Goal: Task Accomplishment & Management: Use online tool/utility

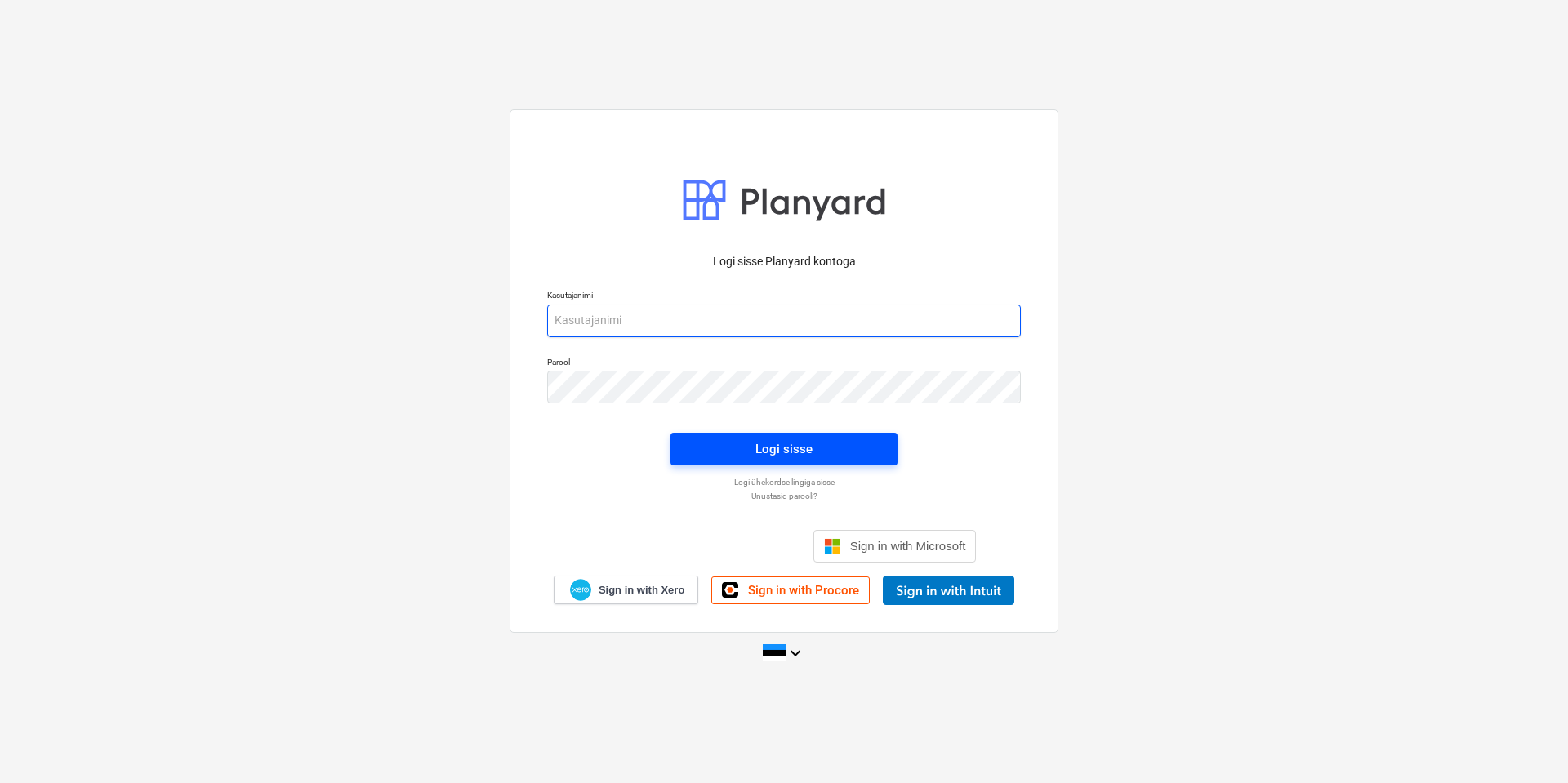
type input "[EMAIL_ADDRESS][DOMAIN_NAME]"
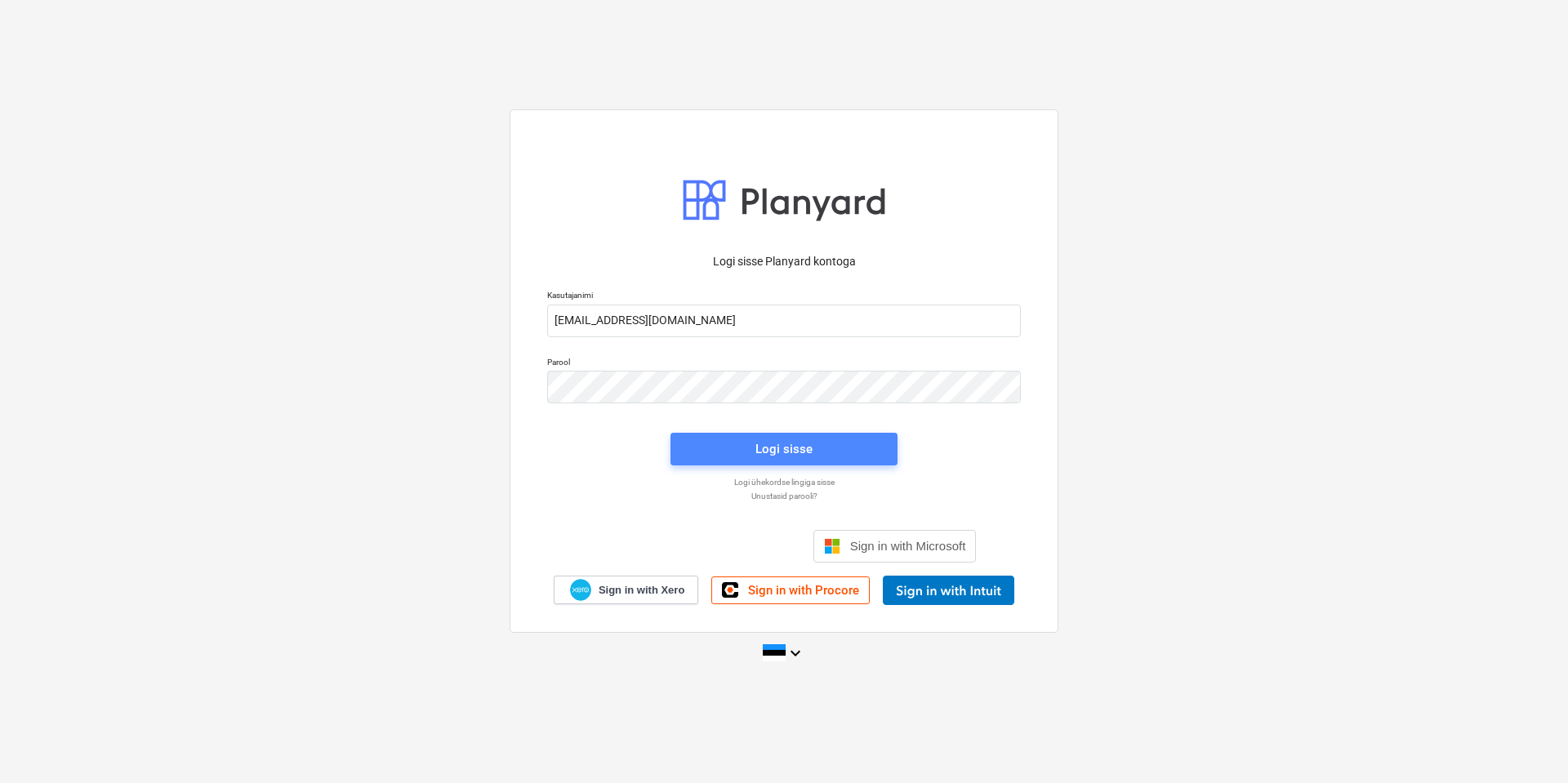
click at [721, 447] on span "Logi sisse" at bounding box center [784, 448] width 188 height 21
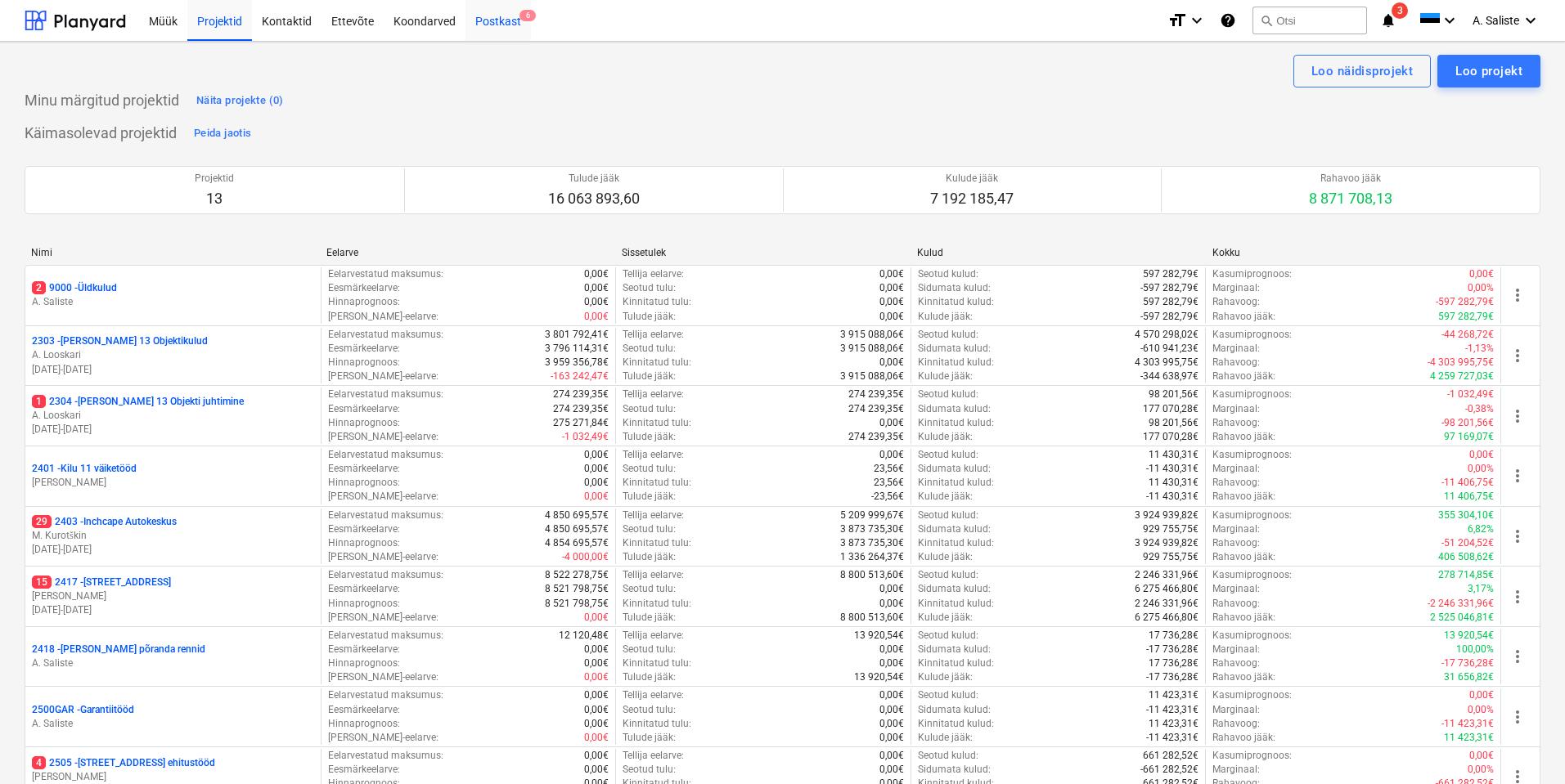
click at [505, 20] on div "Postkast 6" at bounding box center [498, 20] width 65 height 42
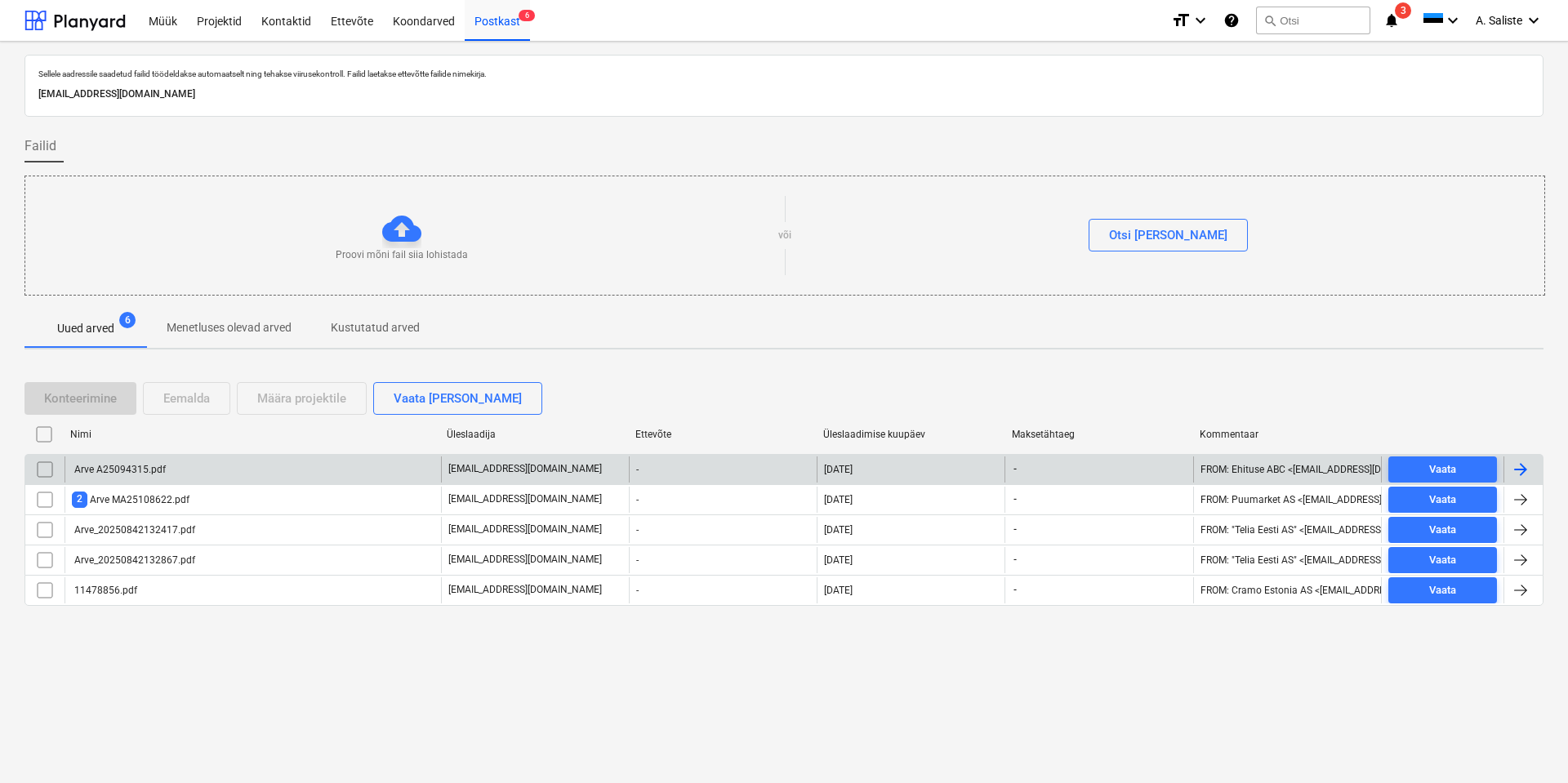
click at [220, 475] on div "Arve A25094315.pdf" at bounding box center [252, 470] width 376 height 26
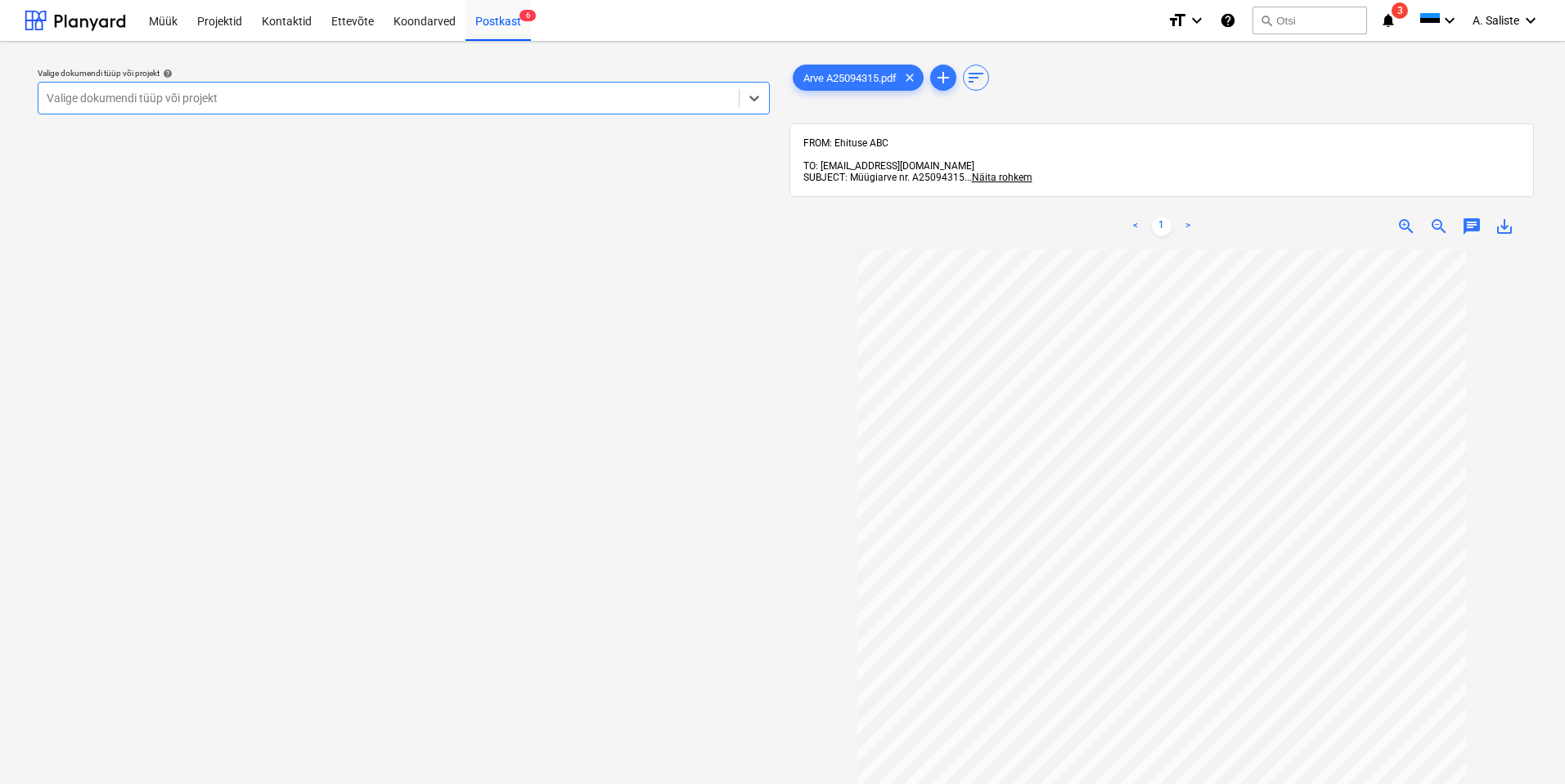
click at [715, 105] on div at bounding box center [389, 98] width 684 height 16
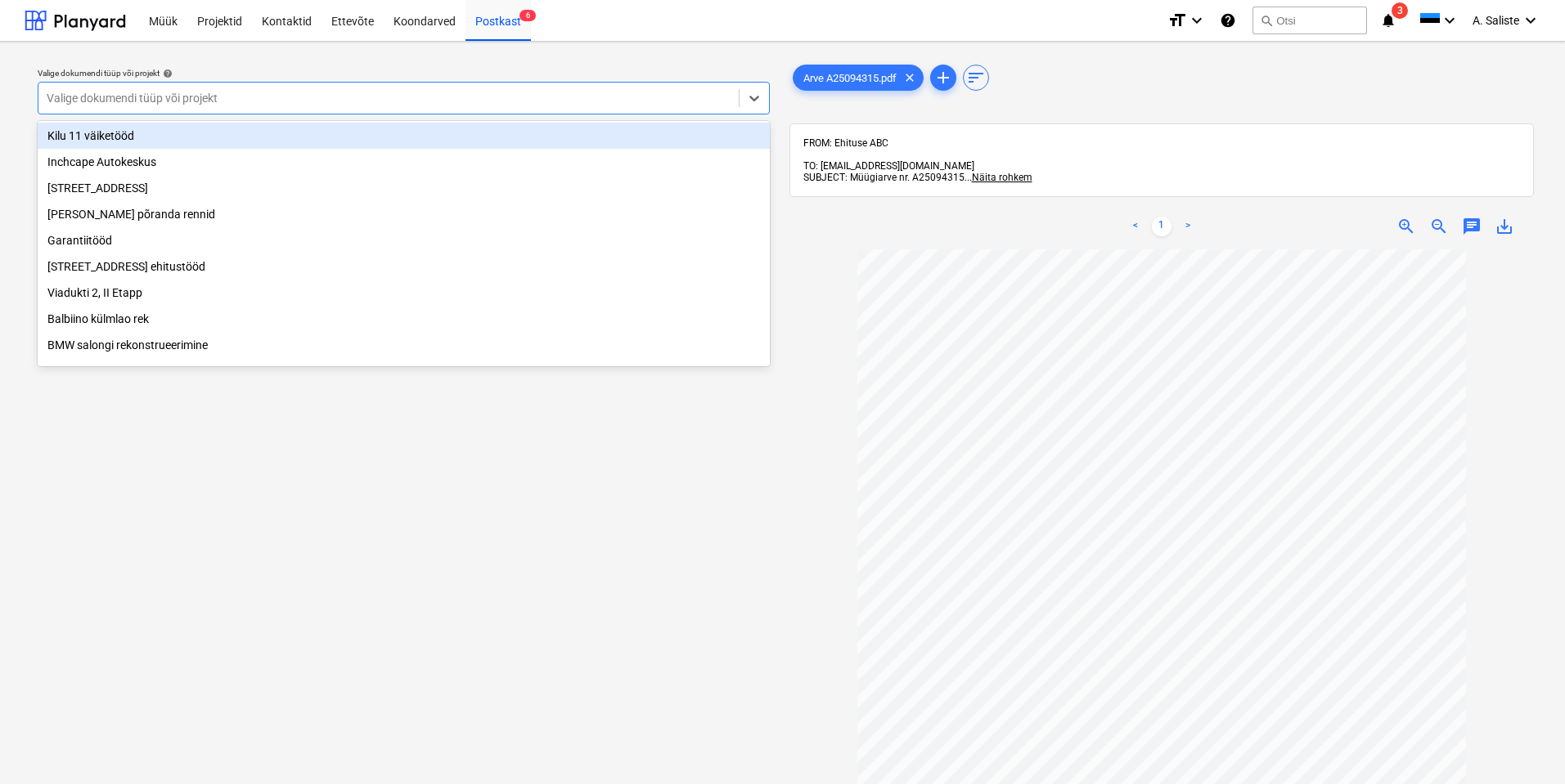
scroll to position [279, 0]
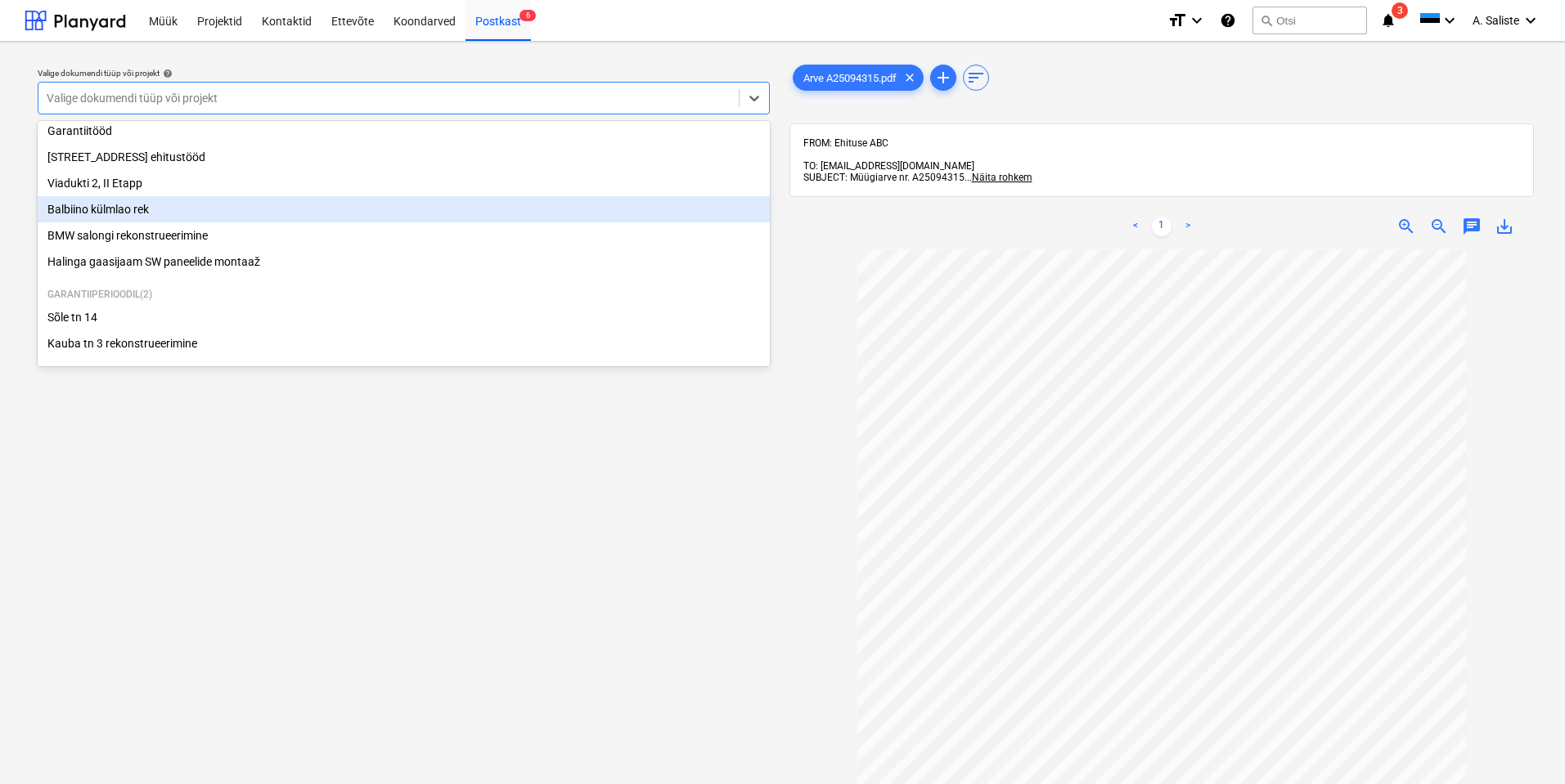
click at [172, 212] on div "Balbiino külmlao rek" at bounding box center [403, 209] width 732 height 26
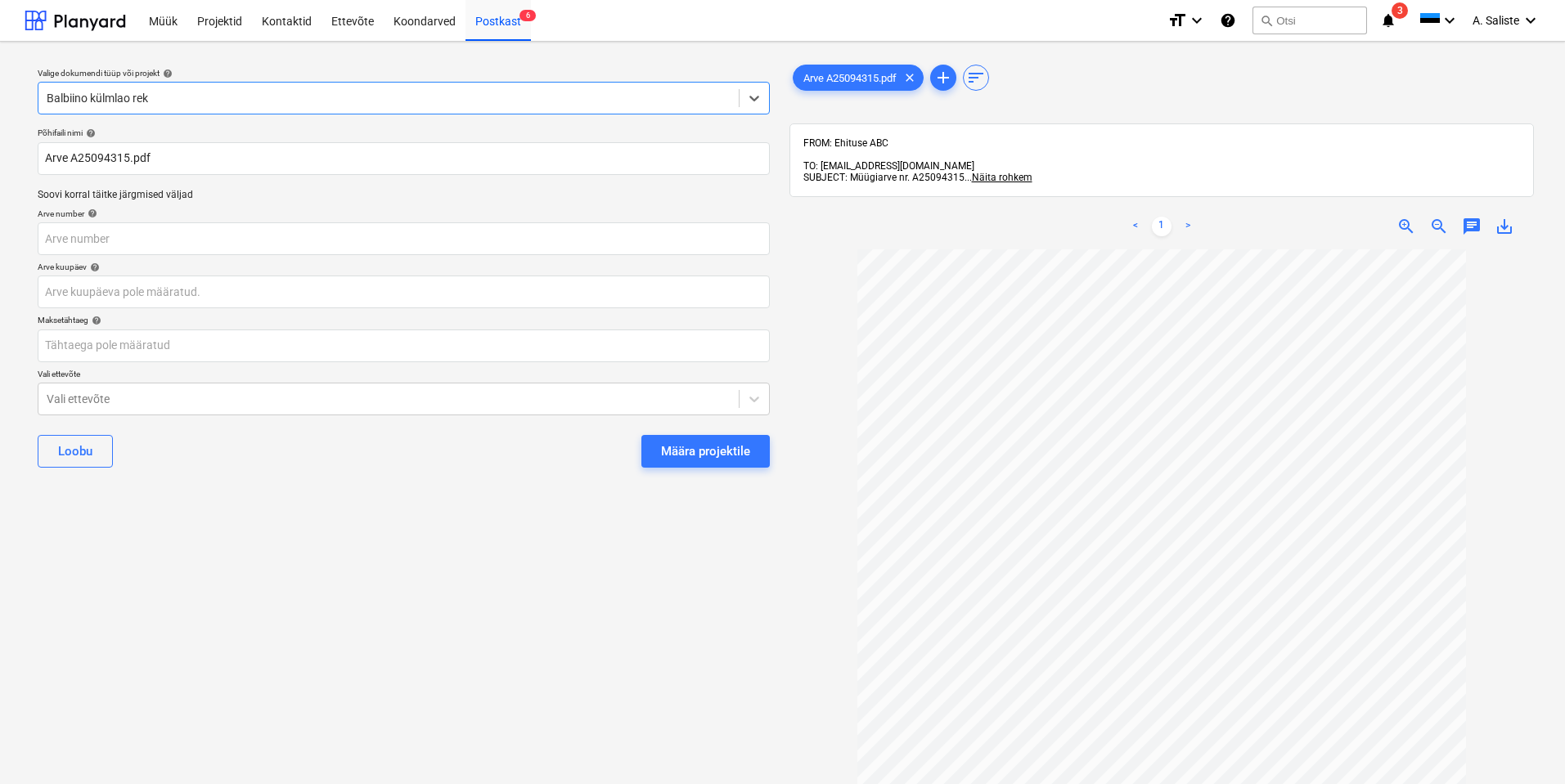
click at [738, 446] on div "Määra projektile" at bounding box center [705, 451] width 89 height 21
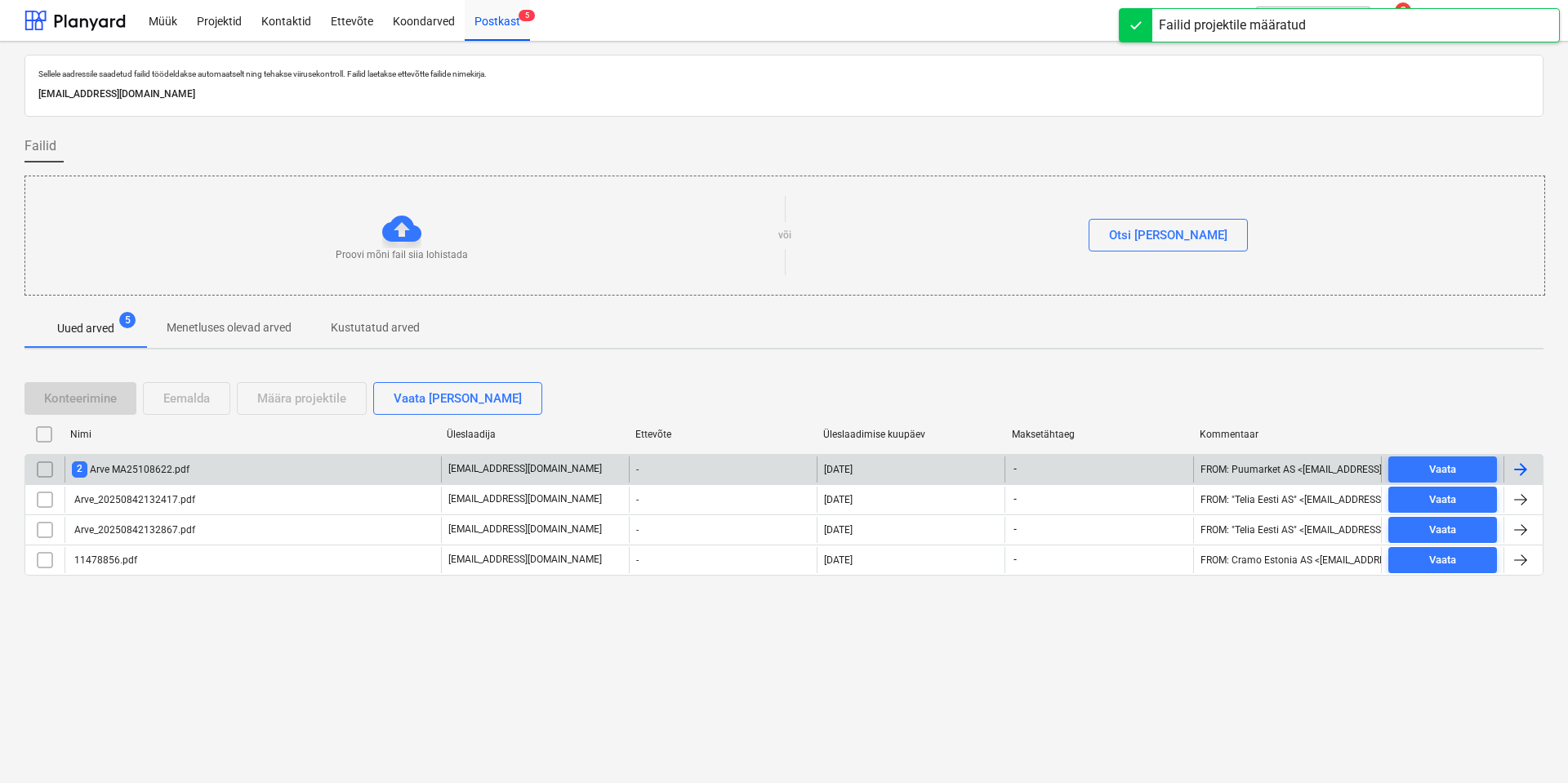
click at [104, 470] on div "2 Arve MA25108622.pdf" at bounding box center [131, 469] width 117 height 15
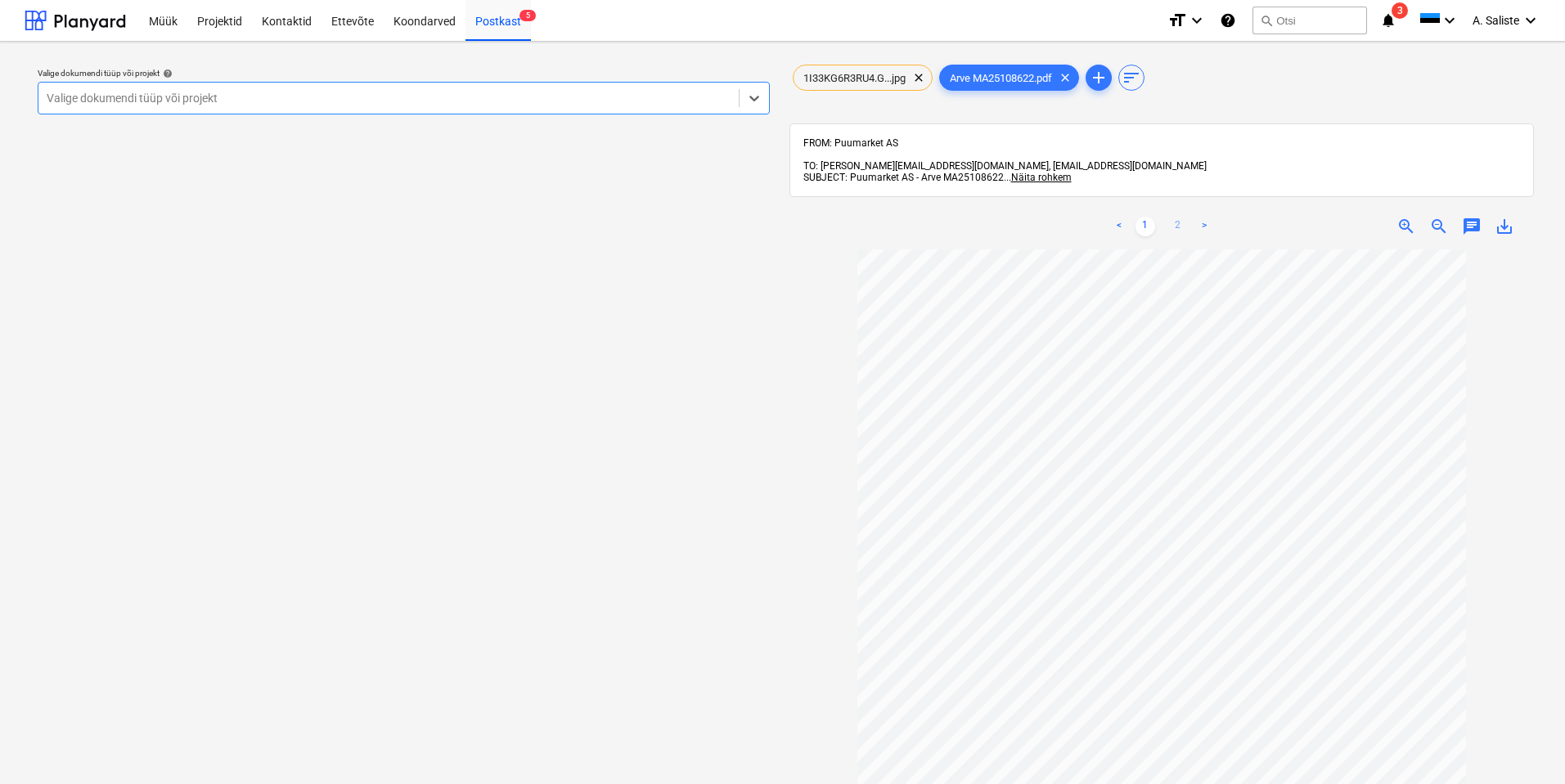
click at [1176, 217] on link "2" at bounding box center [1177, 226] width 20 height 20
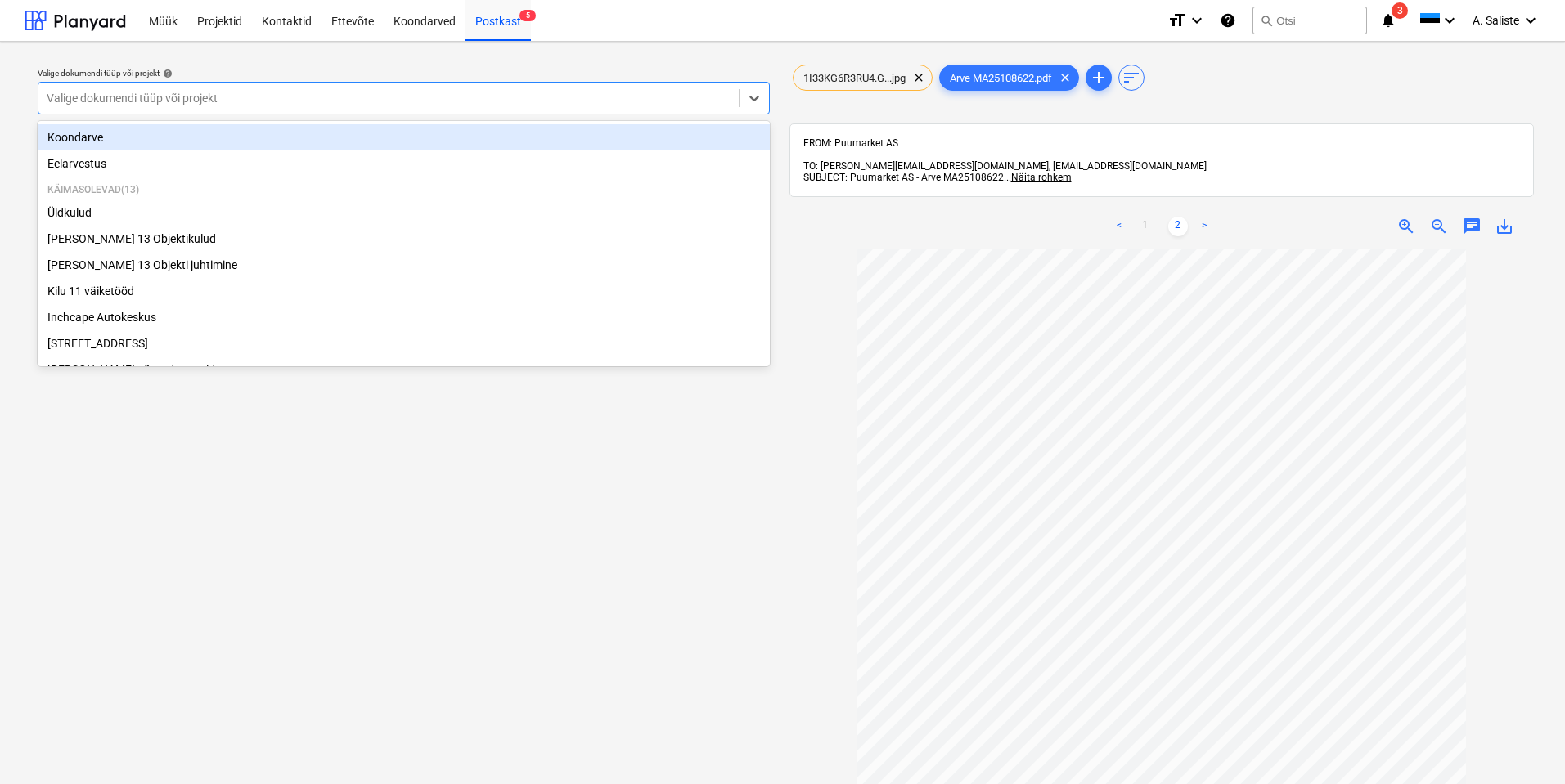
drag, startPoint x: 609, startPoint y: 91, endPoint x: 274, endPoint y: 202, distance: 352.9
click at [609, 90] on div at bounding box center [389, 98] width 684 height 16
click at [924, 81] on span "clear" at bounding box center [918, 77] width 20 height 20
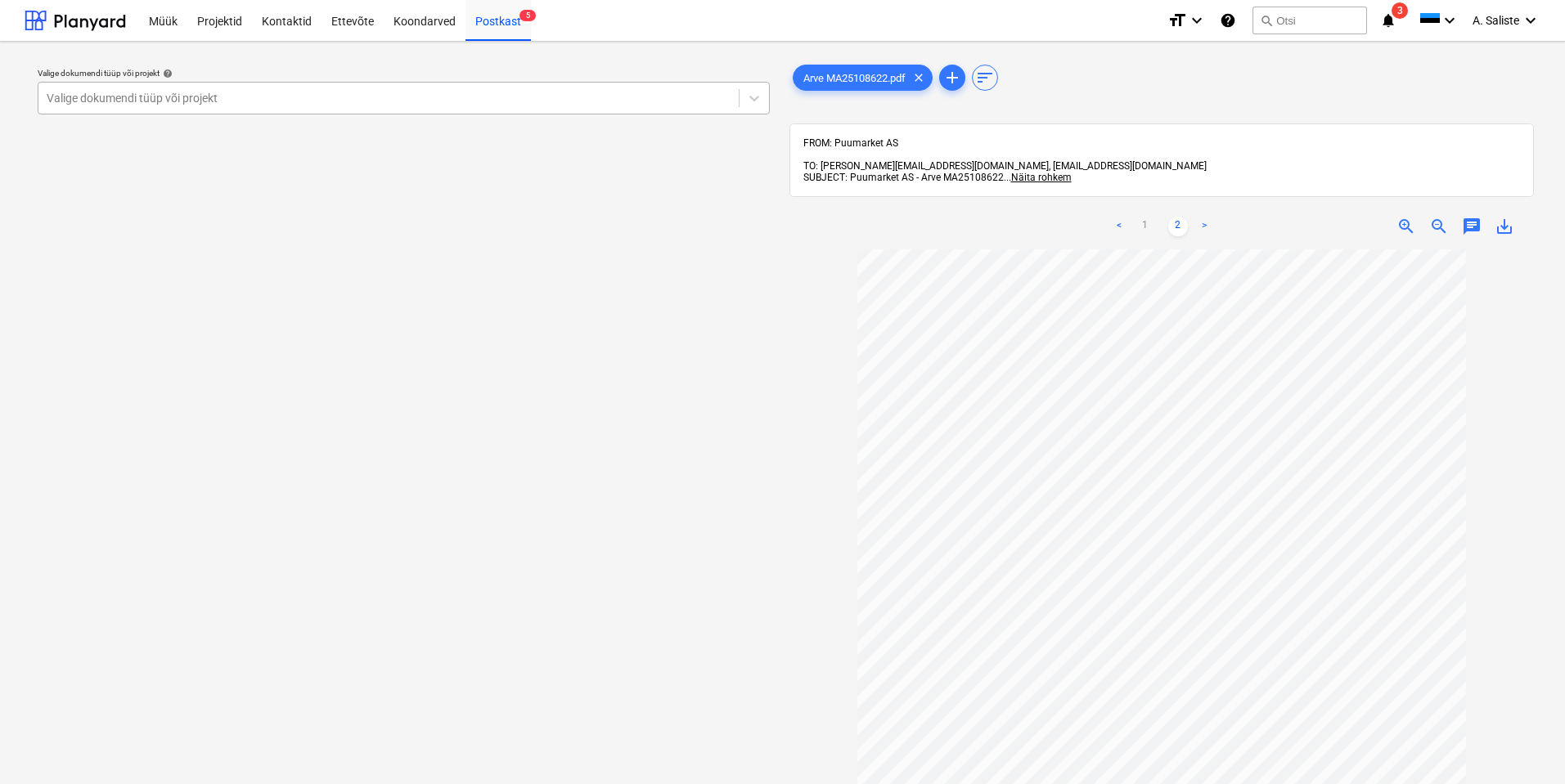
click at [359, 114] on div "Valige dokumendi tüüp või projekt" at bounding box center [403, 98] width 732 height 32
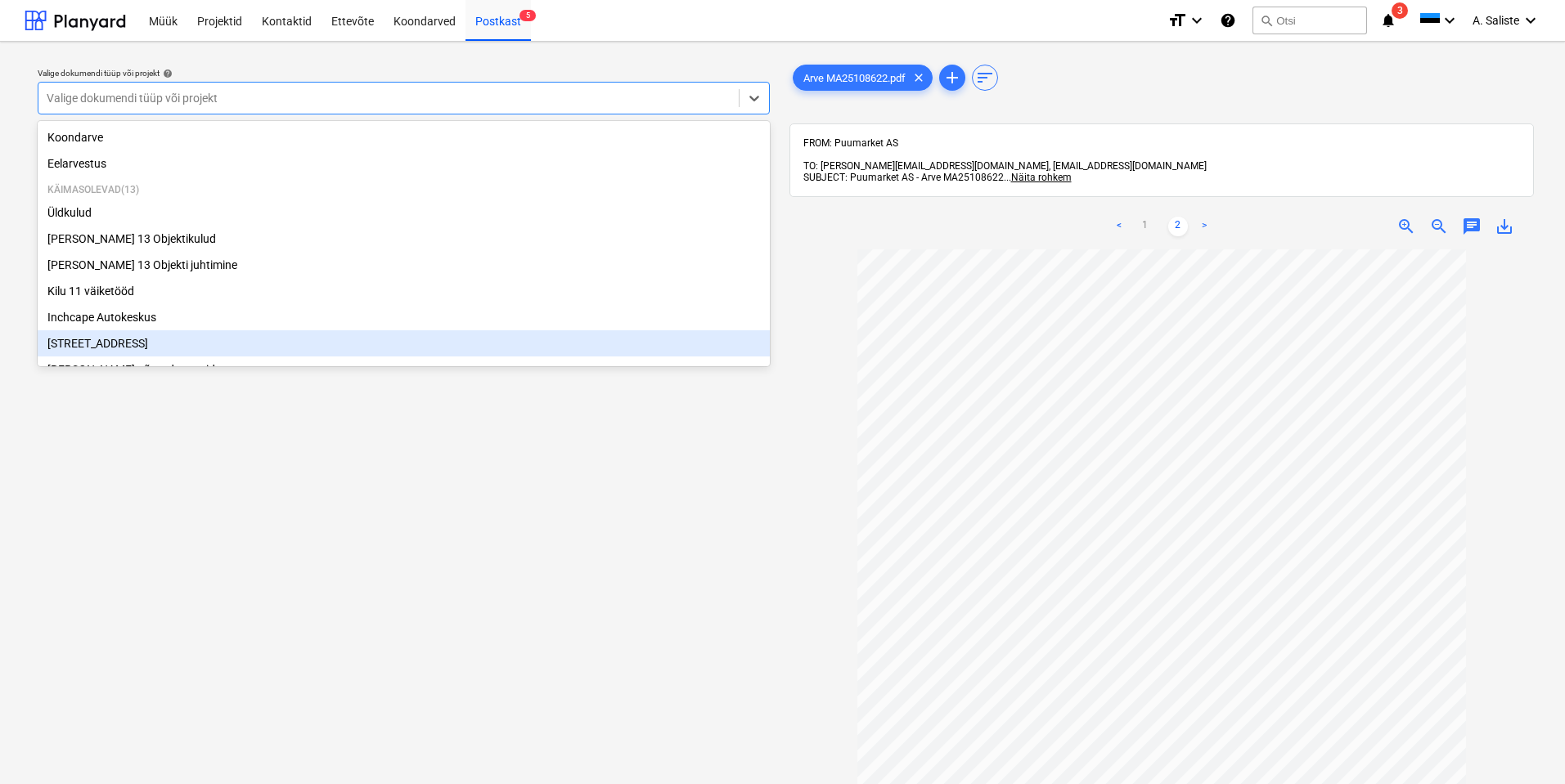
scroll to position [279, 0]
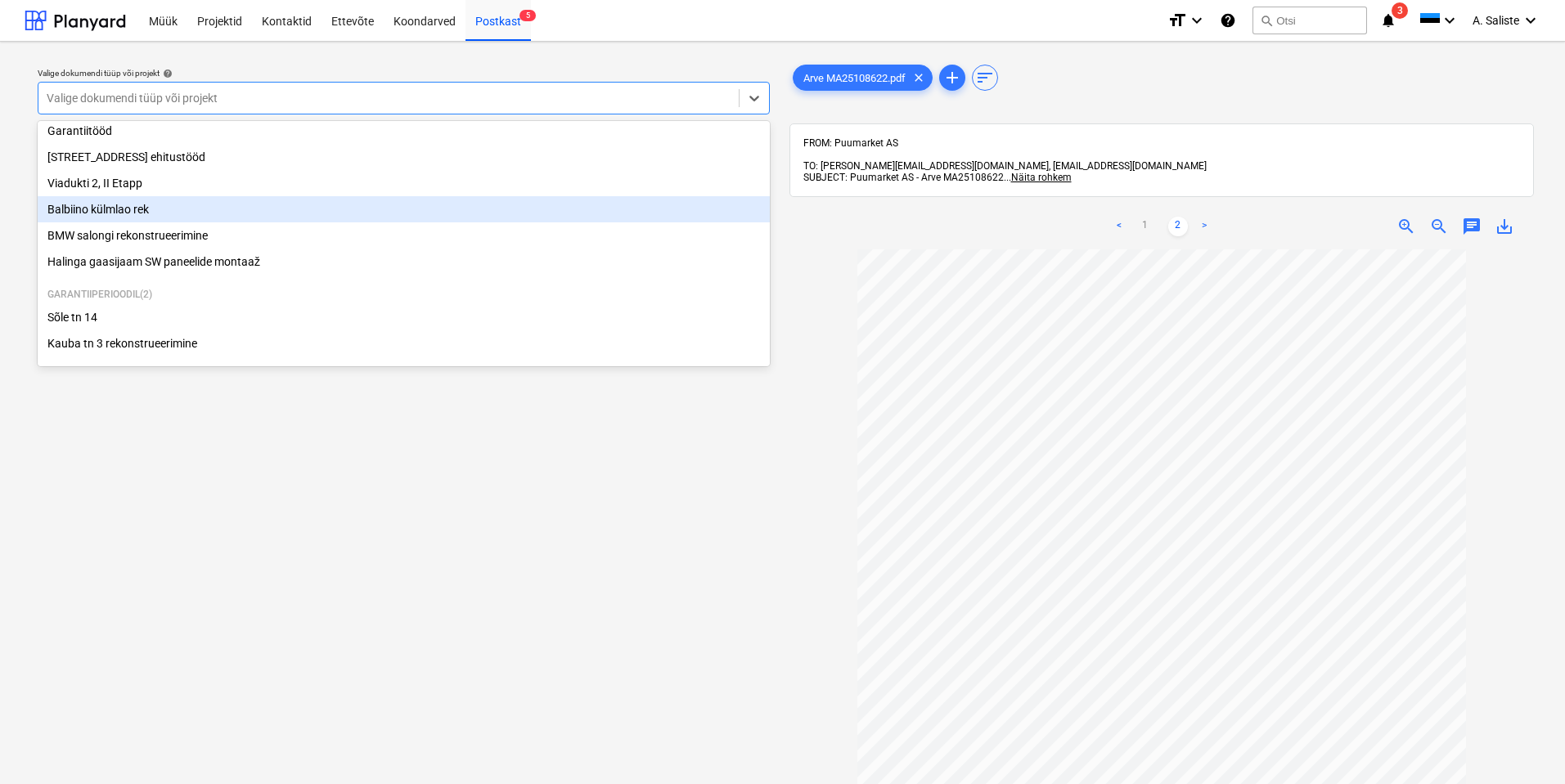
click at [161, 207] on div "Balbiino külmlao rek" at bounding box center [403, 209] width 732 height 26
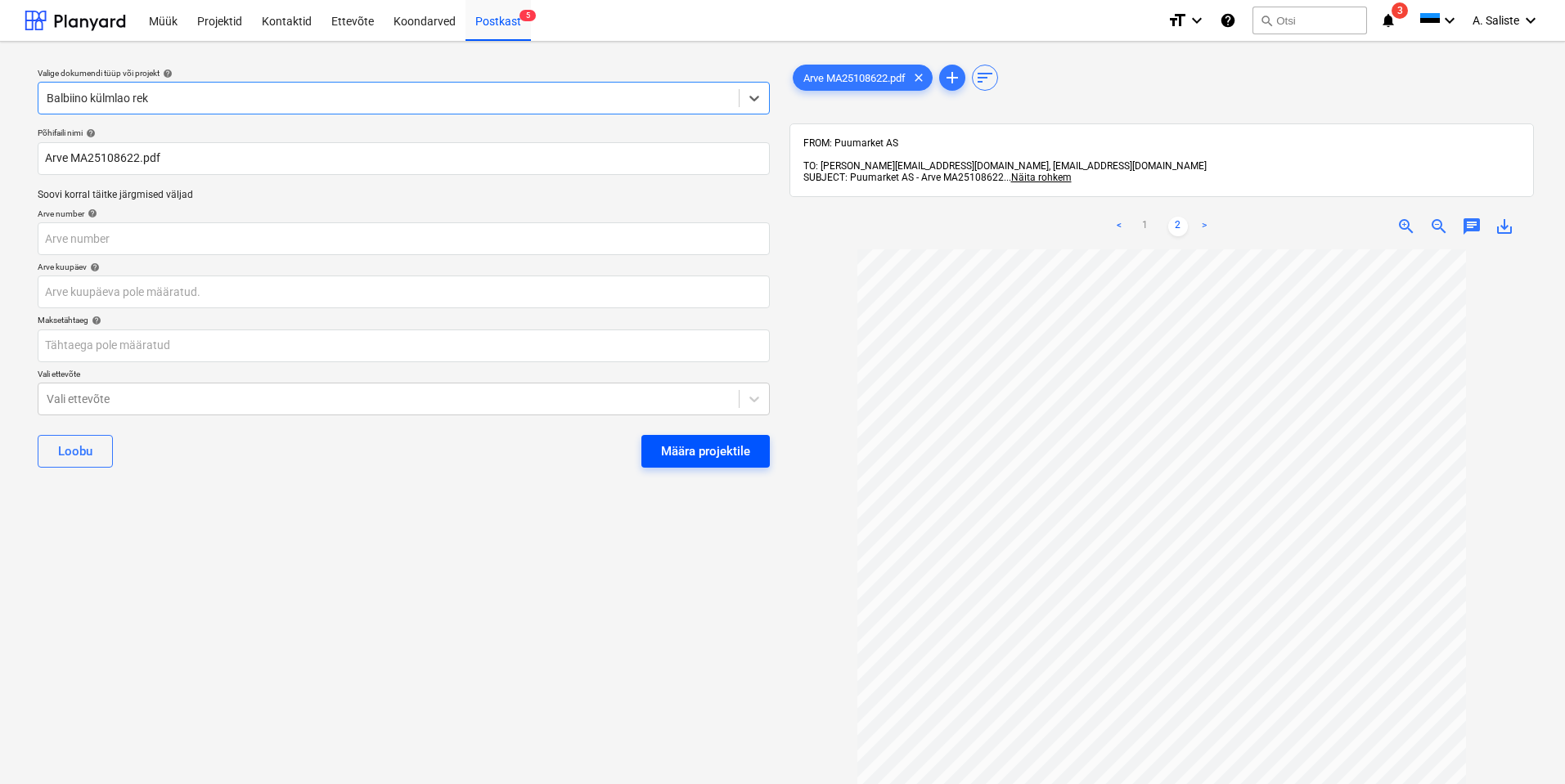
click at [737, 457] on div "Määra projektile" at bounding box center [705, 451] width 89 height 21
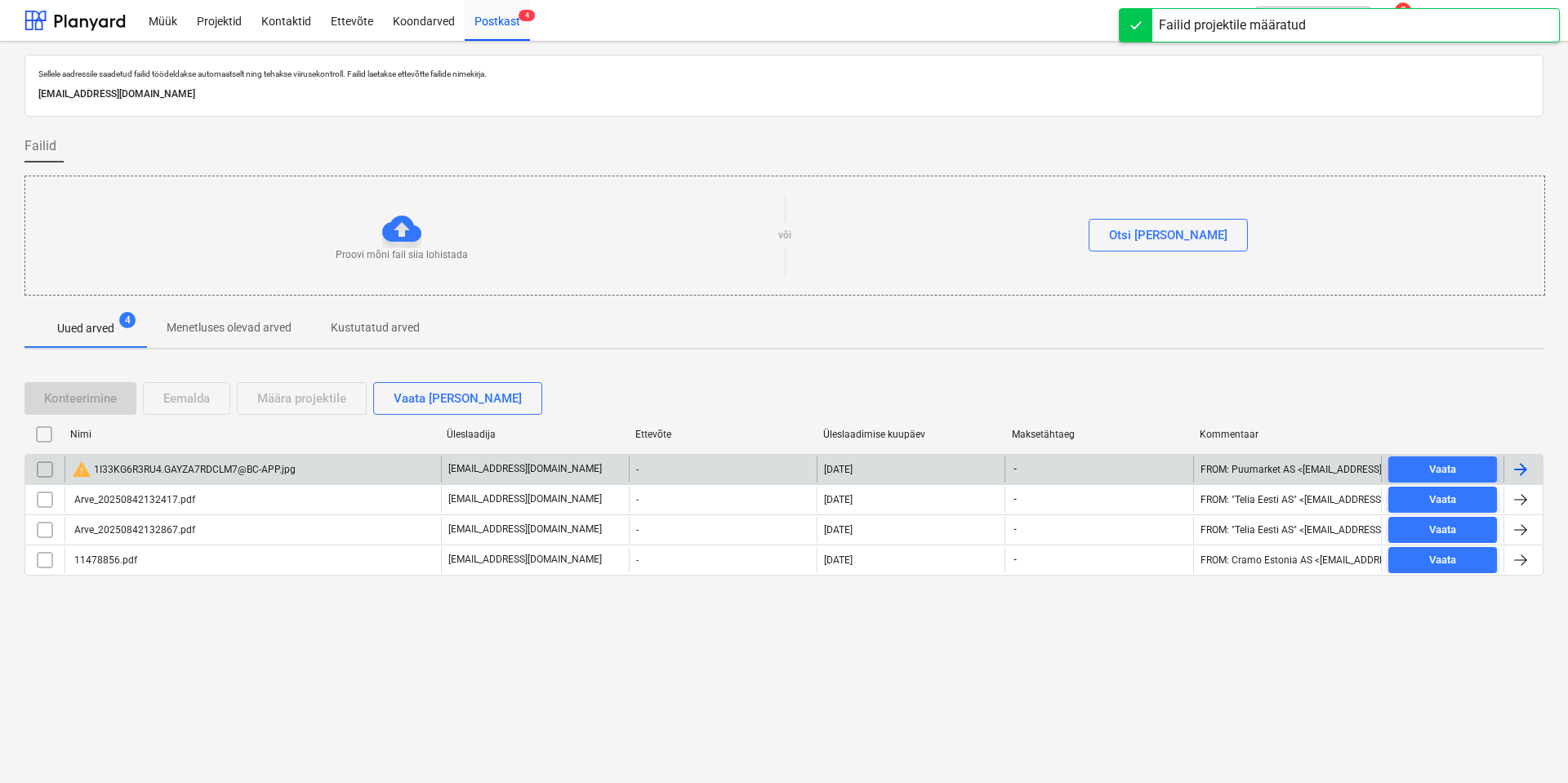
click at [45, 467] on input "checkbox" at bounding box center [45, 470] width 26 height 26
click at [201, 400] on div "Eemalda" at bounding box center [186, 398] width 47 height 21
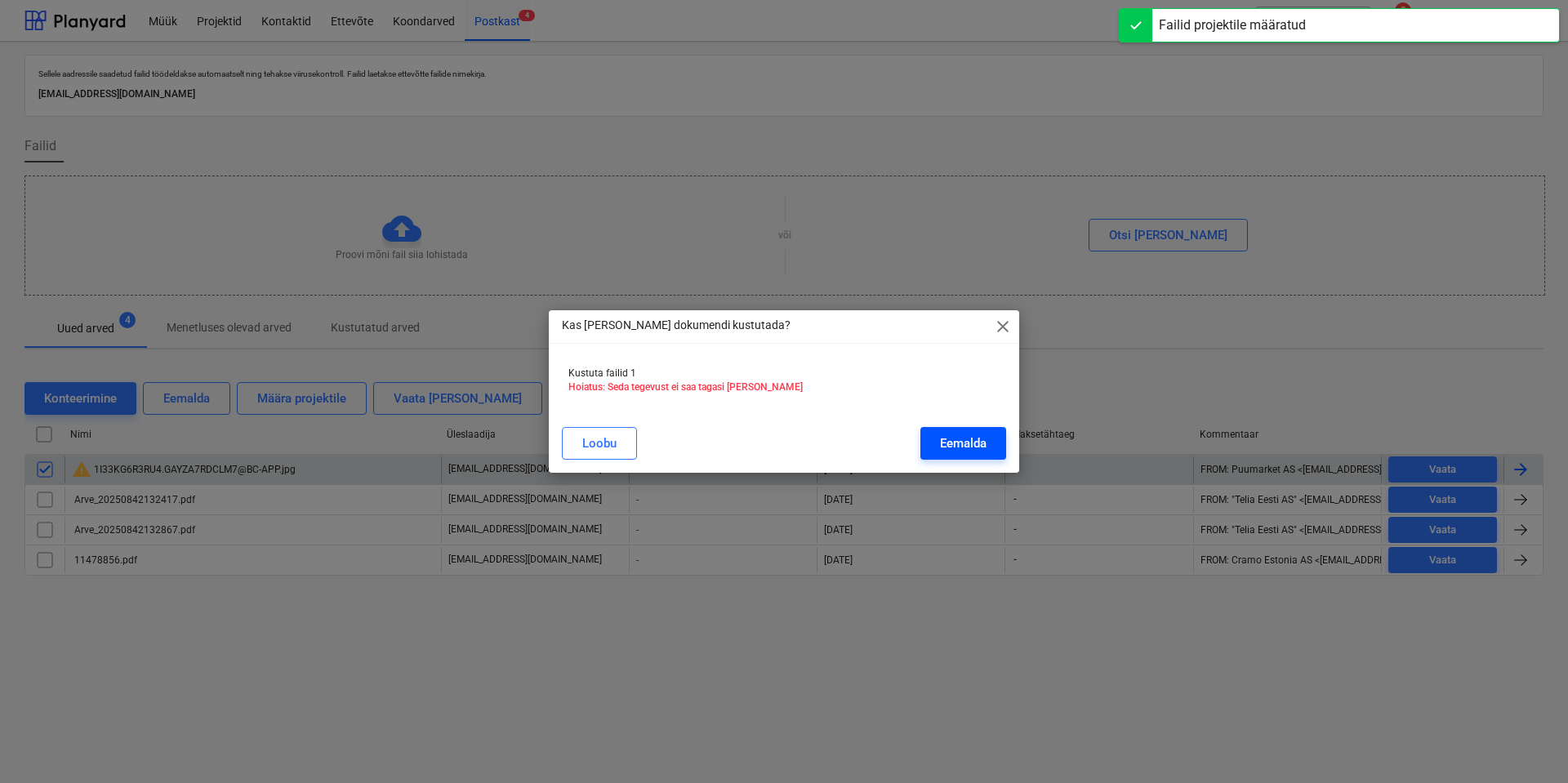
click at [960, 437] on div "Eemalda" at bounding box center [963, 443] width 47 height 21
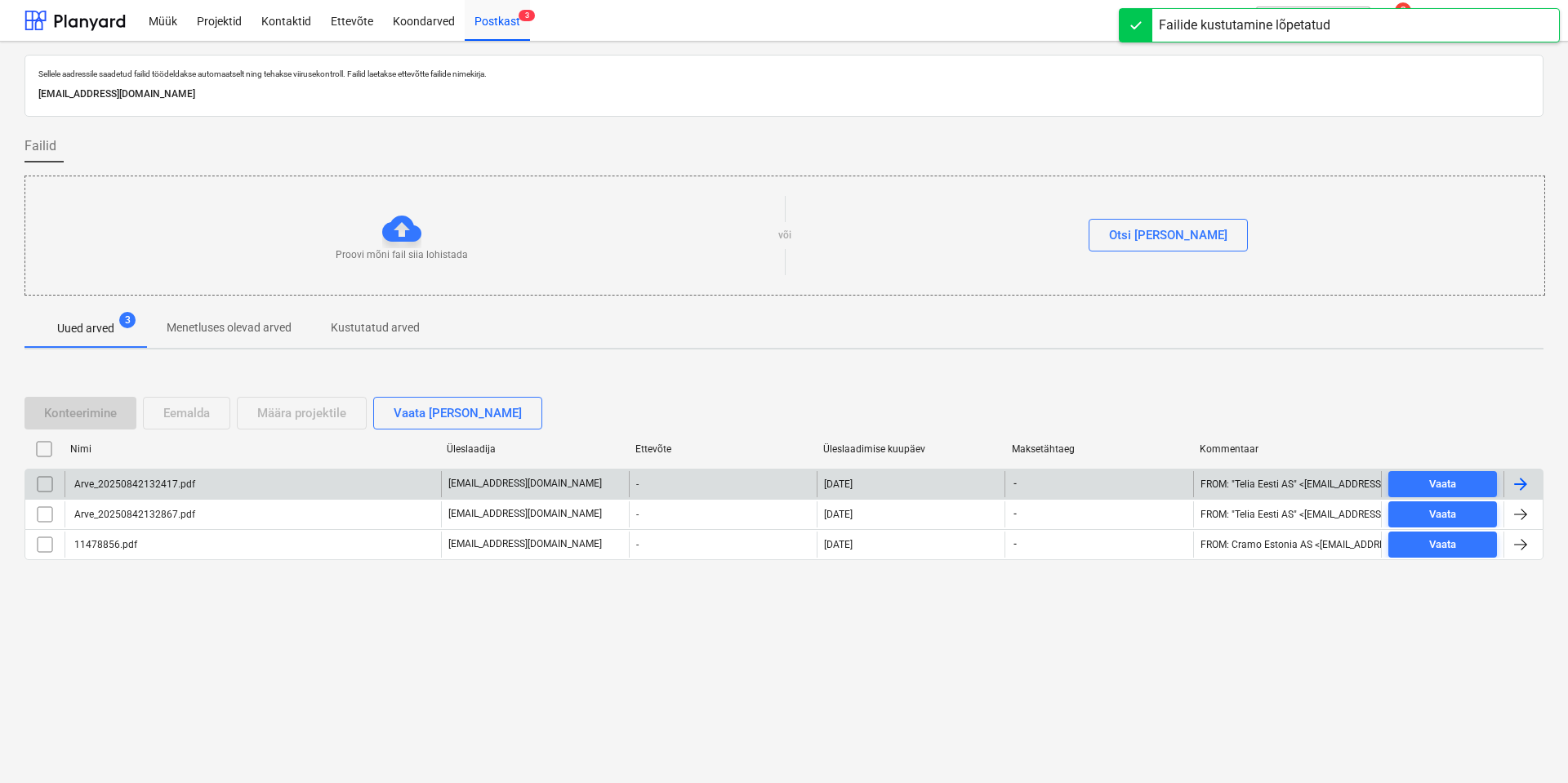
click at [222, 485] on div "Arve_20250842132417.pdf" at bounding box center [252, 484] width 376 height 26
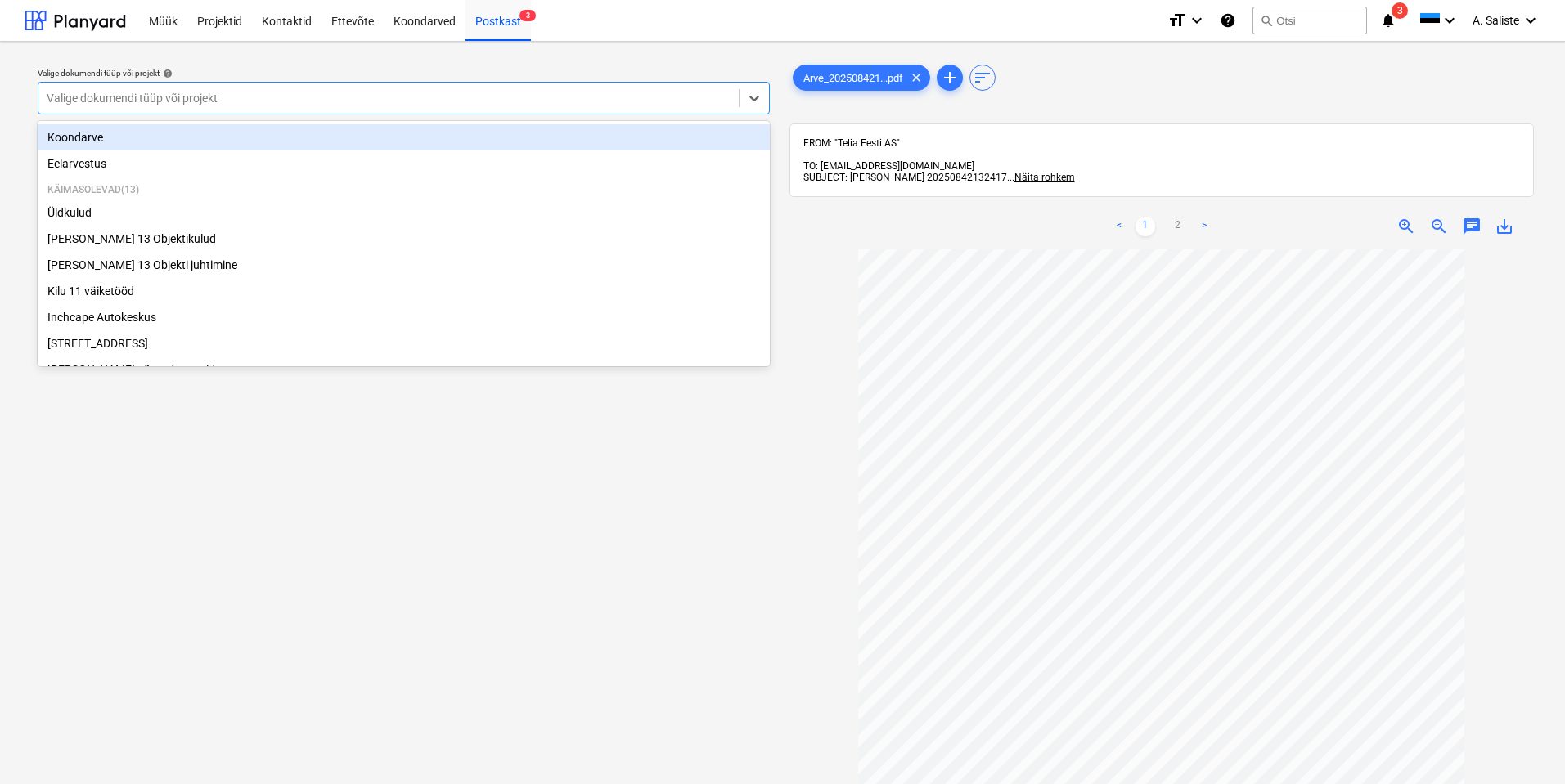
click at [687, 92] on div at bounding box center [389, 98] width 684 height 16
click at [164, 141] on div "Koondarve" at bounding box center [403, 137] width 732 height 26
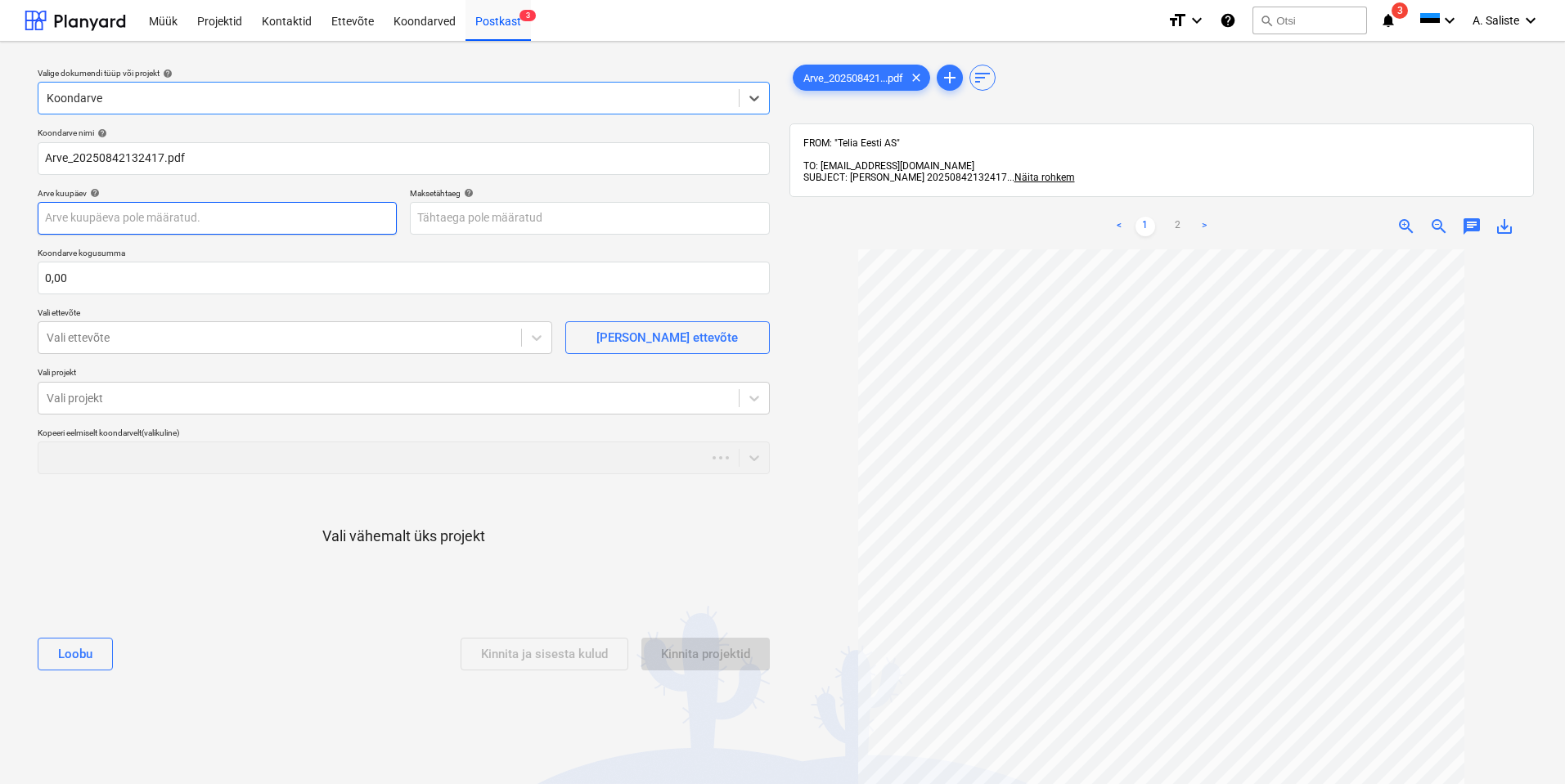
click at [170, 227] on body "Müük Projektid Kontaktid Ettevõte Koondarved Postkast 3 format_size keyboard_ar…" at bounding box center [782, 392] width 1565 height 784
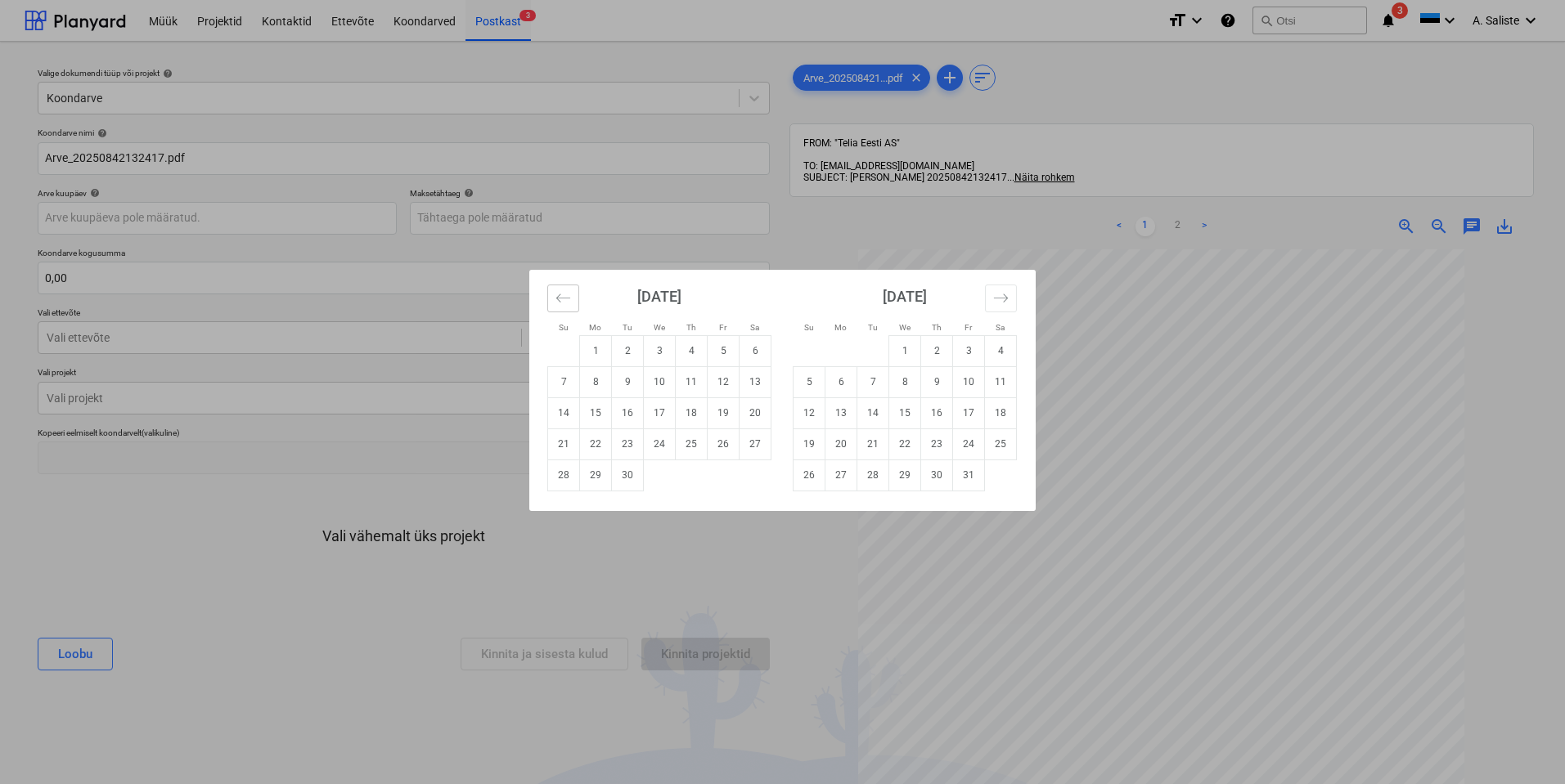
click at [554, 289] on button "Move backward to switch to the previous month." at bounding box center [563, 298] width 32 height 28
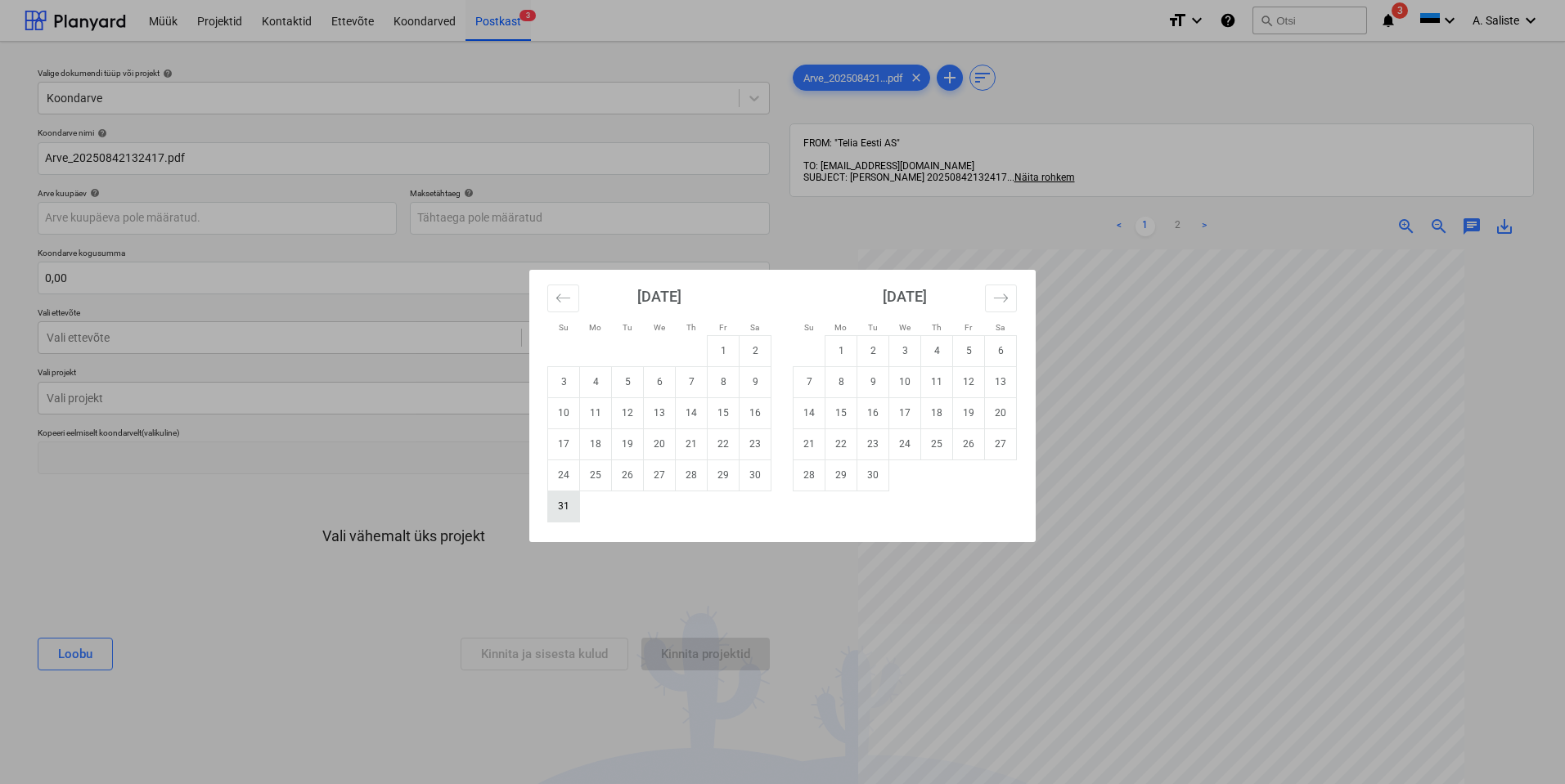
click at [571, 510] on td "31" at bounding box center [564, 506] width 32 height 31
type input "[DATE]"
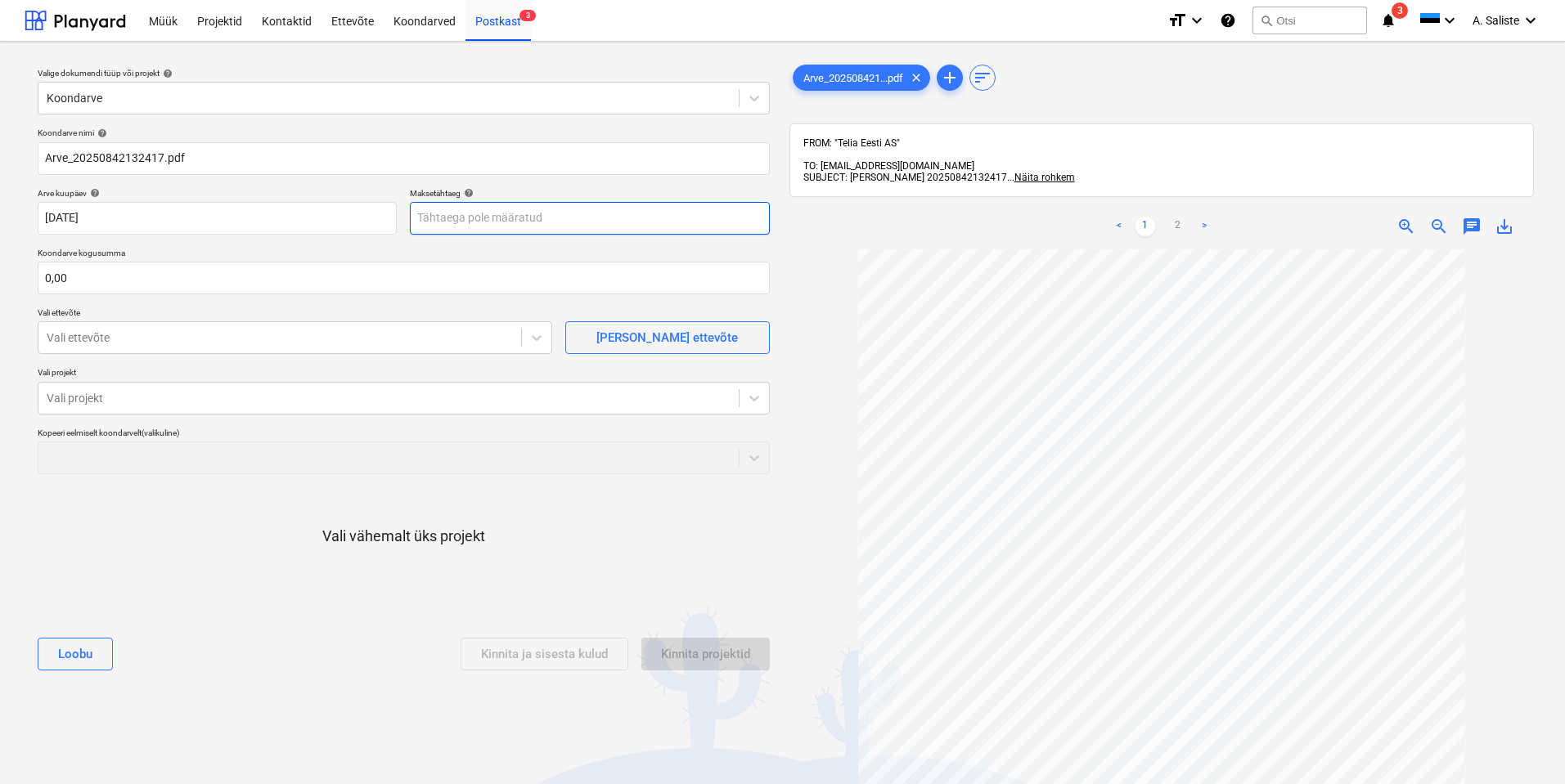
click at [539, 204] on body "Müük Projektid Kontaktid Ettevõte Koondarved Postkast 3 format_size keyboard_ar…" at bounding box center [782, 392] width 1565 height 784
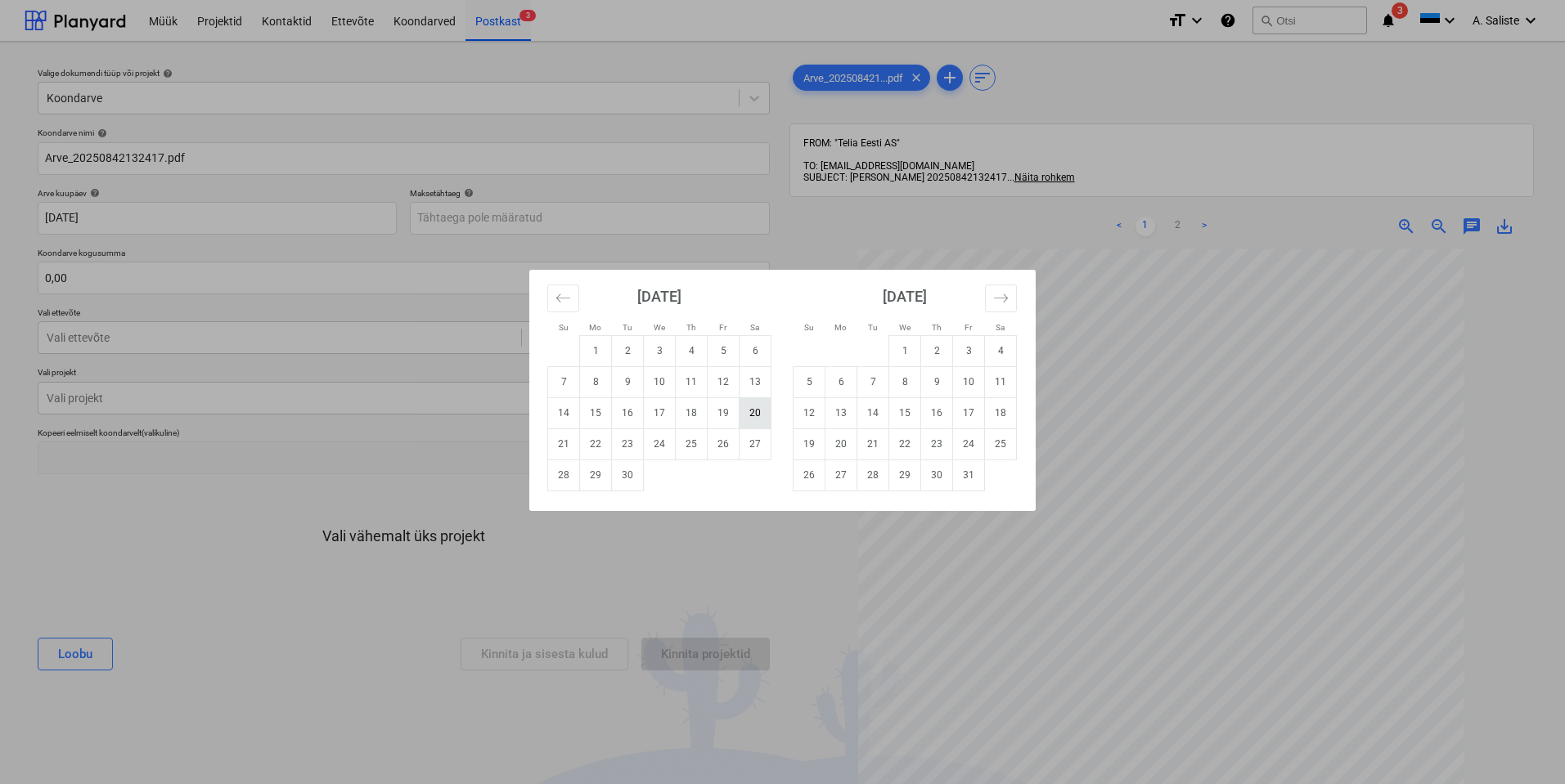
click at [754, 410] on td "20" at bounding box center [755, 412] width 32 height 31
type input "[DATE]"
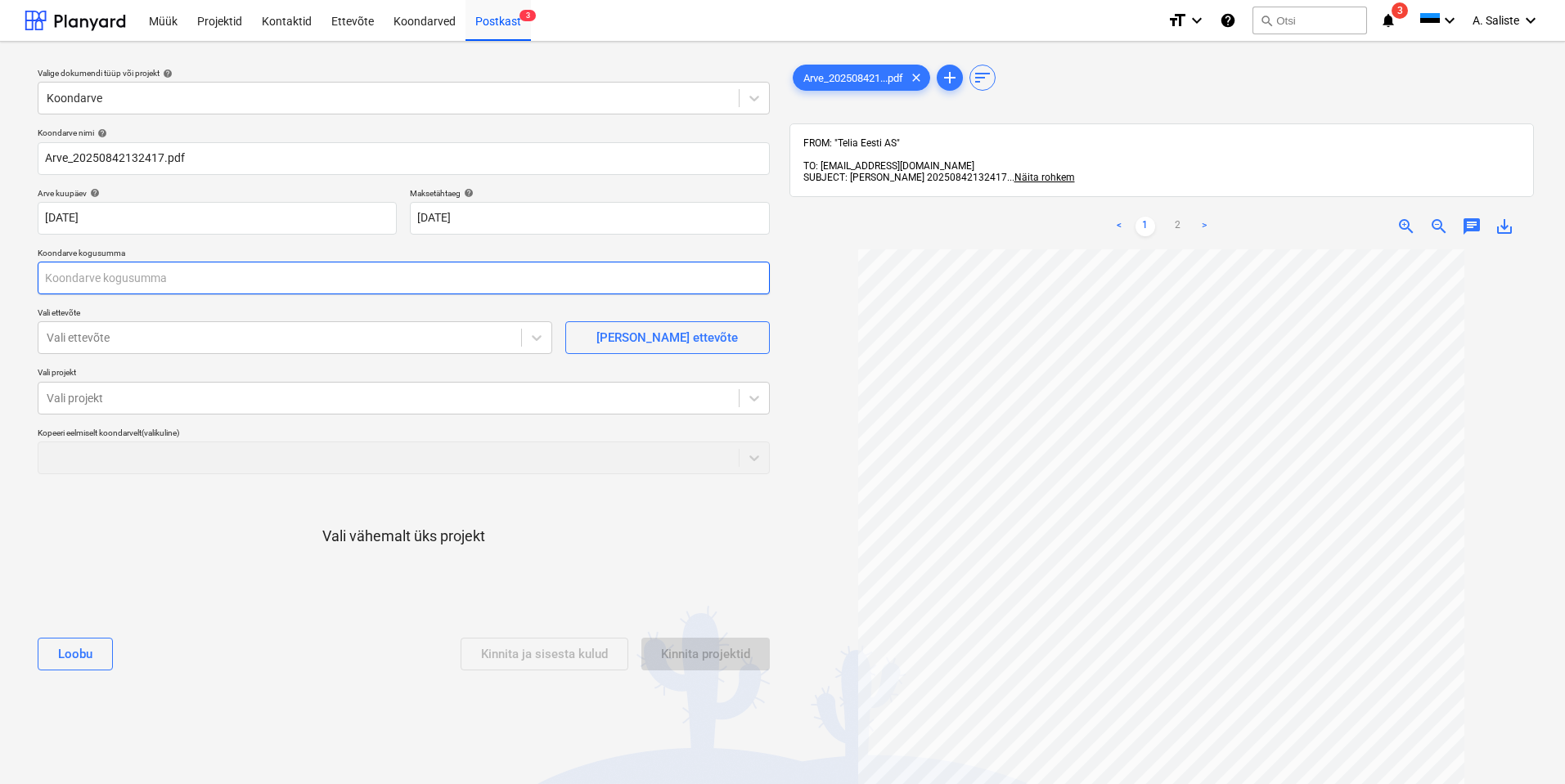
click at [162, 281] on input "text" at bounding box center [403, 278] width 732 height 32
type input "0,00"
click at [1176, 221] on link "2" at bounding box center [1177, 226] width 20 height 20
click at [179, 332] on div at bounding box center [280, 338] width 466 height 16
click at [189, 278] on input "text" at bounding box center [403, 278] width 732 height 32
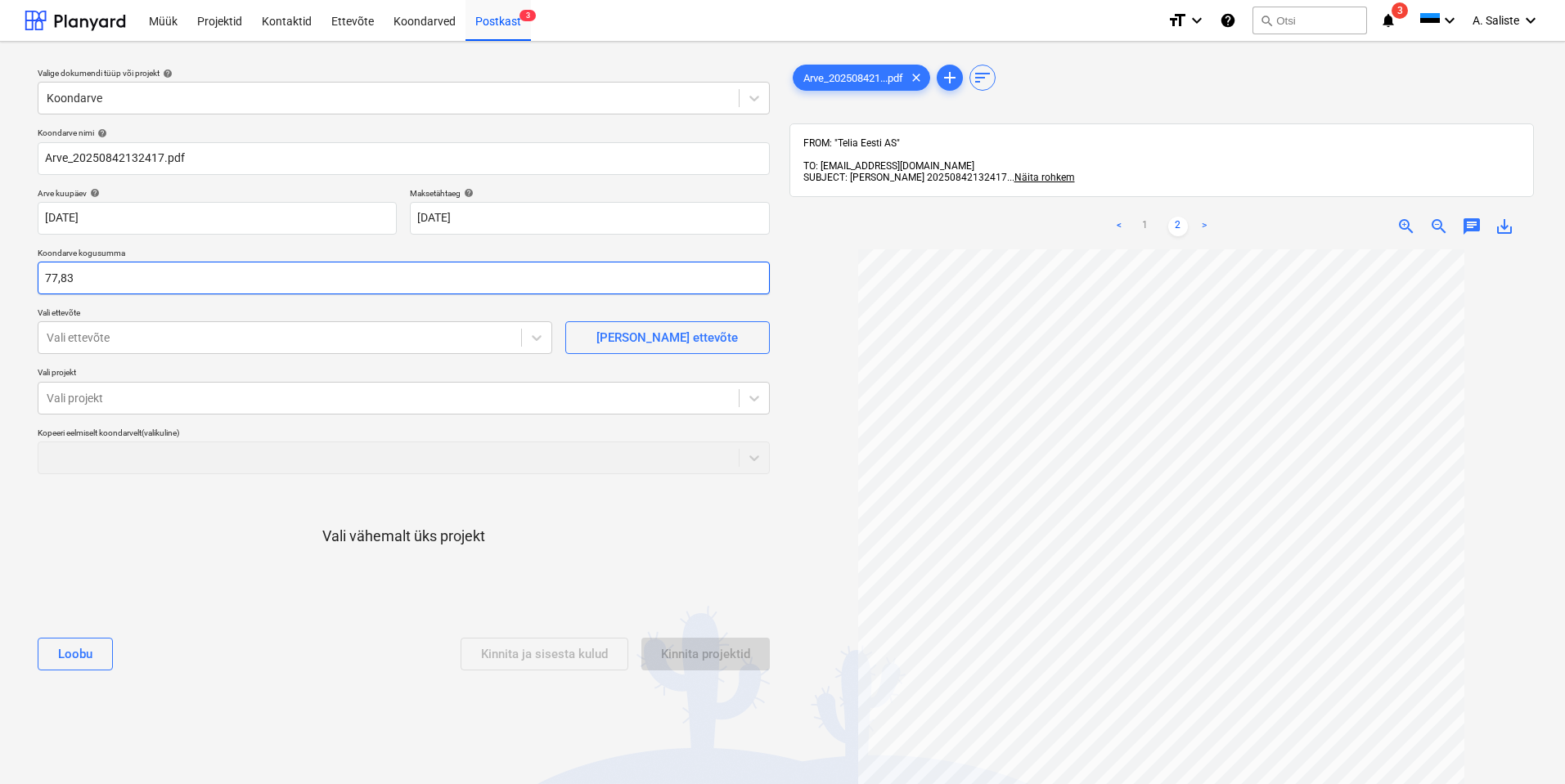
type input "77,83"
click at [162, 527] on div "Vali vähemalt üks projekt" at bounding box center [403, 549] width 732 height 124
click at [223, 332] on div at bounding box center [280, 338] width 466 height 16
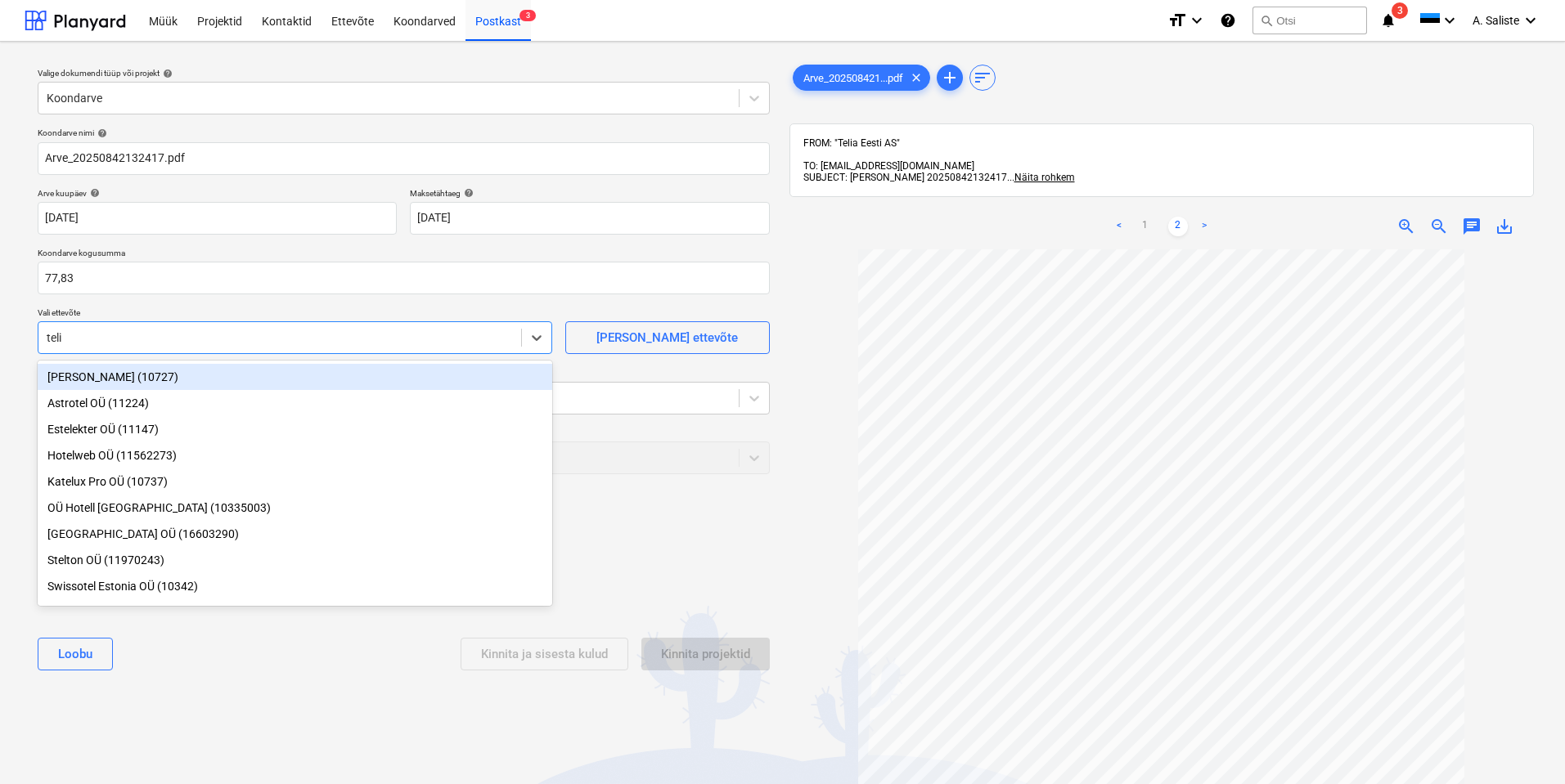
type input "telia"
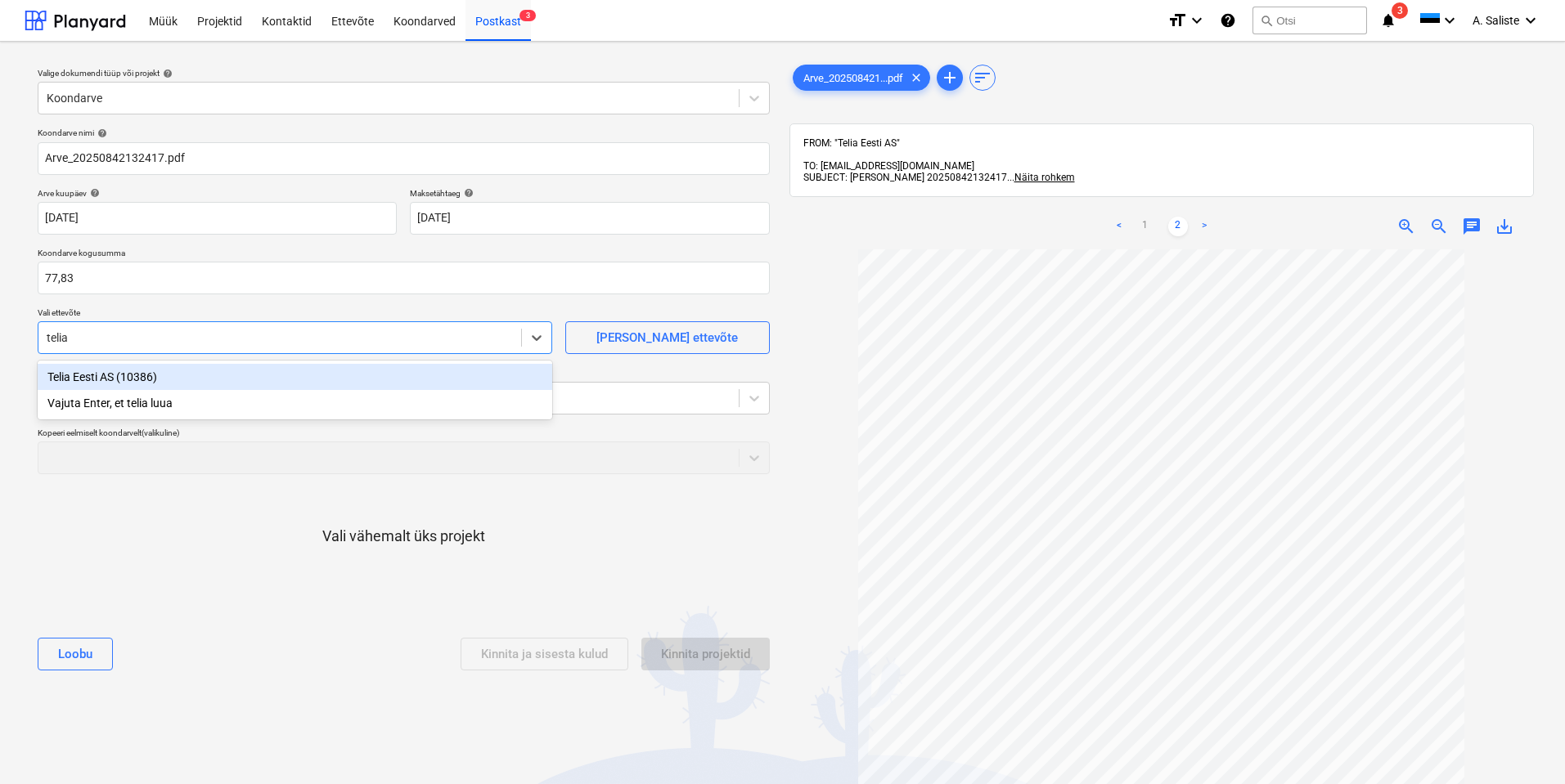
click at [66, 374] on div "Telia Eesti AS (10386)" at bounding box center [294, 377] width 515 height 26
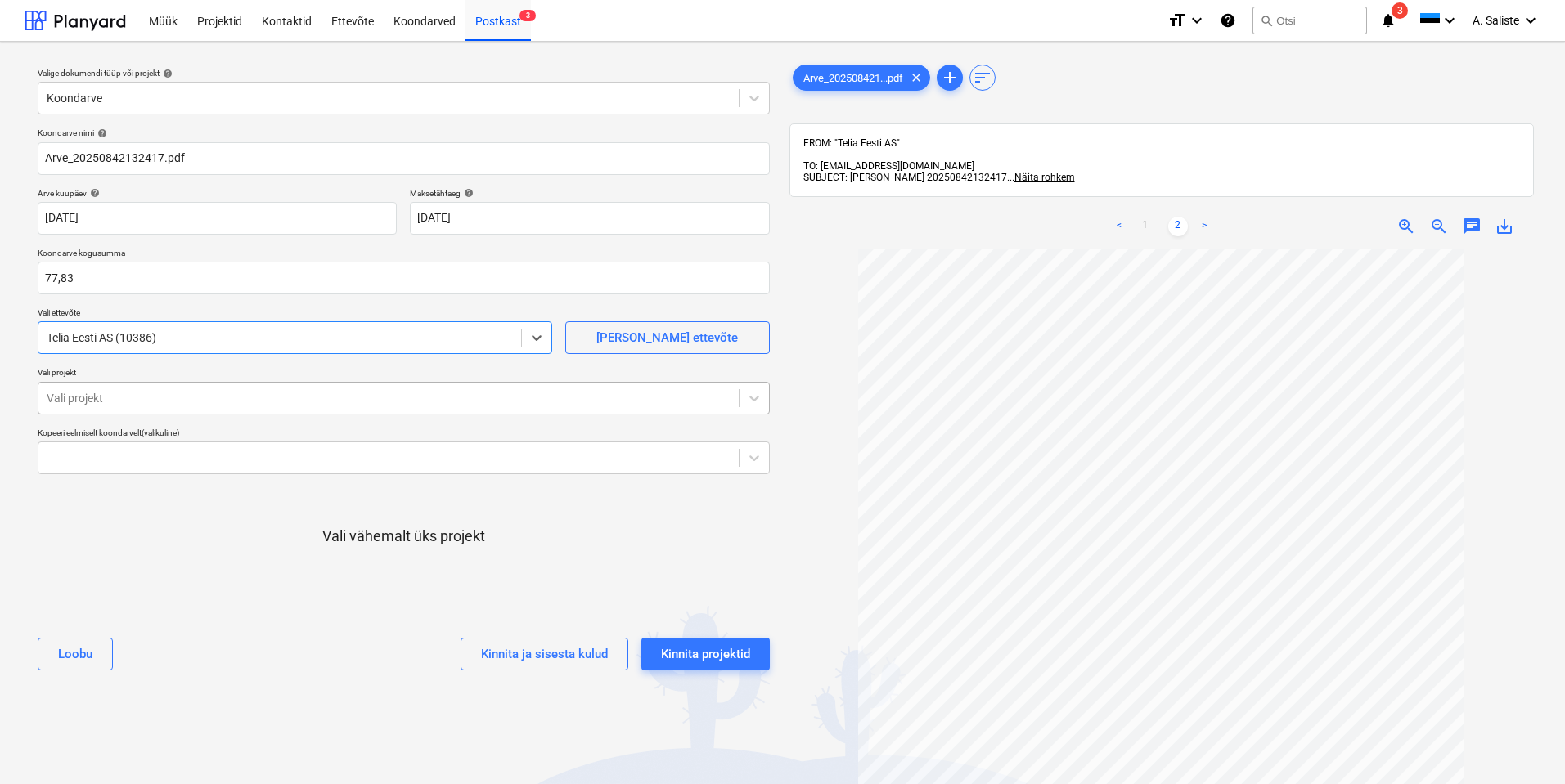
click at [94, 399] on div at bounding box center [389, 398] width 684 height 16
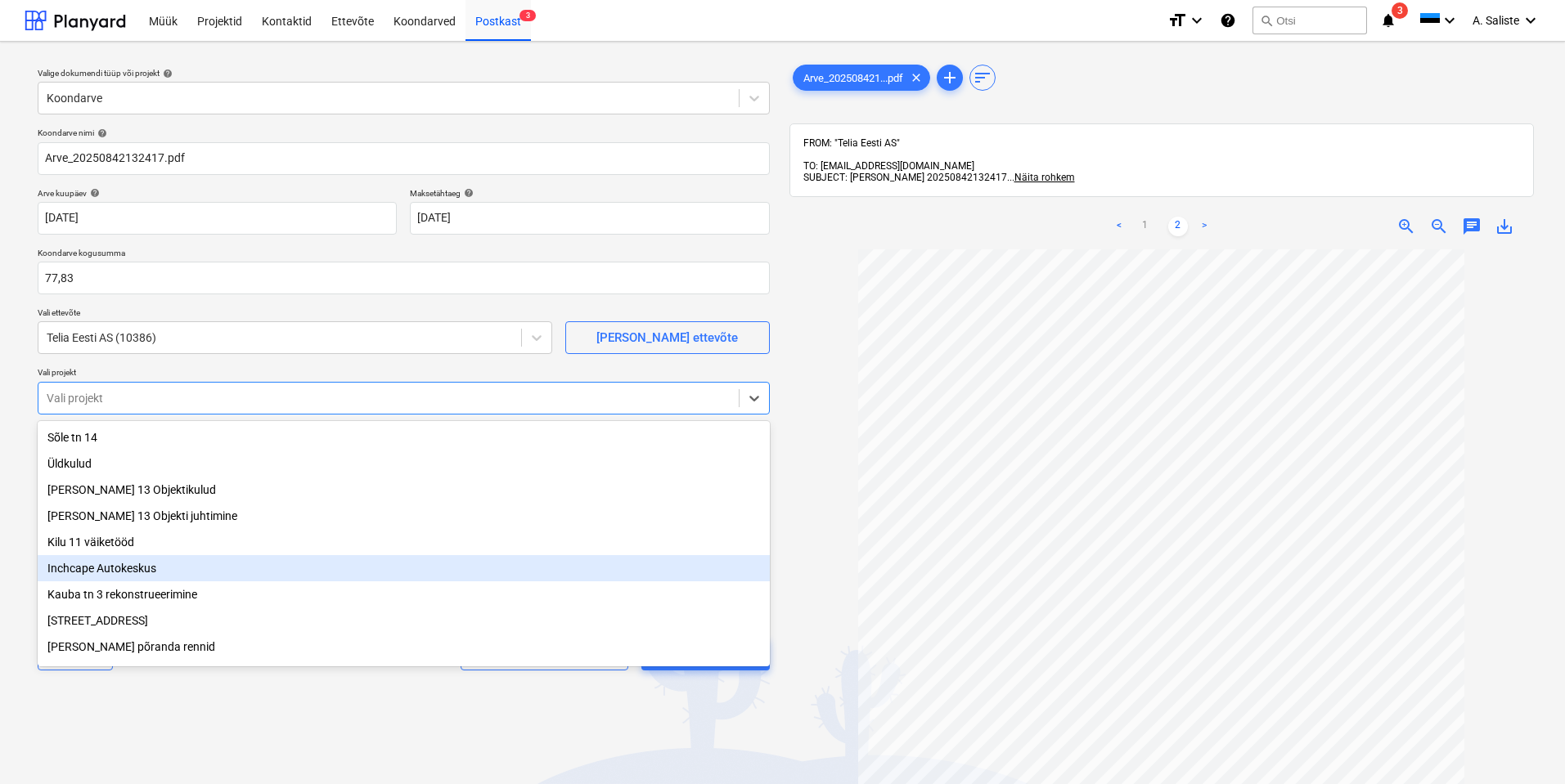
click at [115, 577] on div "Inchcape Autokeskus" at bounding box center [403, 568] width 732 height 26
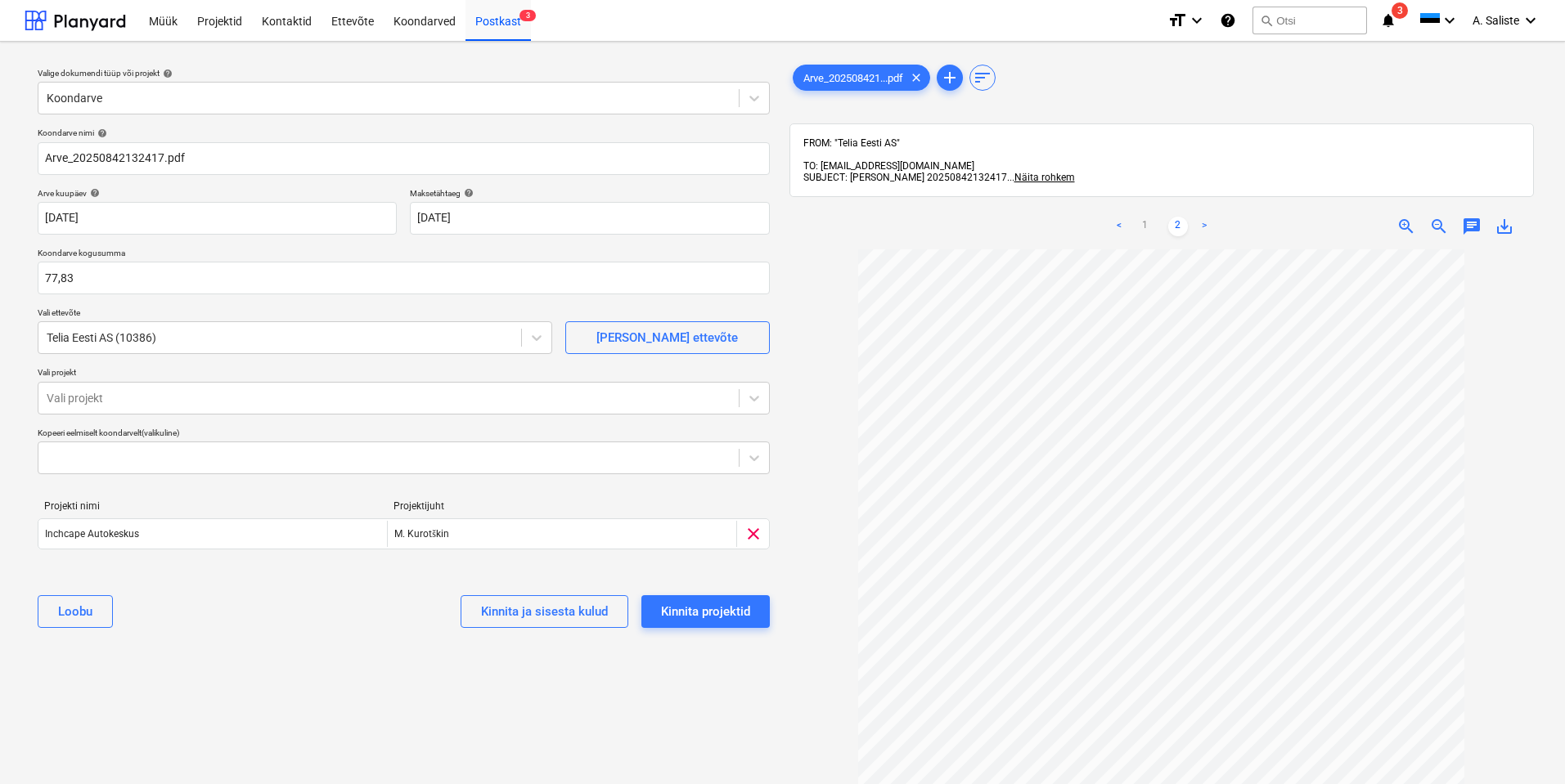
drag, startPoint x: 116, startPoint y: 705, endPoint x: 126, endPoint y: 671, distance: 35.4
click at [118, 701] on div "Valige dokumendi tüüp või projekt help Koondarve Koondarve nimi help Arve_20250…" at bounding box center [404, 524] width 759 height 940
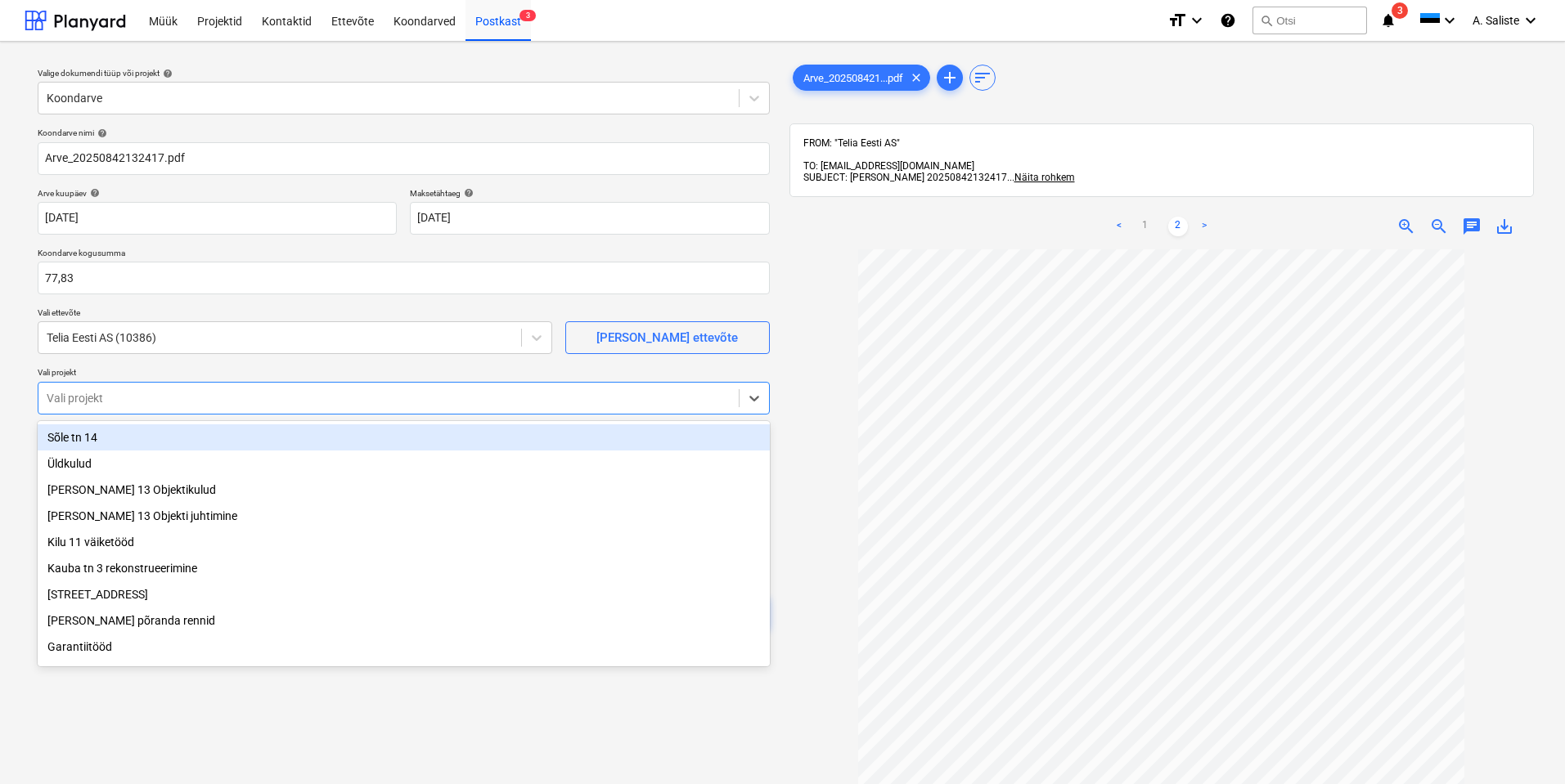
click at [212, 401] on div at bounding box center [389, 398] width 684 height 16
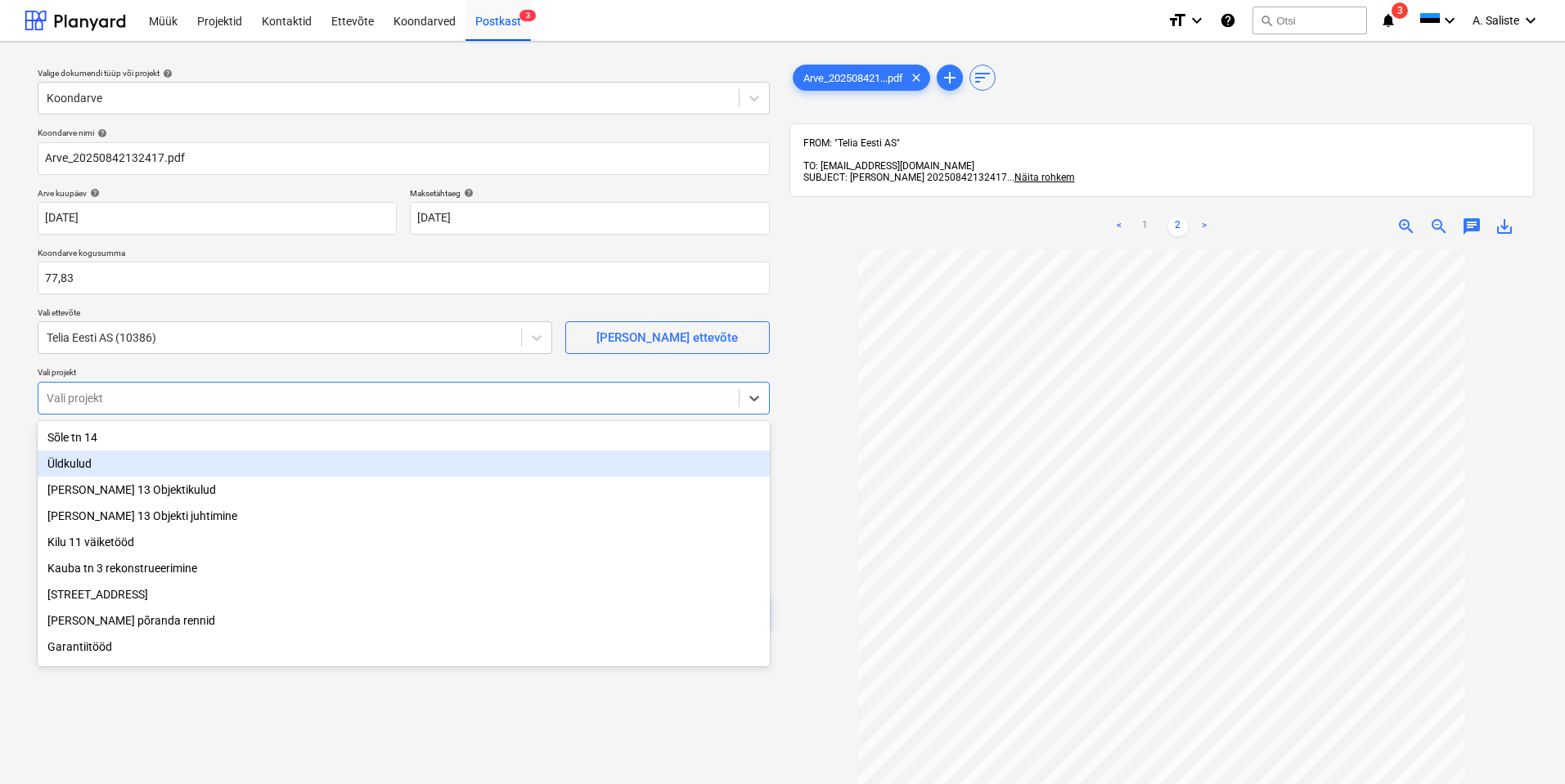
click at [124, 473] on div "Üldkulud" at bounding box center [403, 463] width 732 height 26
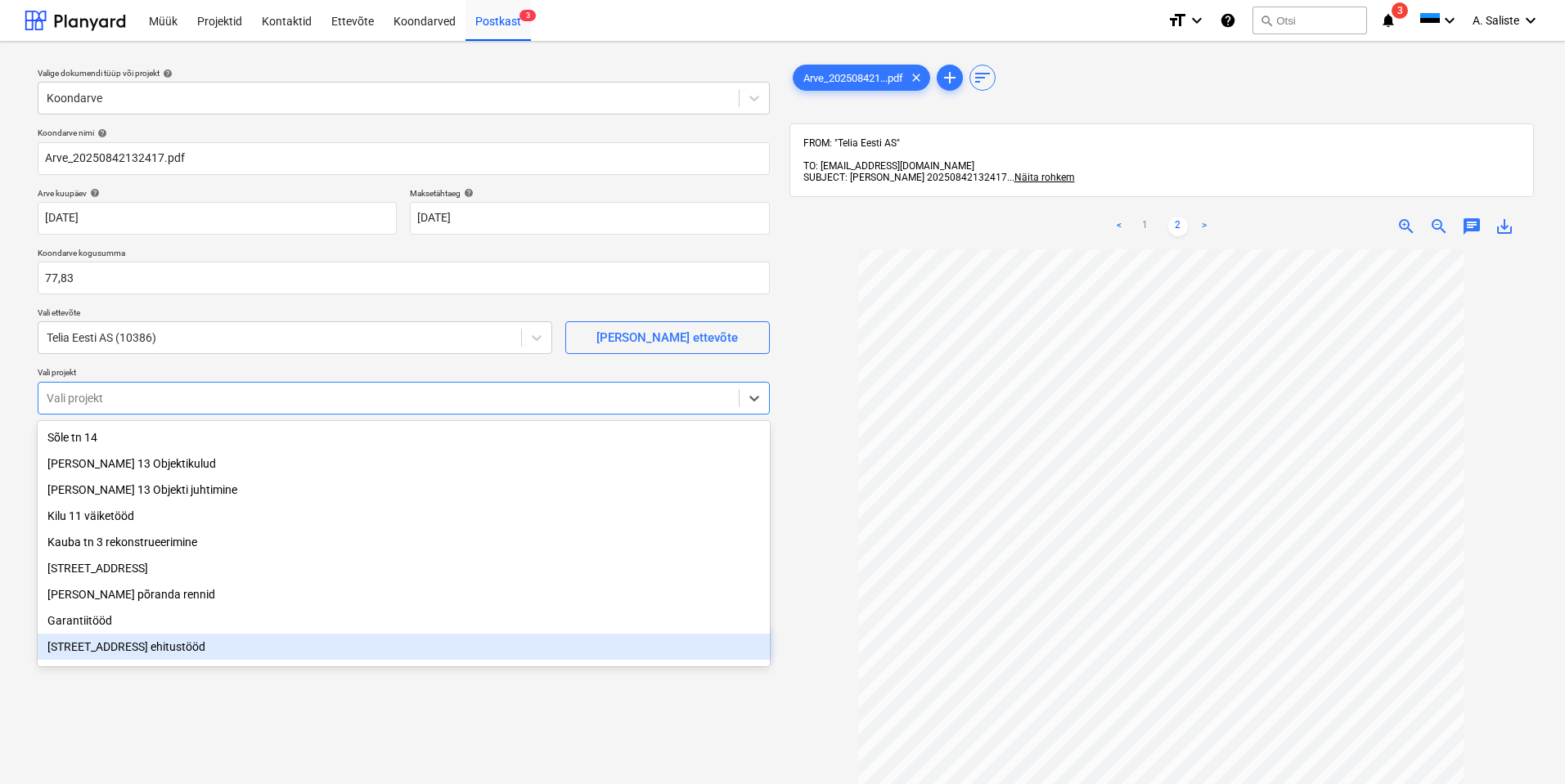
drag, startPoint x: 139, startPoint y: 783, endPoint x: 155, endPoint y: 751, distance: 35.8
click at [139, 781] on div "Valige dokumendi tüüp või projekt help Koondarve Koondarve nimi help Arve_20250…" at bounding box center [404, 524] width 759 height 940
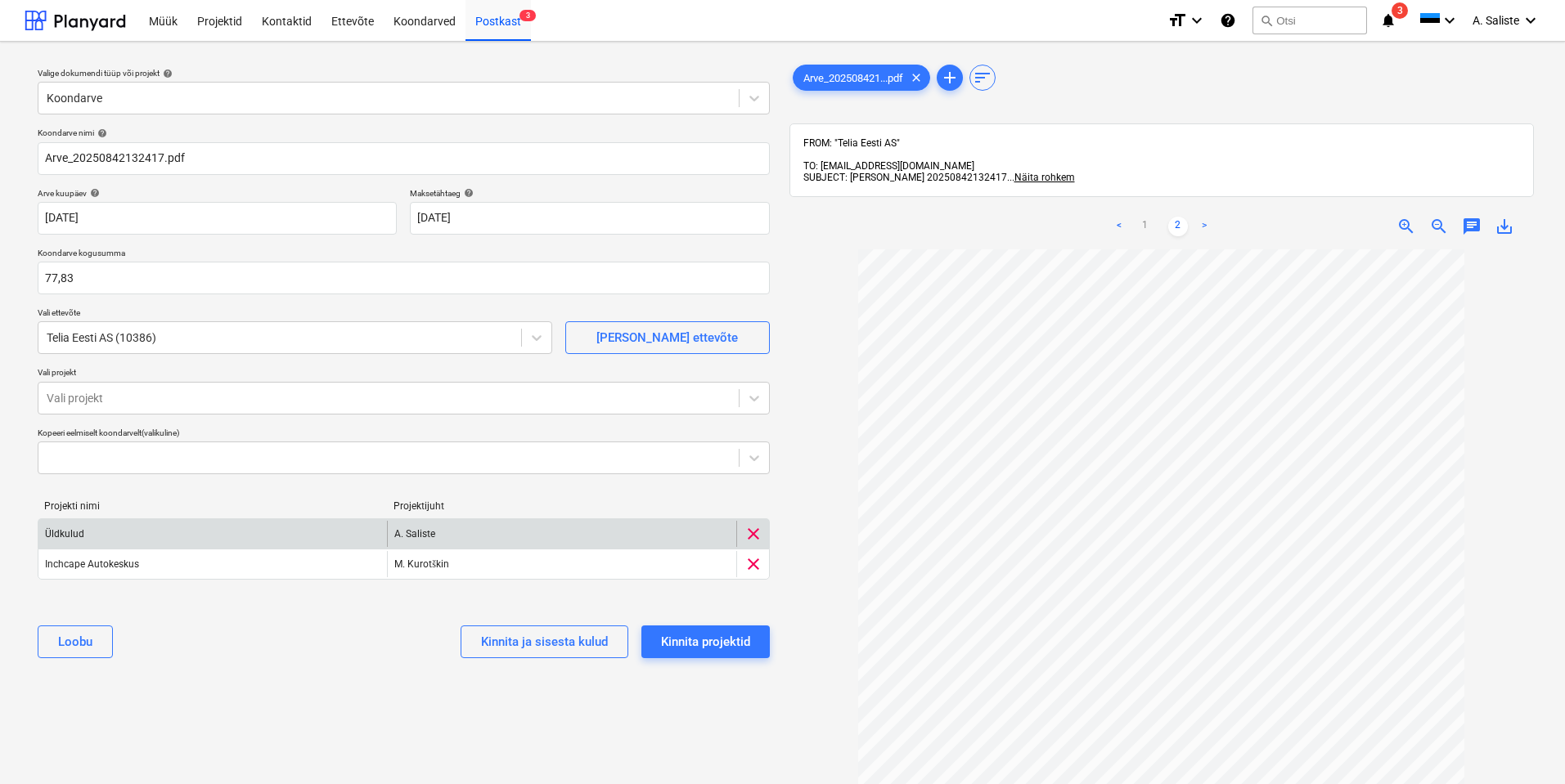
click at [758, 538] on span "clear" at bounding box center [753, 533] width 20 height 20
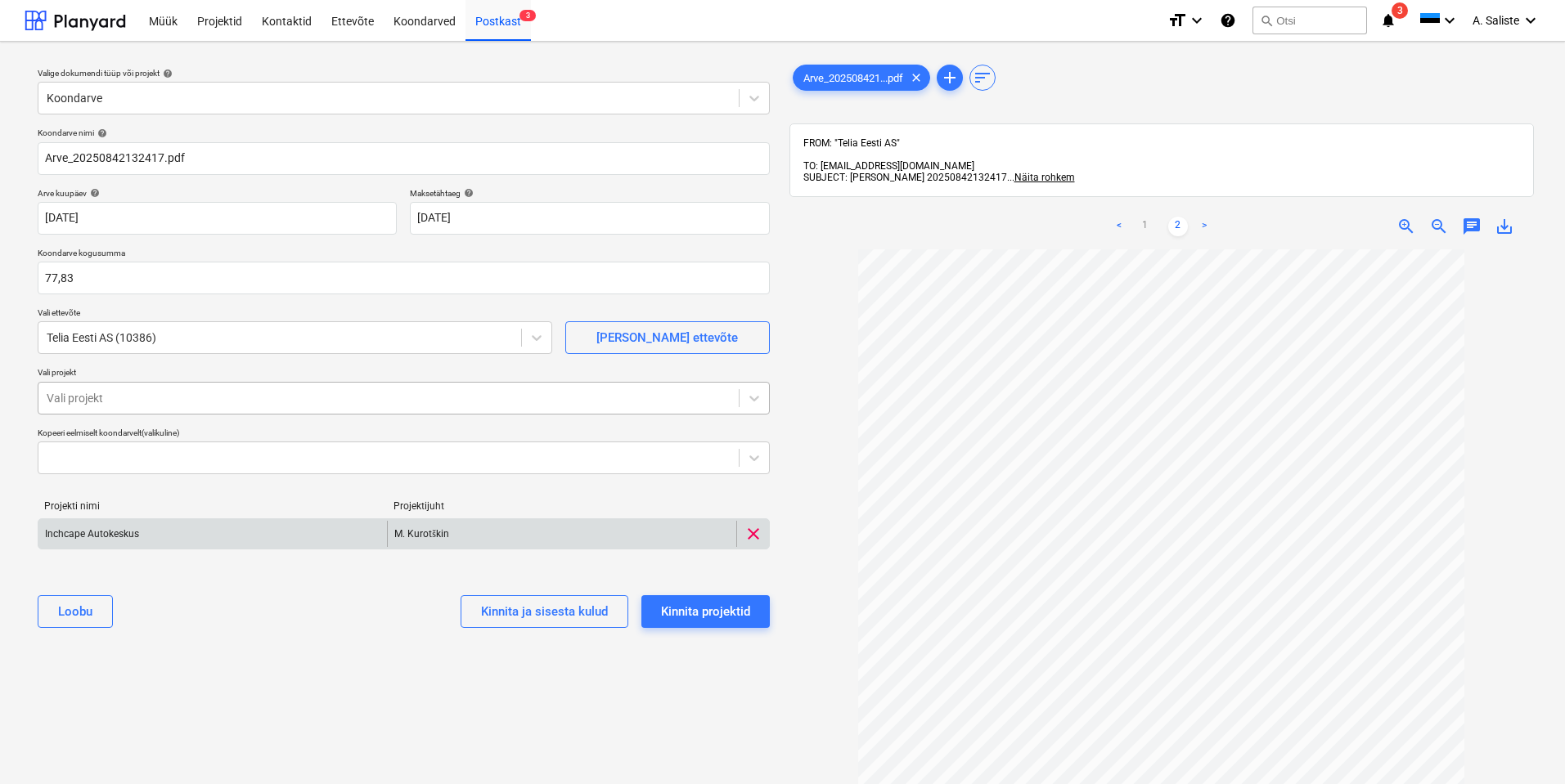
click at [498, 399] on div at bounding box center [389, 398] width 684 height 16
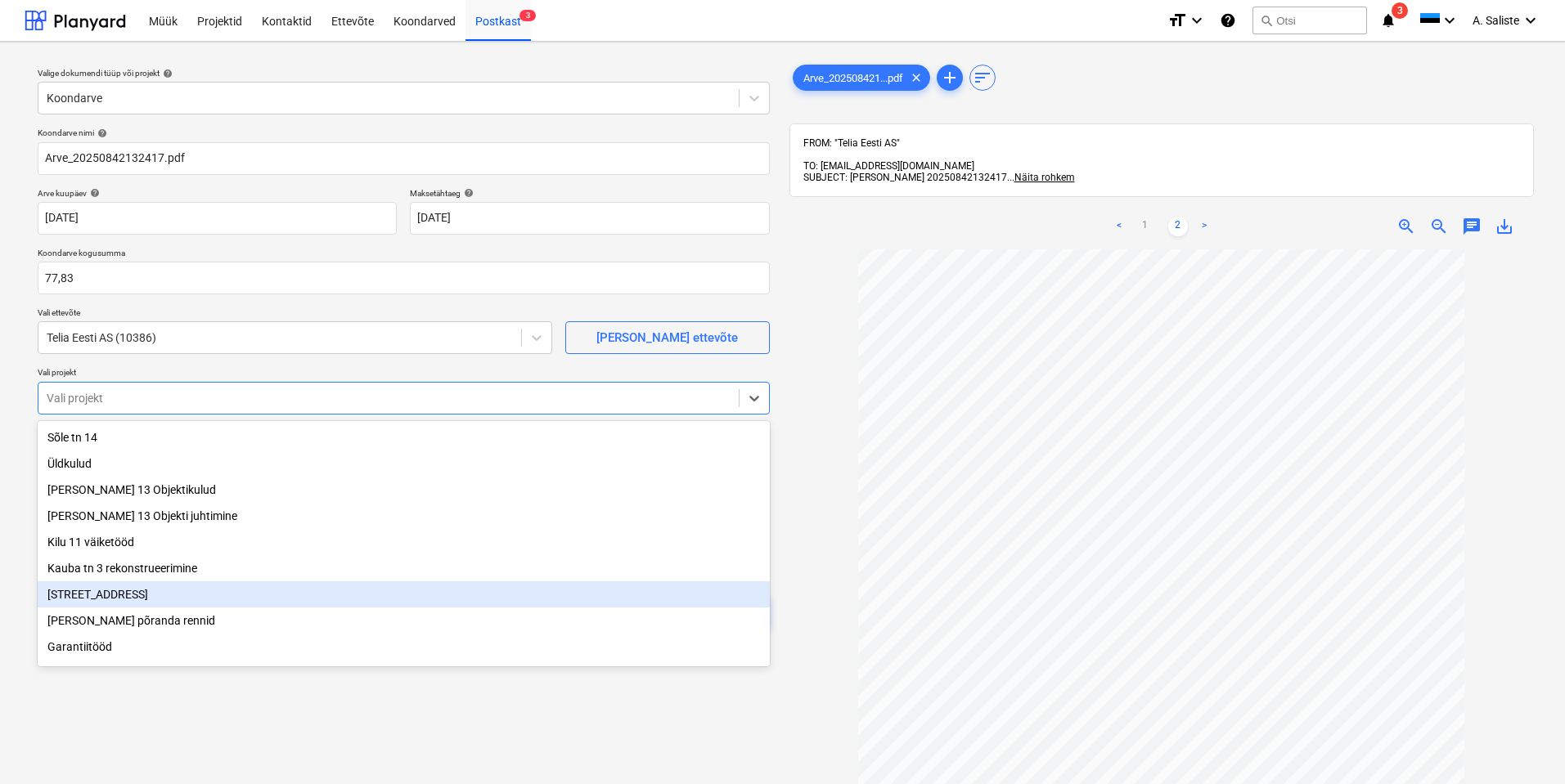
click at [160, 605] on div "[STREET_ADDRESS]" at bounding box center [403, 594] width 732 height 26
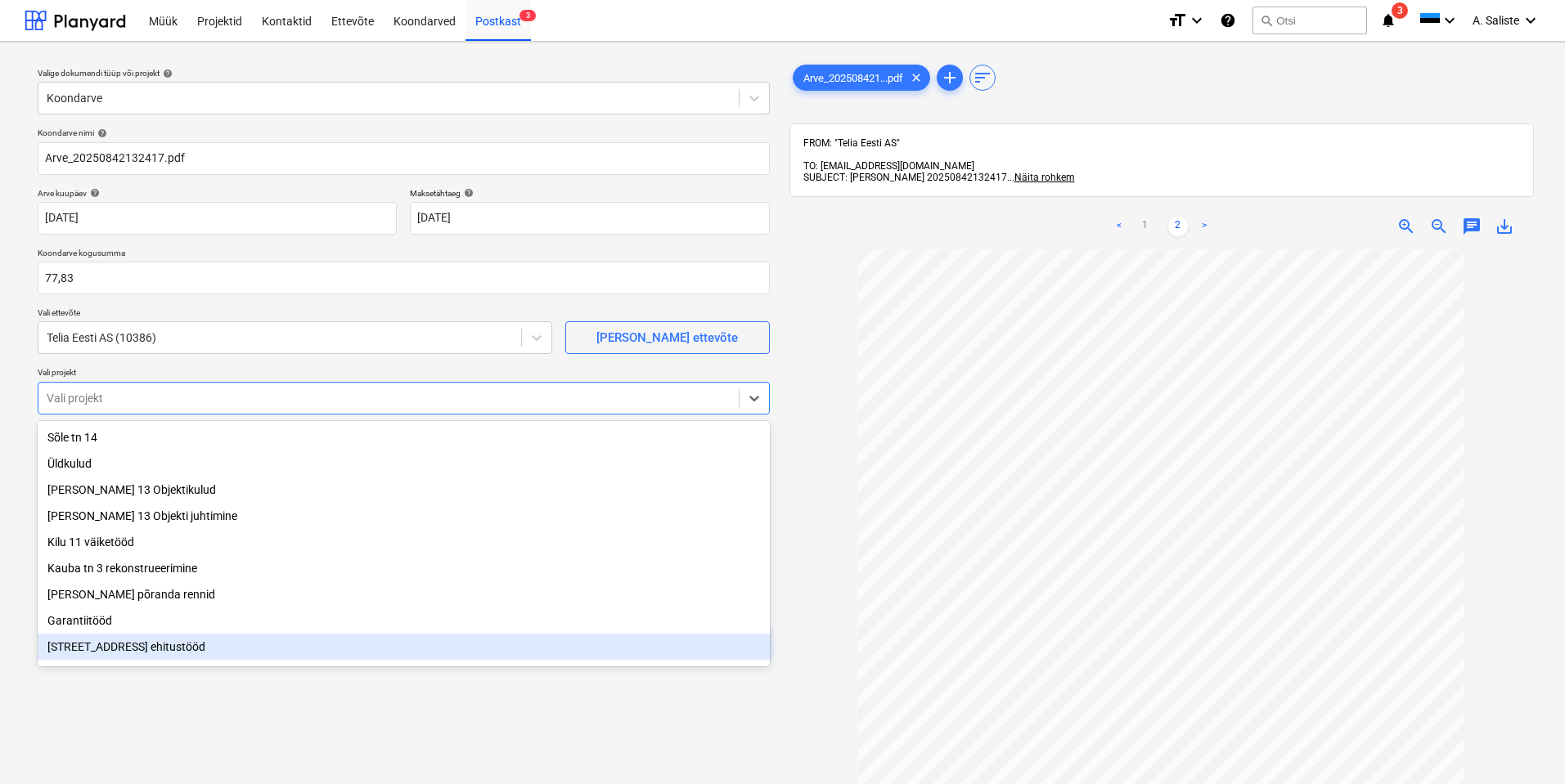
click at [127, 710] on div "Valige dokumendi tüüp või projekt help Koondarve Koondarve nimi help Arve_20250…" at bounding box center [404, 524] width 759 height 940
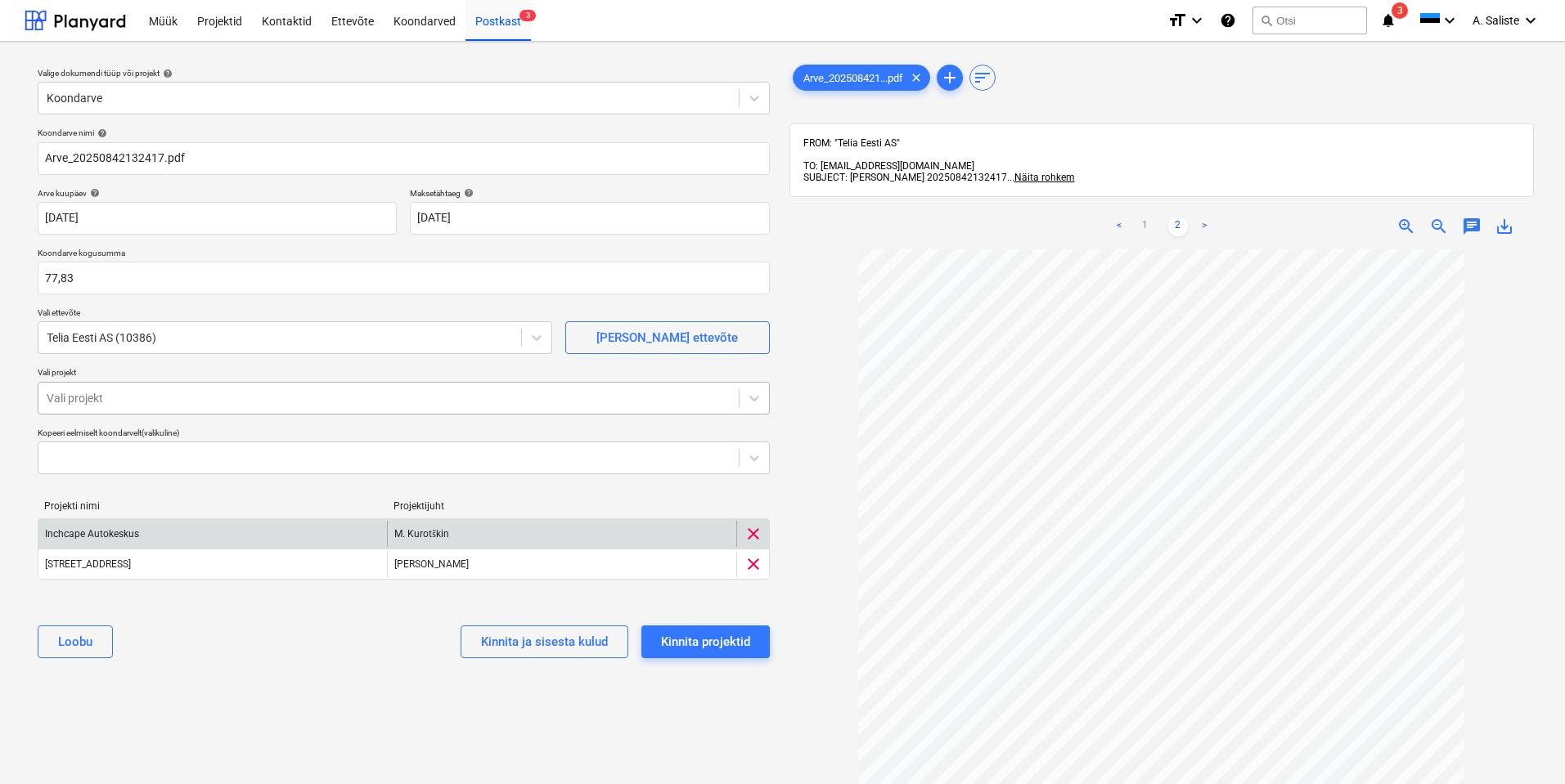
click at [265, 393] on div at bounding box center [389, 398] width 684 height 16
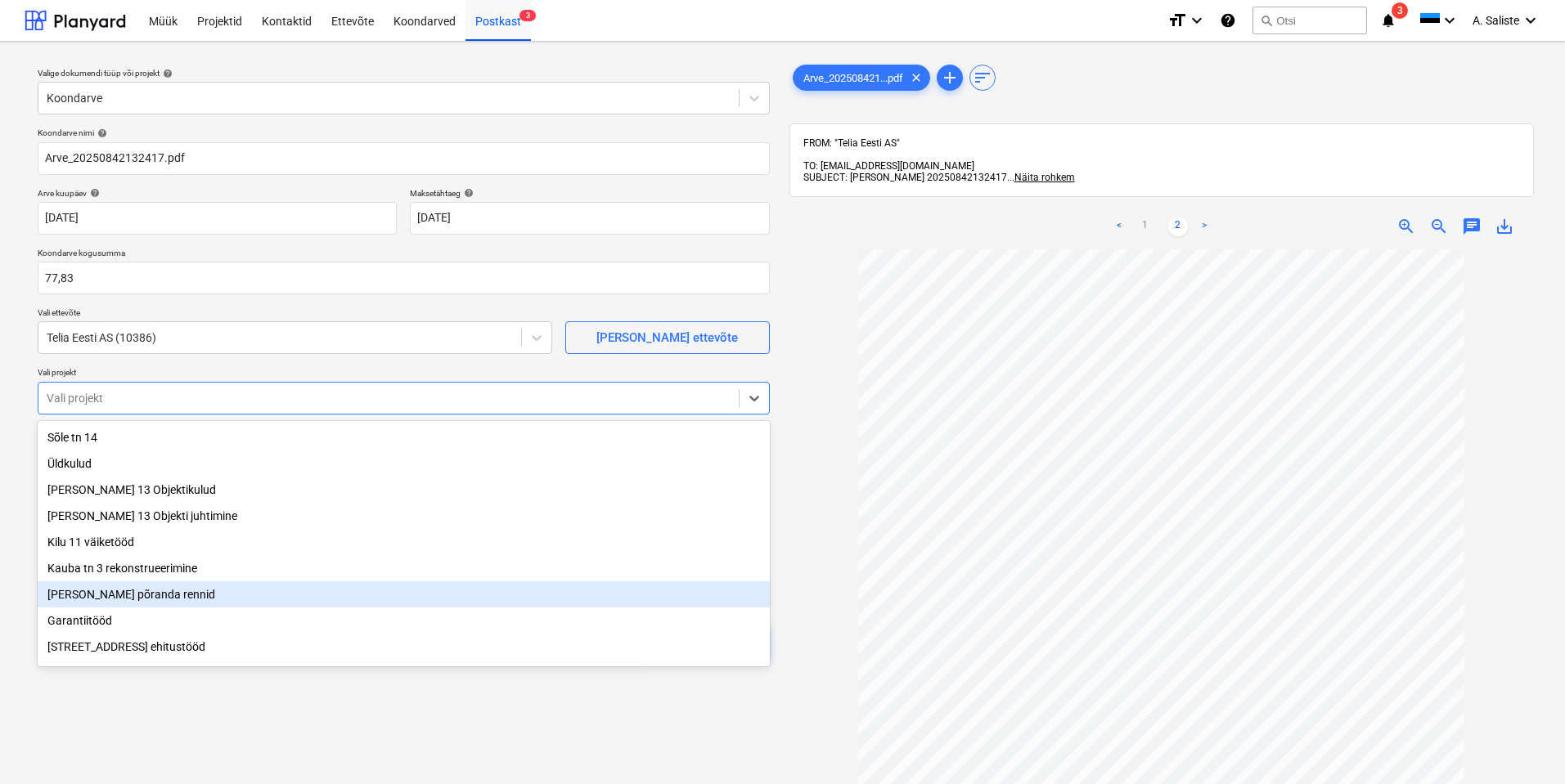
scroll to position [112, 0]
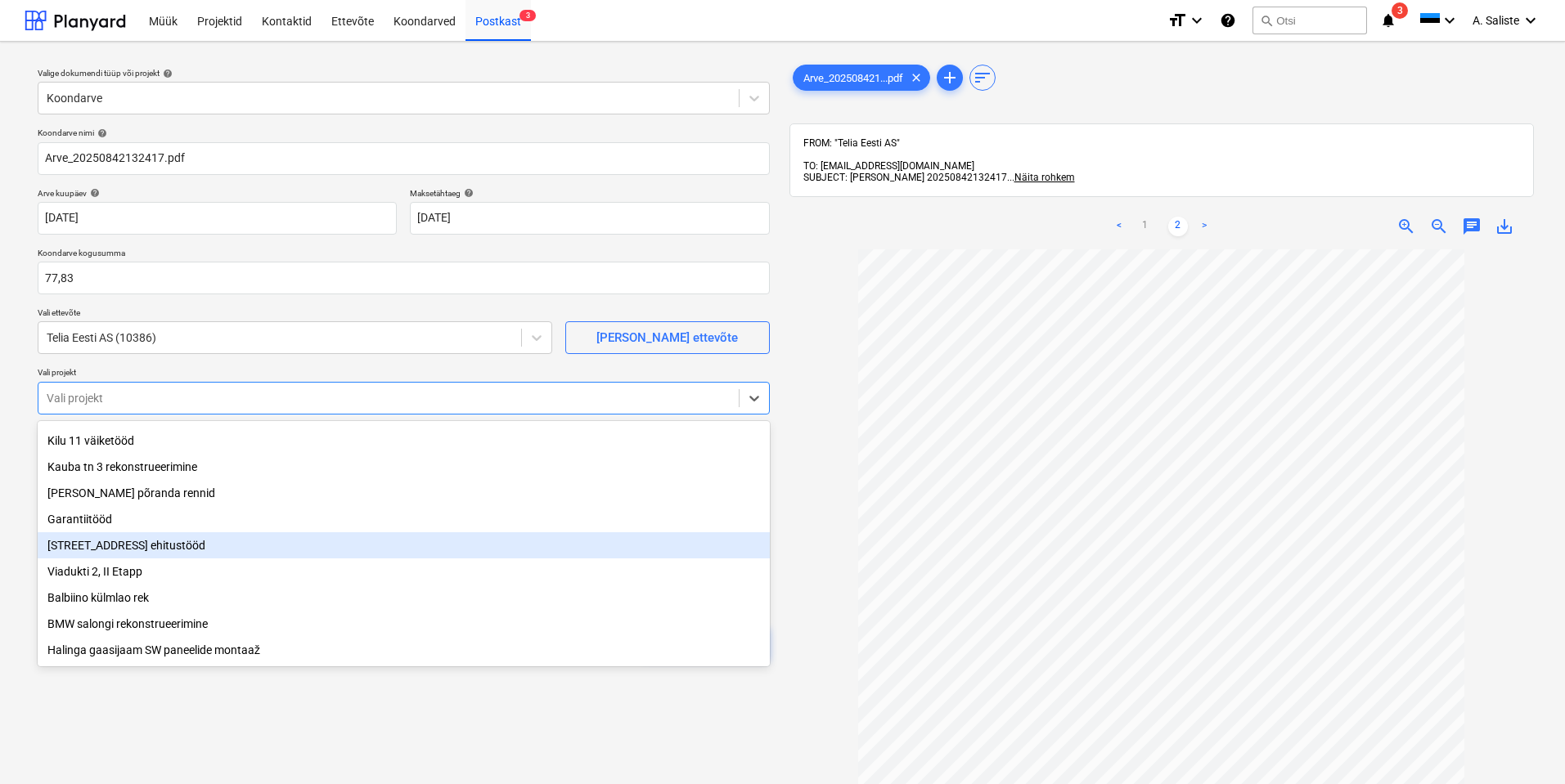
click at [175, 545] on div "[STREET_ADDRESS] ehitustööd" at bounding box center [403, 545] width 732 height 26
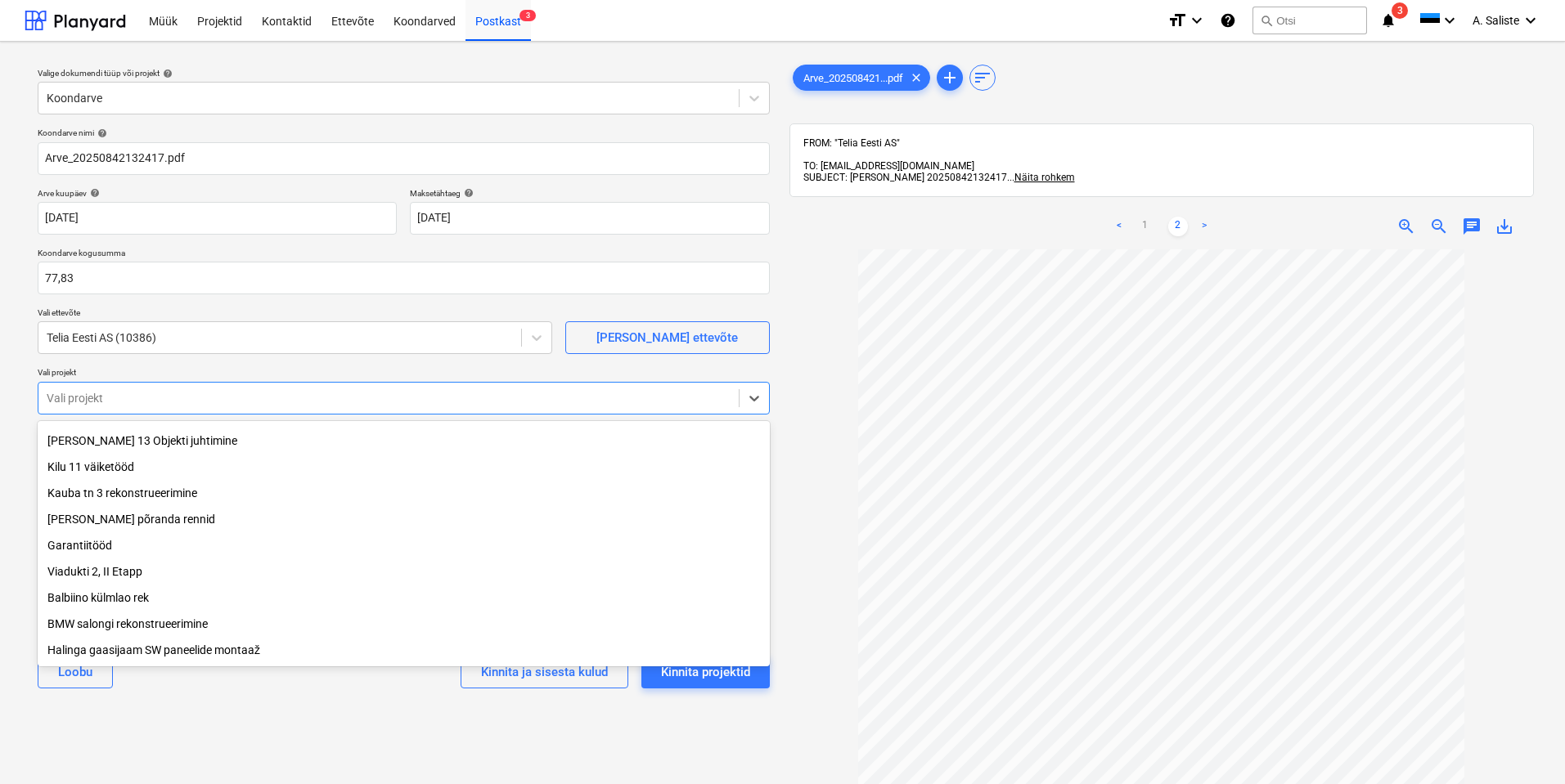
scroll to position [85, 0]
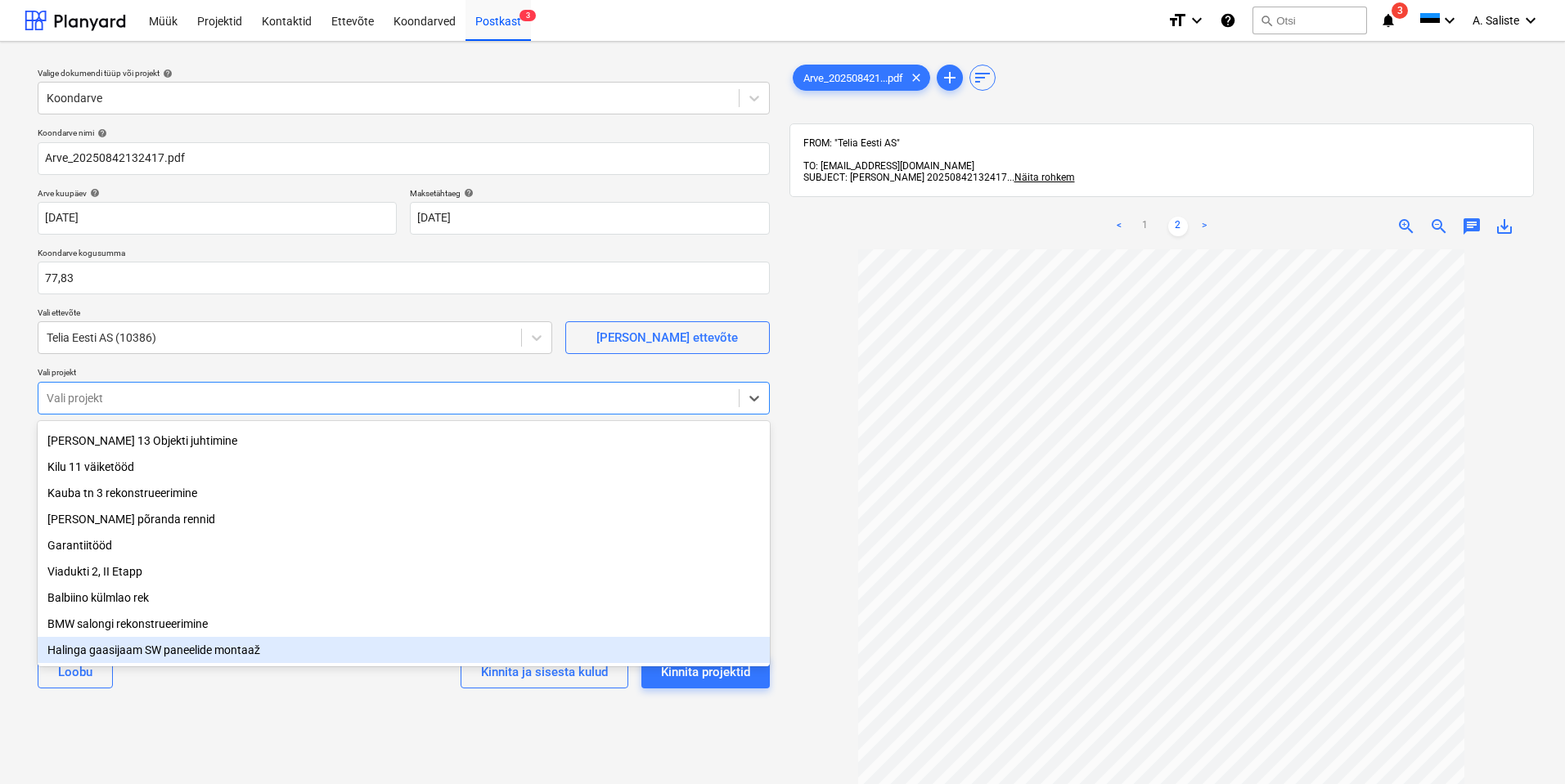
drag, startPoint x: 120, startPoint y: 724, endPoint x: 129, endPoint y: 708, distance: 18.4
click at [125, 720] on div "Valige dokumendi tüüp või projekt help Koondarve Koondarve nimi help Arve_20250…" at bounding box center [404, 524] width 759 height 940
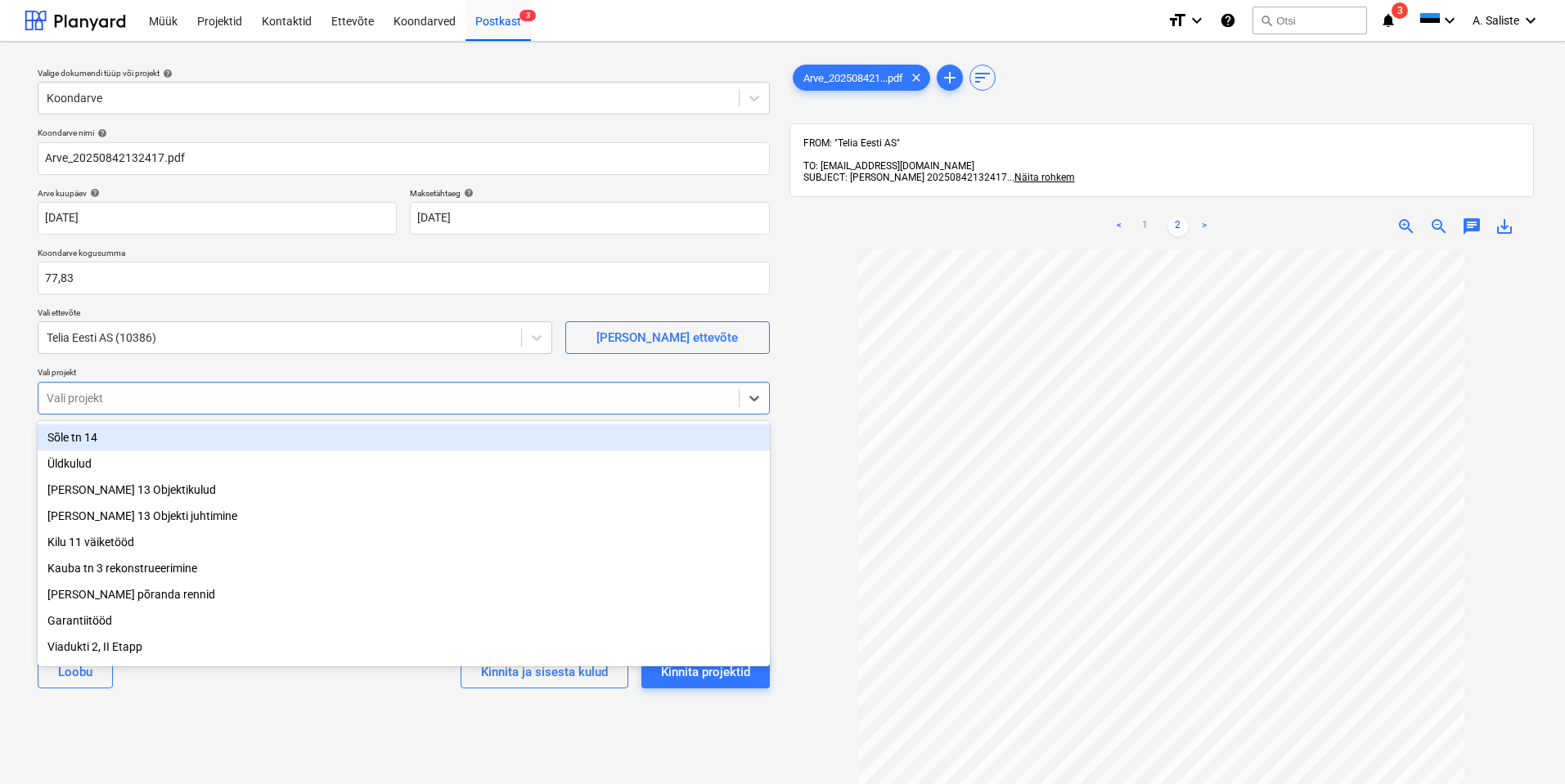
click at [285, 395] on div at bounding box center [389, 398] width 684 height 16
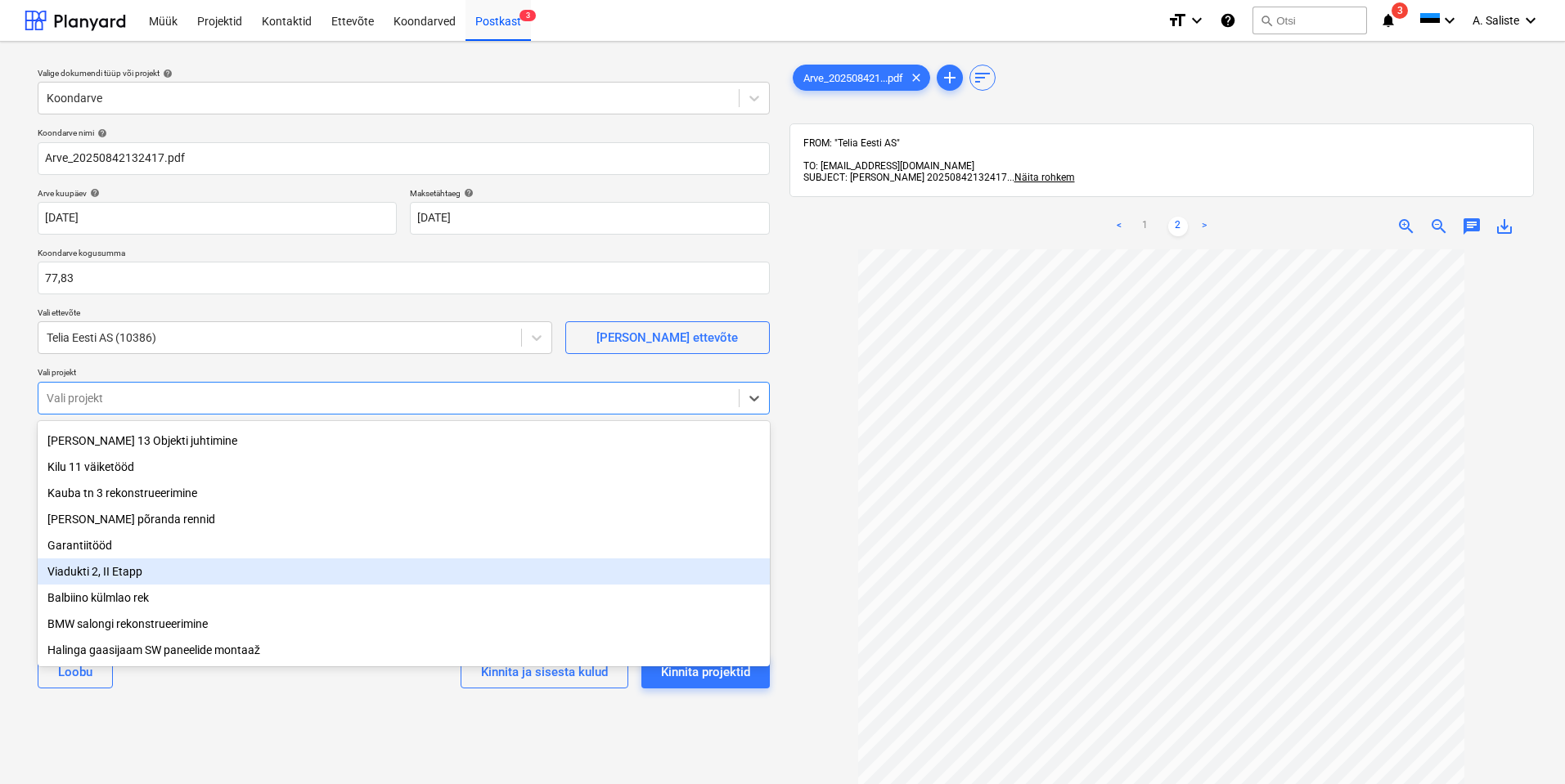
click at [139, 569] on div "Viadukti 2, II Etapp" at bounding box center [403, 571] width 732 height 26
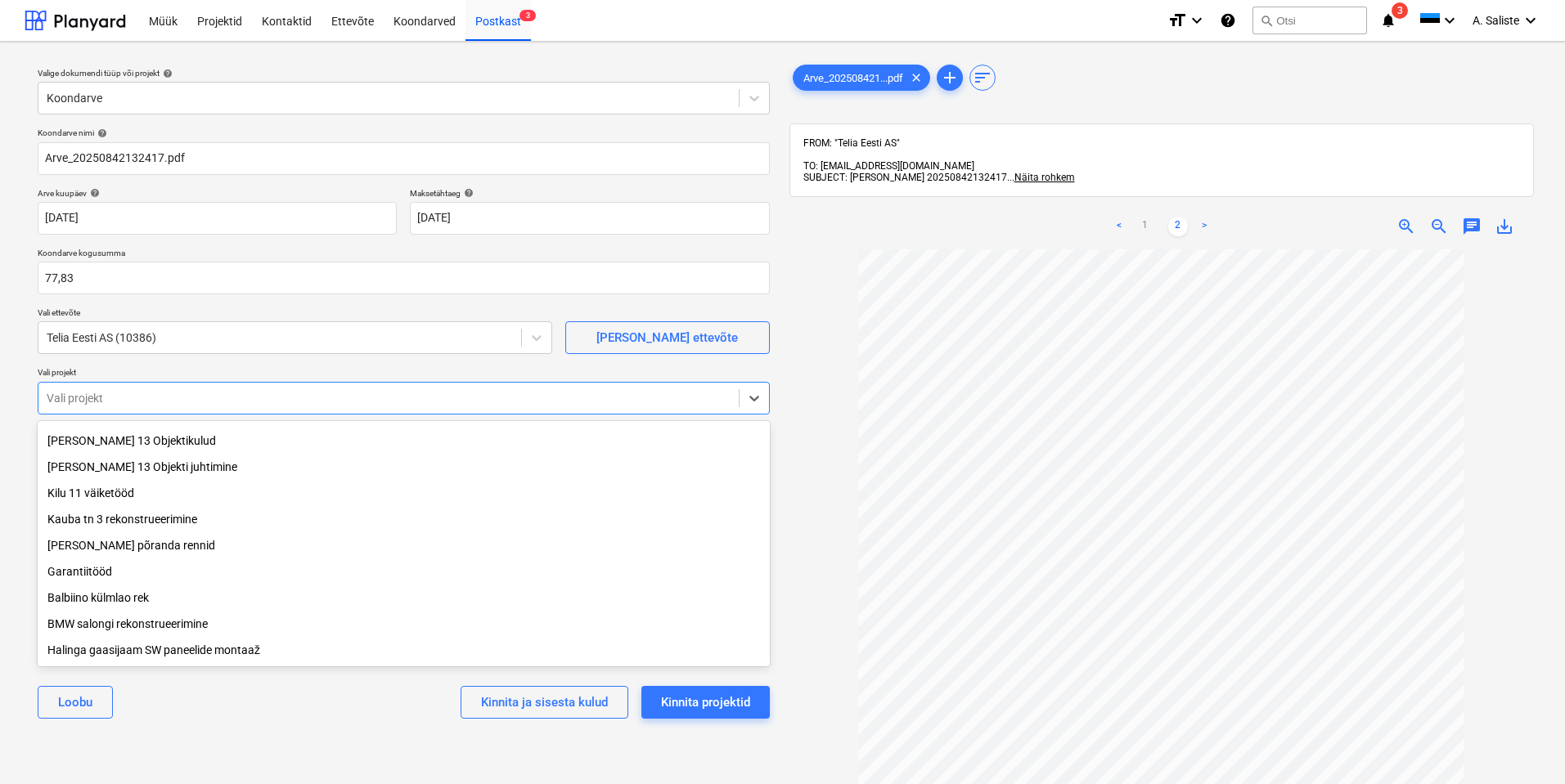
scroll to position [58, 0]
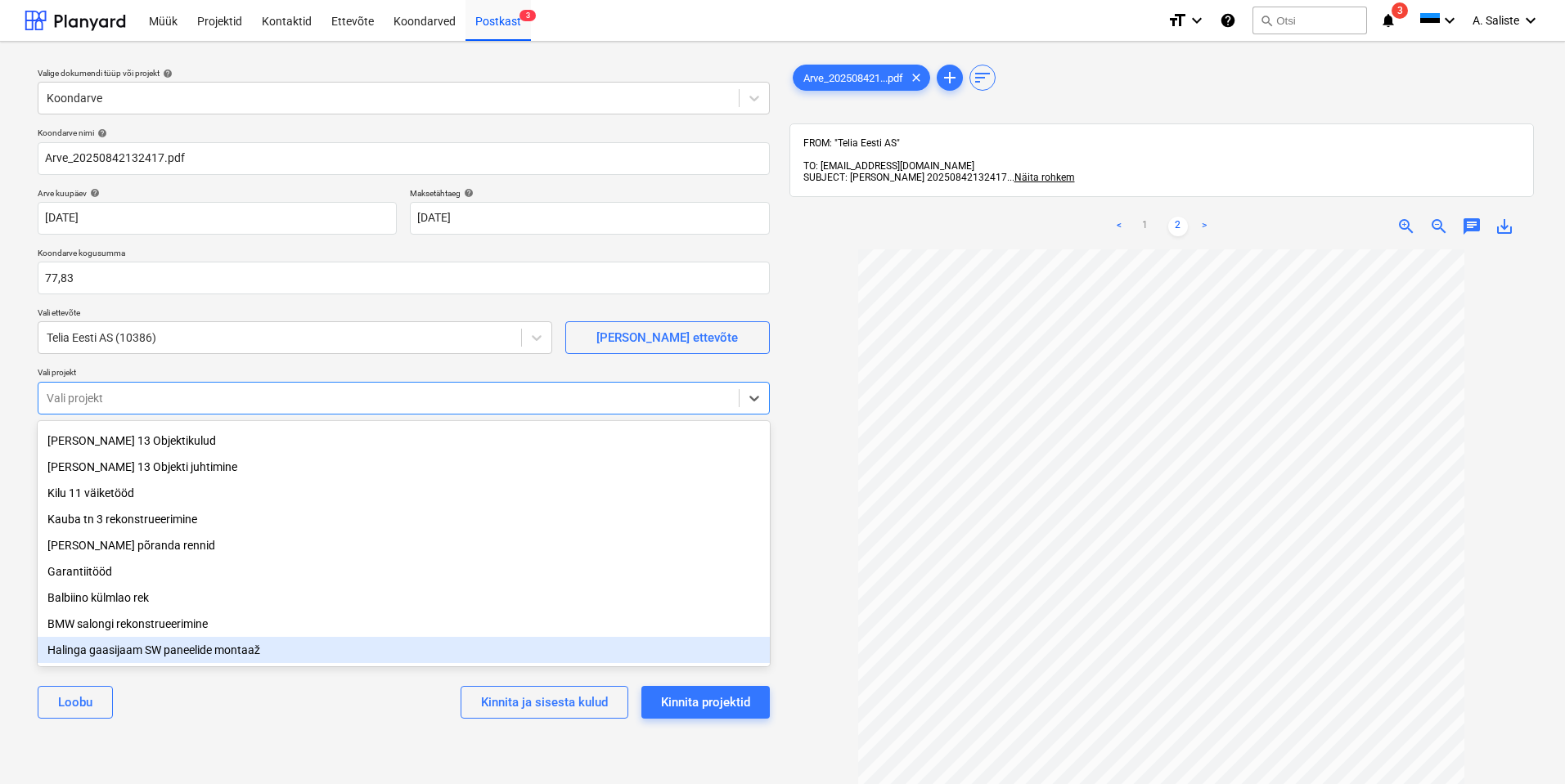
click at [167, 707] on div "[PERSON_NAME] ja sisesta kulud Kinnita projektid" at bounding box center [403, 702] width 732 height 59
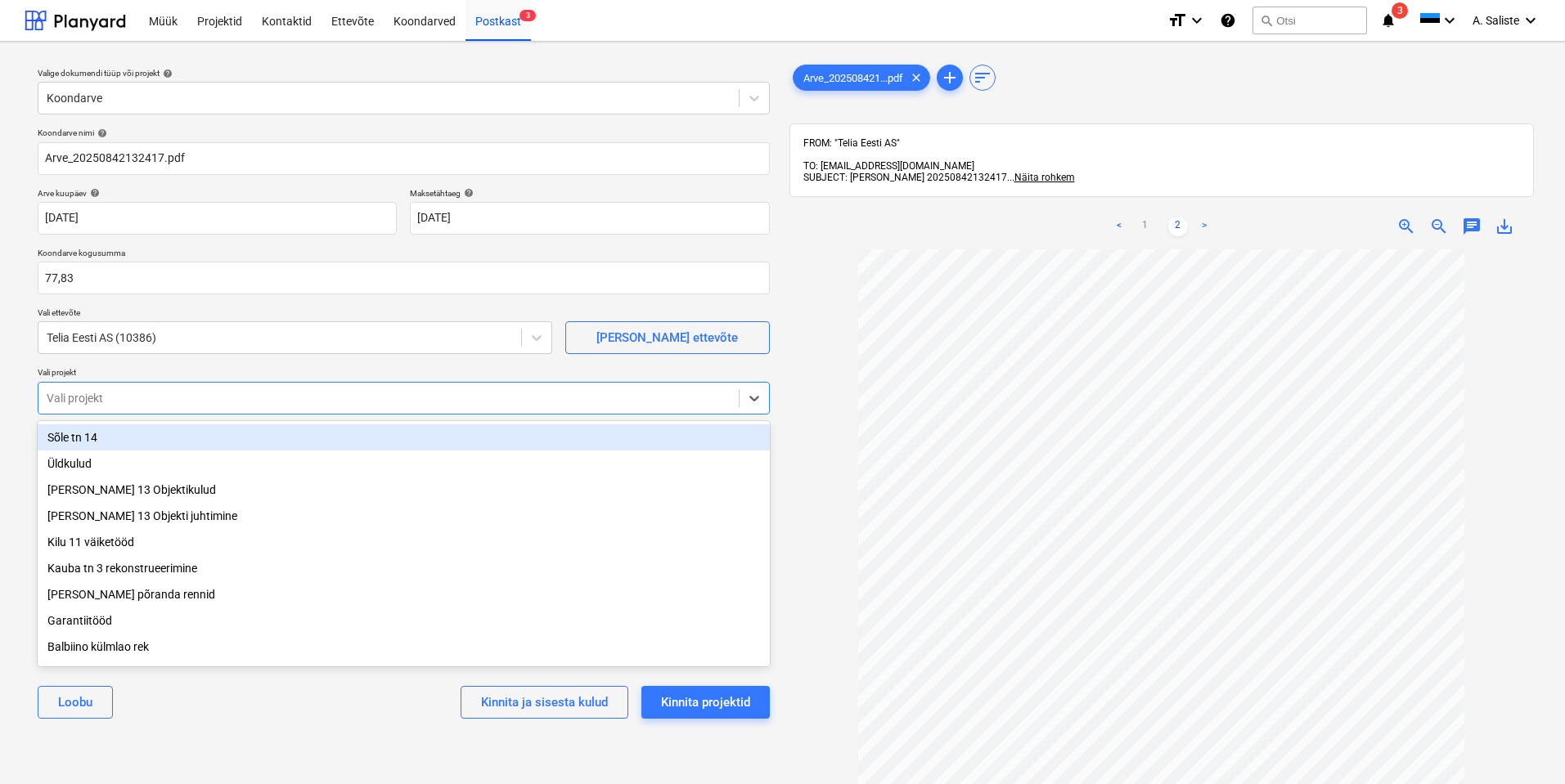
click at [276, 397] on div at bounding box center [389, 398] width 684 height 16
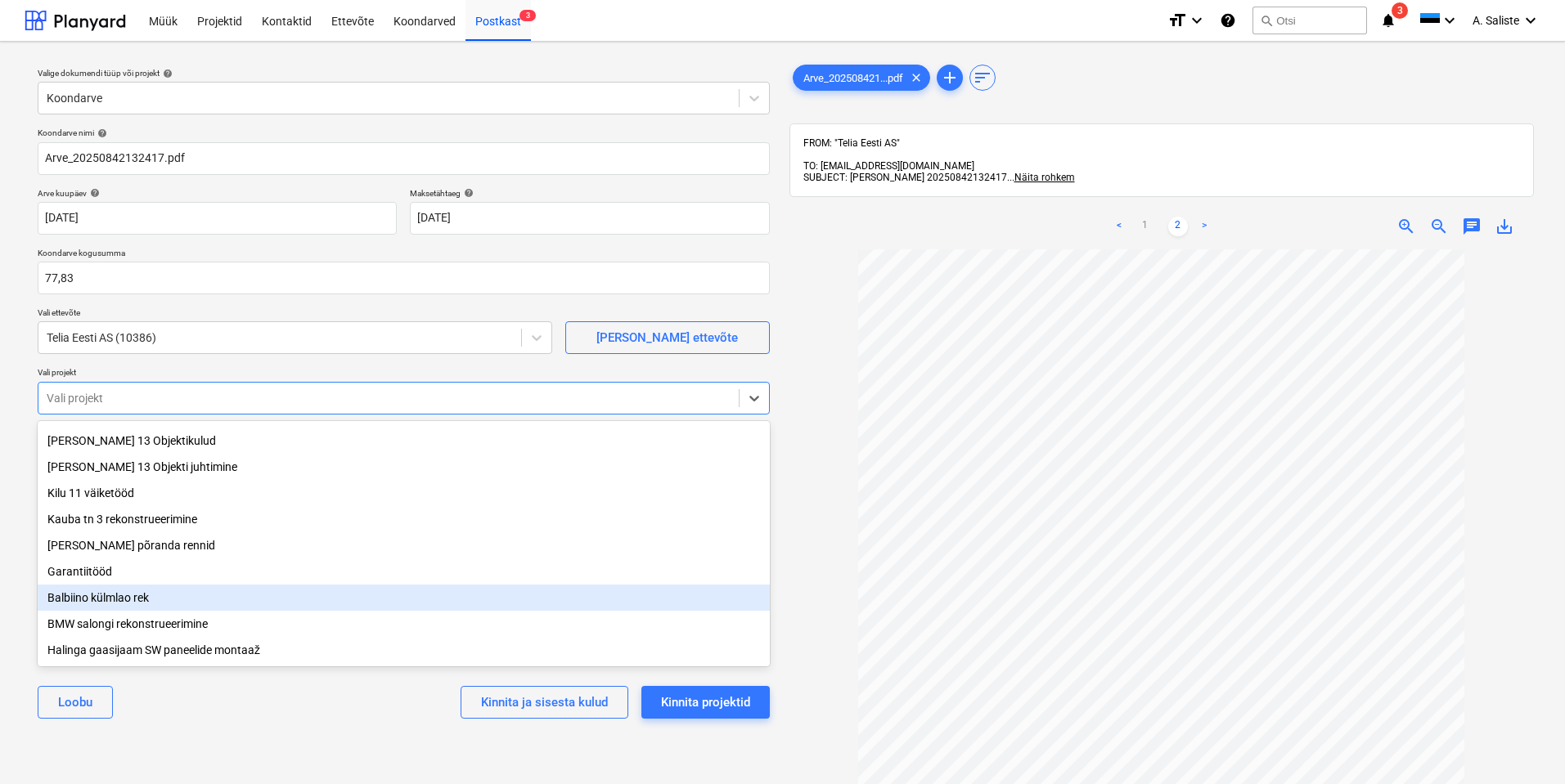
click at [152, 594] on div "Balbiino külmlao rek" at bounding box center [403, 598] width 732 height 26
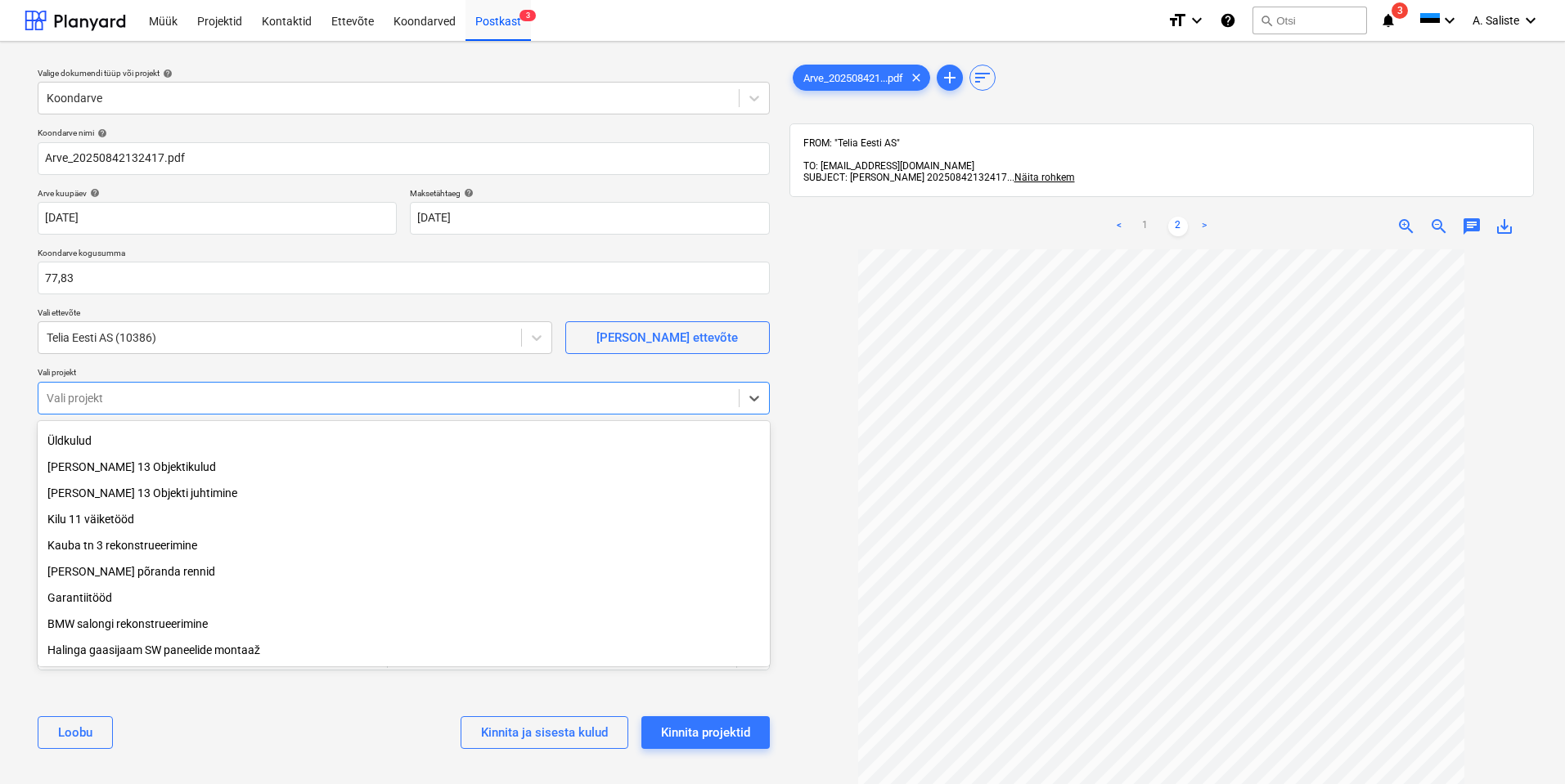
scroll to position [31, 0]
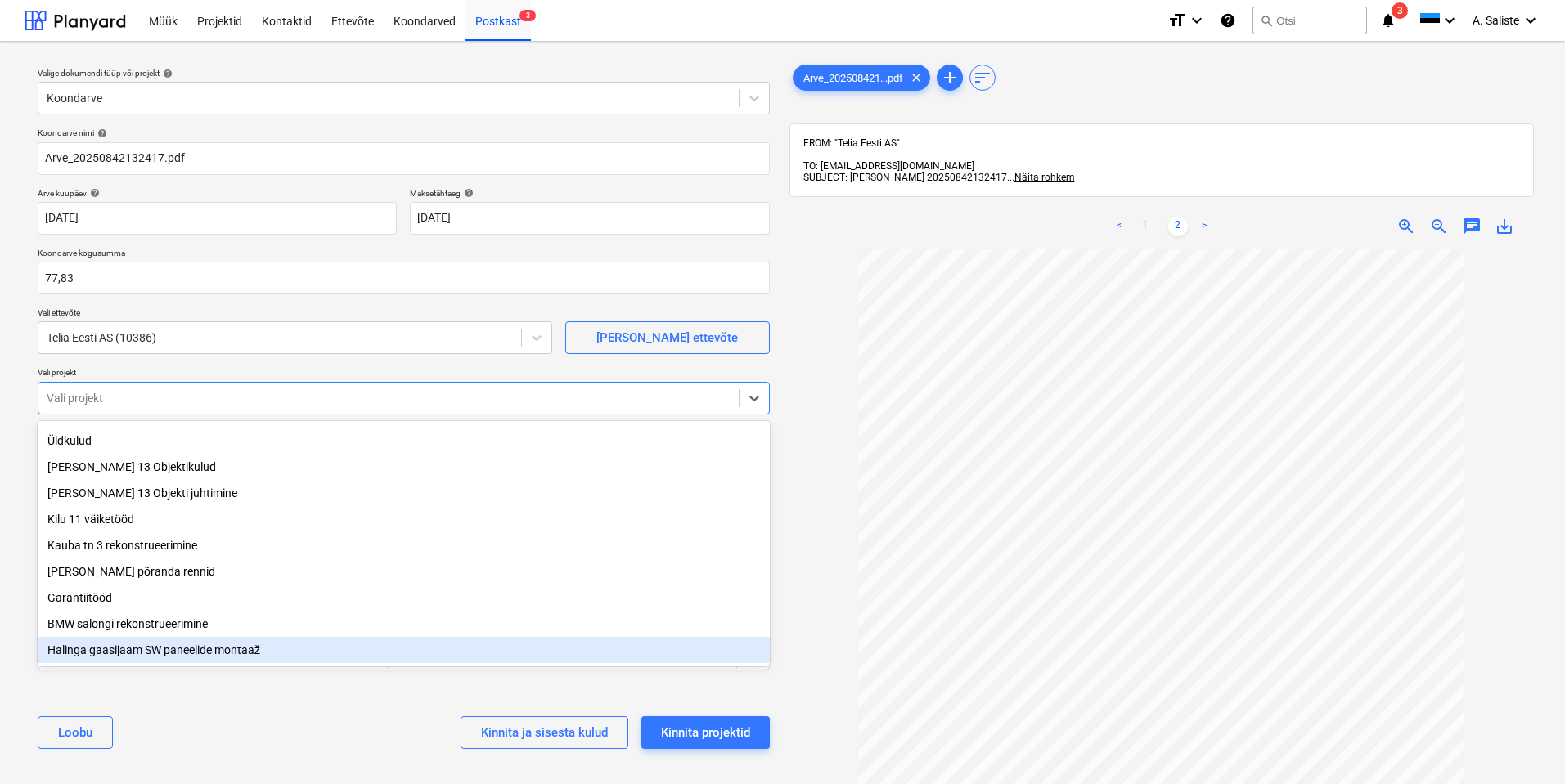
click at [163, 716] on div "[PERSON_NAME] ja sisesta kulud Kinnita projektid" at bounding box center [403, 732] width 732 height 59
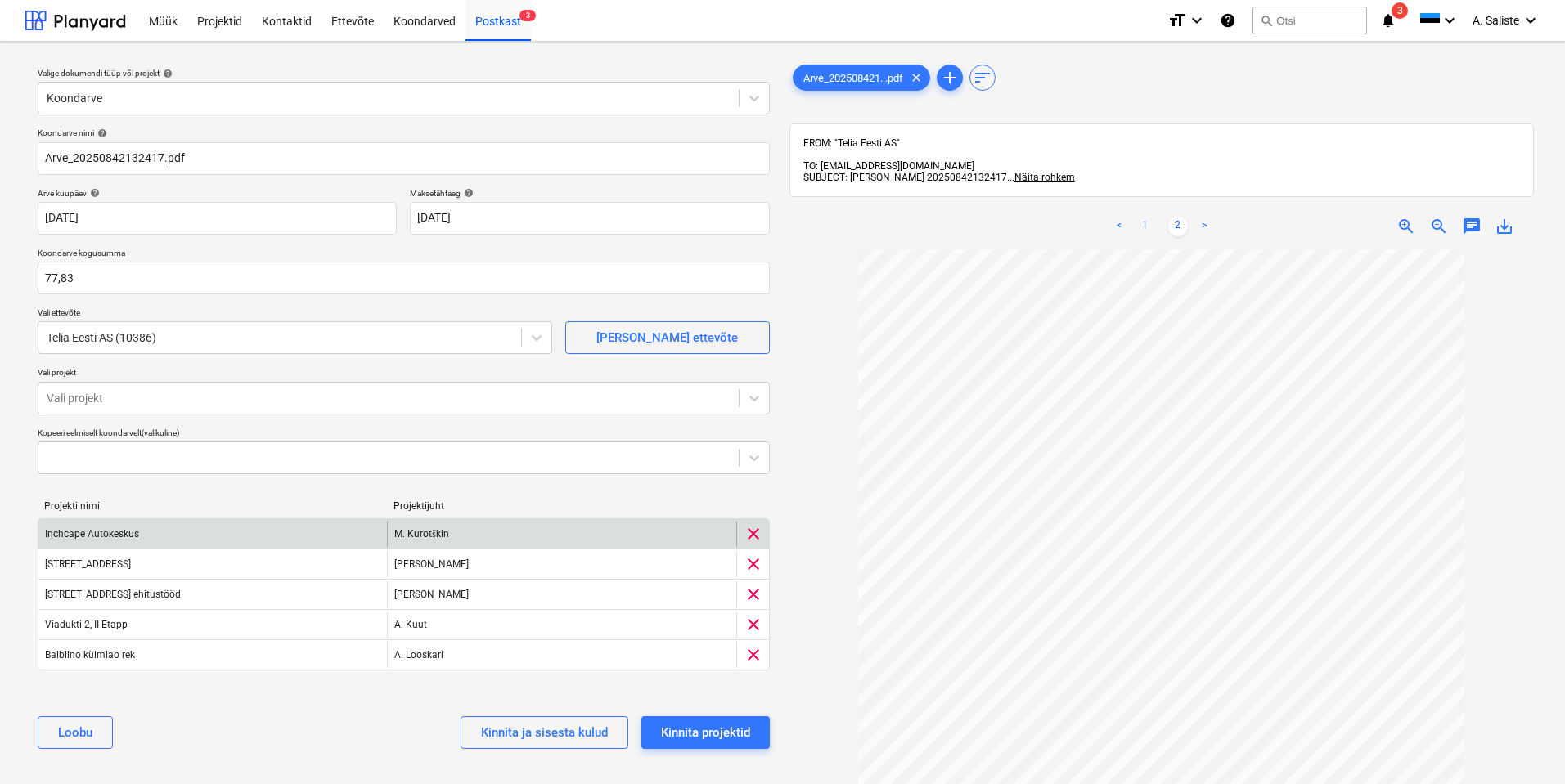
click at [1142, 217] on link "1" at bounding box center [1145, 226] width 20 height 20
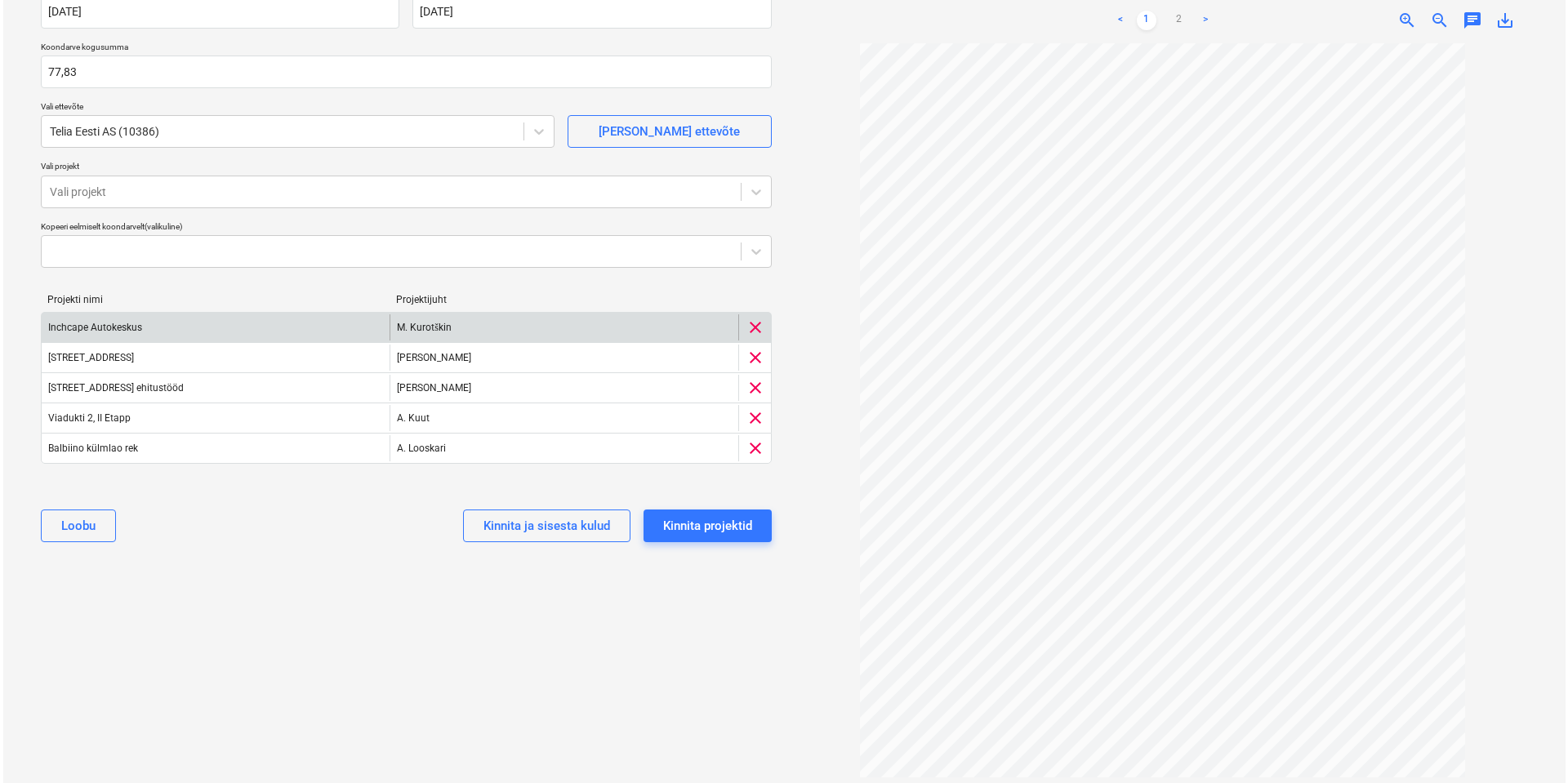
scroll to position [211, 0]
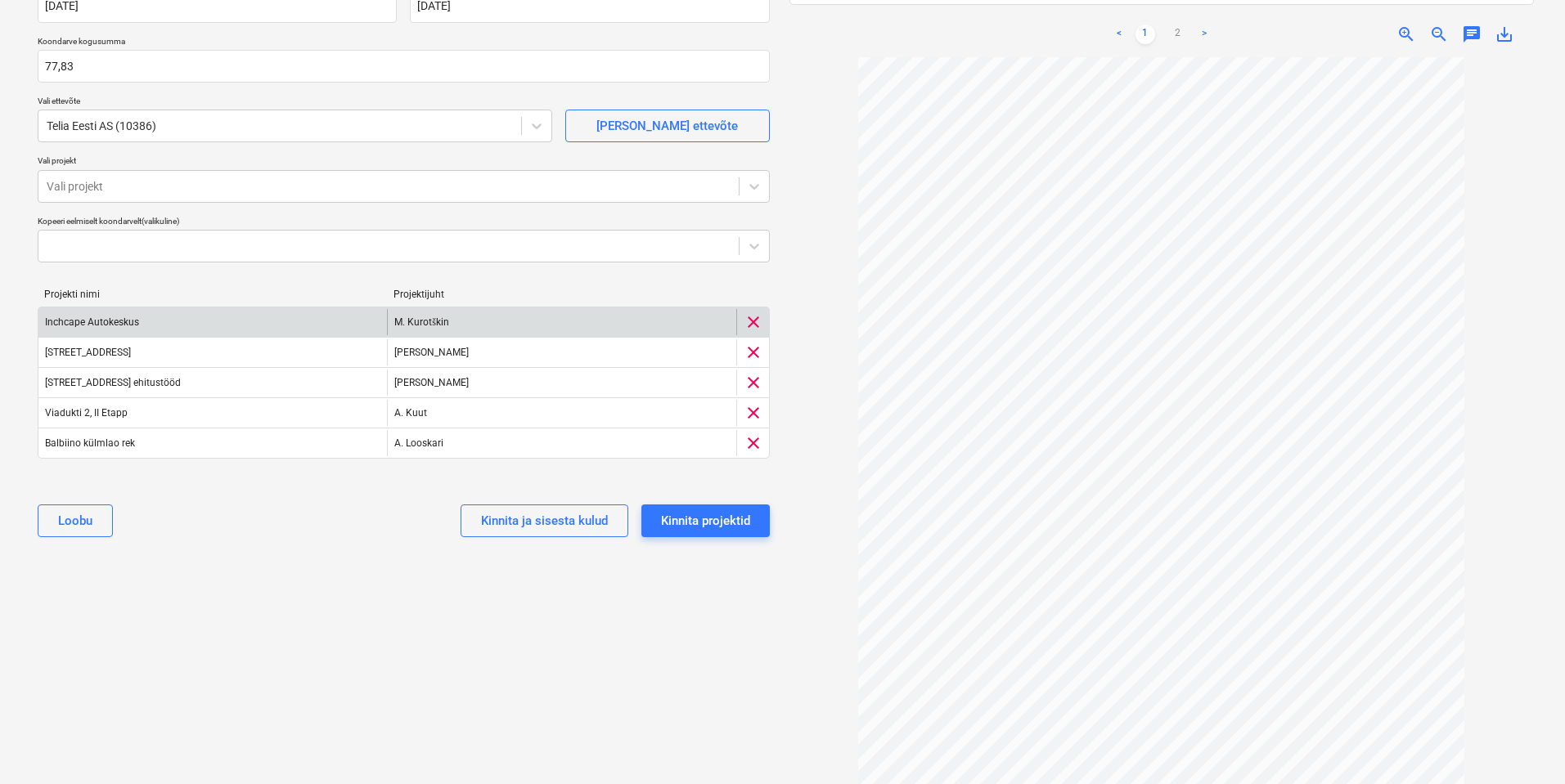
click at [286, 645] on div "Valige dokumendi tüüp või projekt help Koondarve Koondarve nimi help Arve_20250…" at bounding box center [404, 307] width 759 height 929
click at [714, 519] on div "Kinnita projektid" at bounding box center [705, 520] width 89 height 21
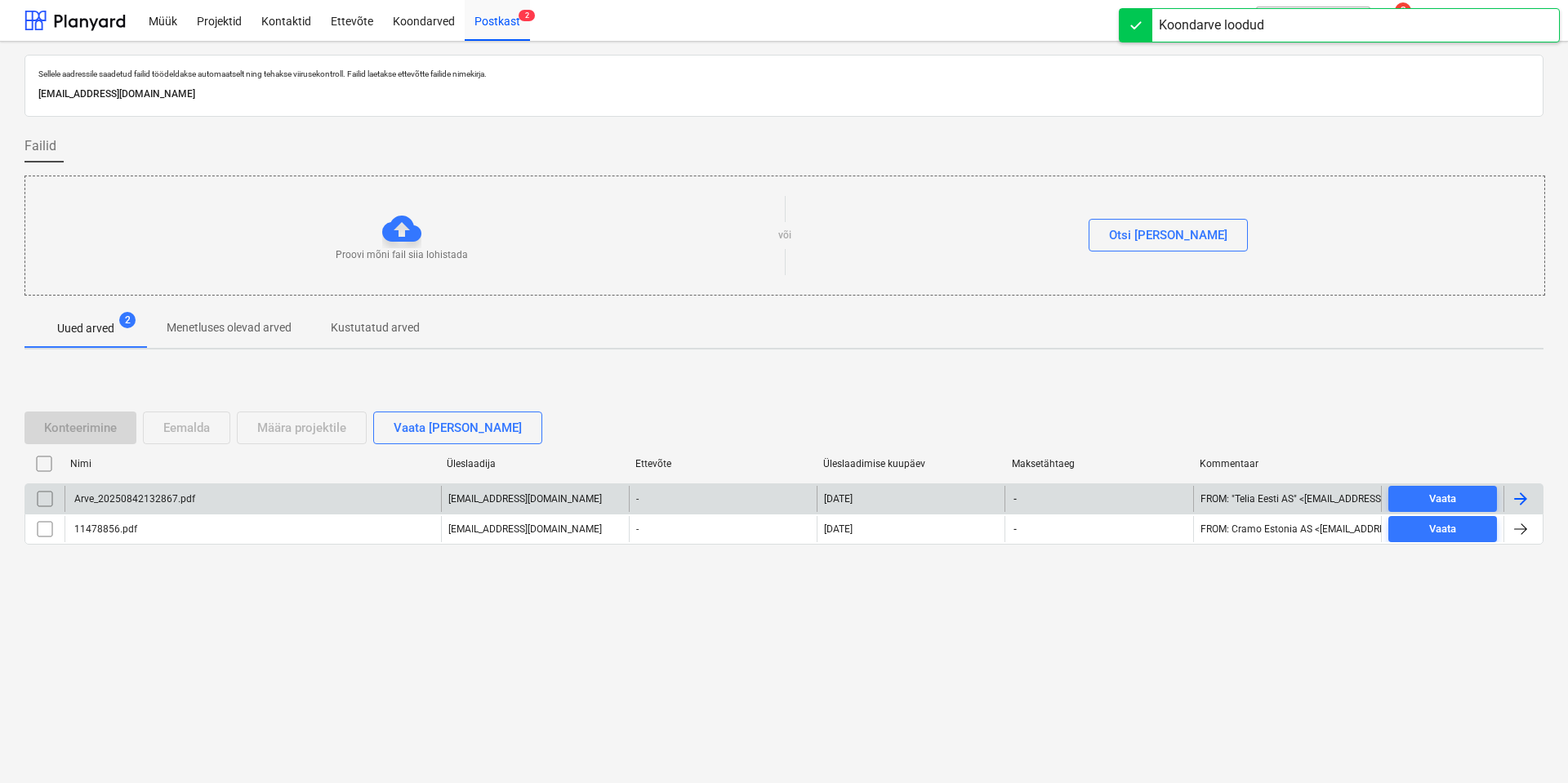
click at [233, 502] on div "Arve_20250842132867.pdf" at bounding box center [252, 499] width 376 height 26
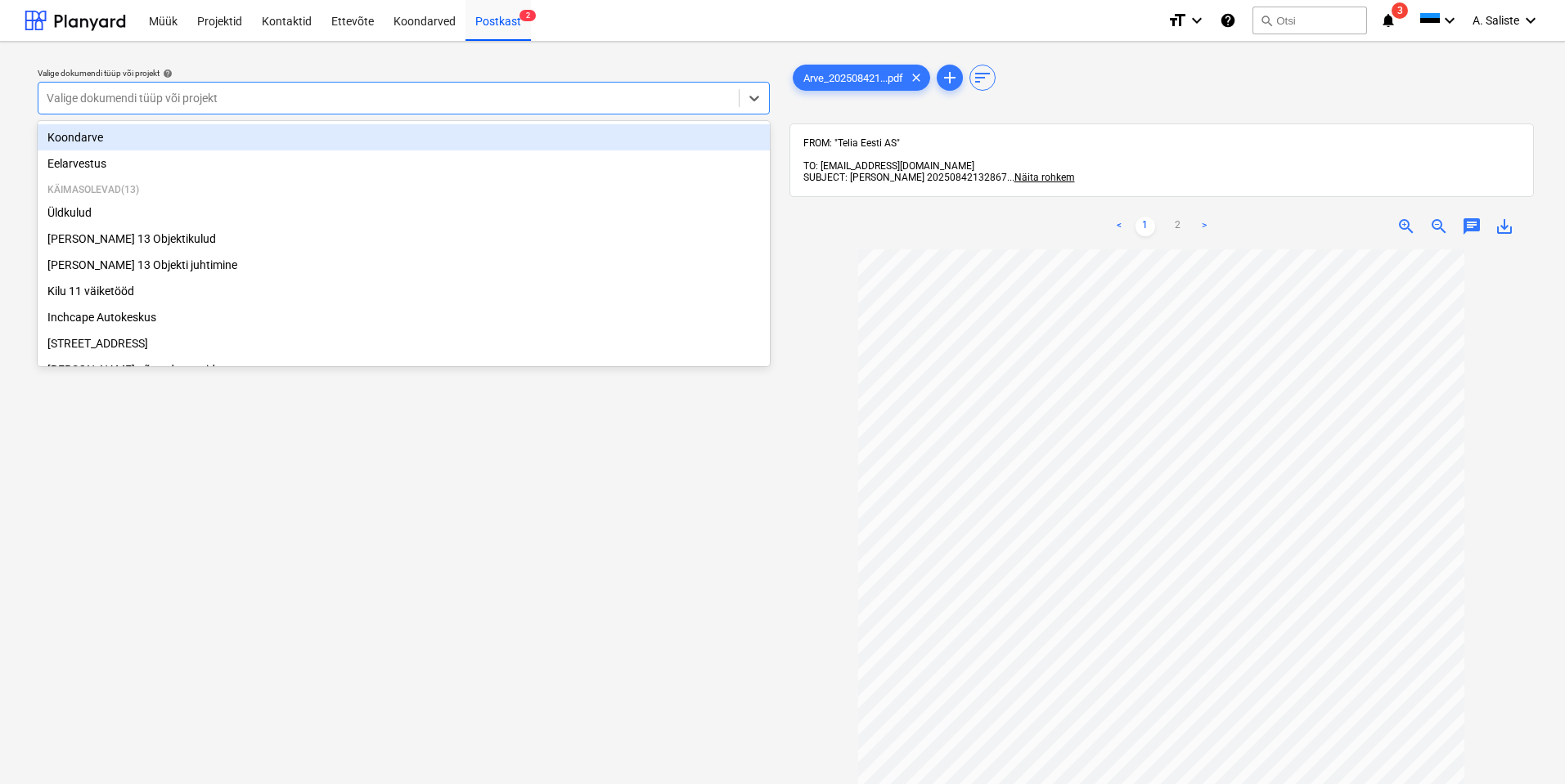
click at [370, 108] on div "Valige dokumendi tüüp või projekt" at bounding box center [388, 98] width 700 height 23
click at [170, 139] on div "Koondarve" at bounding box center [403, 137] width 732 height 26
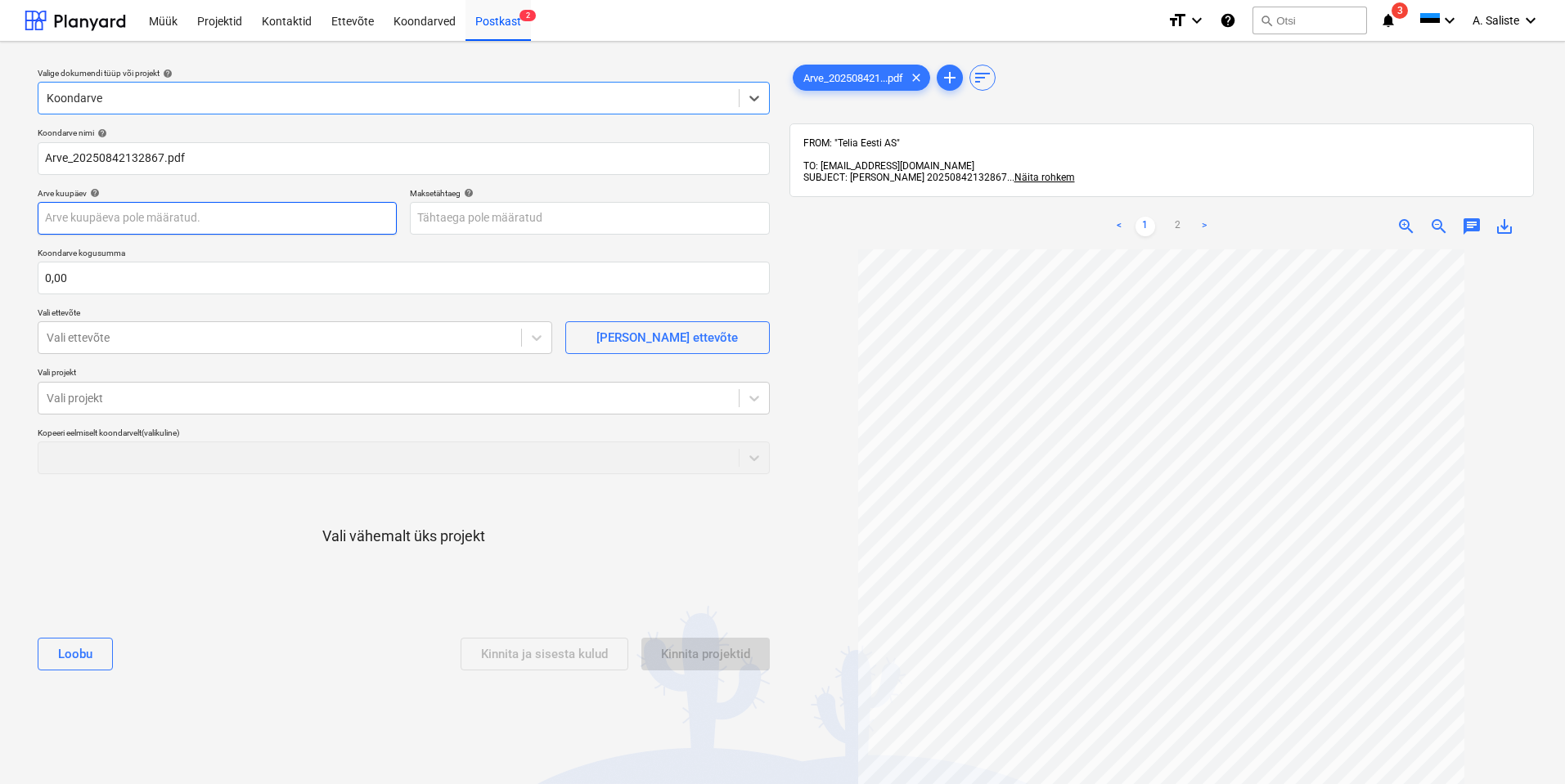
click at [188, 220] on body "Müük Projektid Kontaktid Ettevõte Koondarved Postkast 2 format_size keyboard_ar…" at bounding box center [782, 392] width 1565 height 784
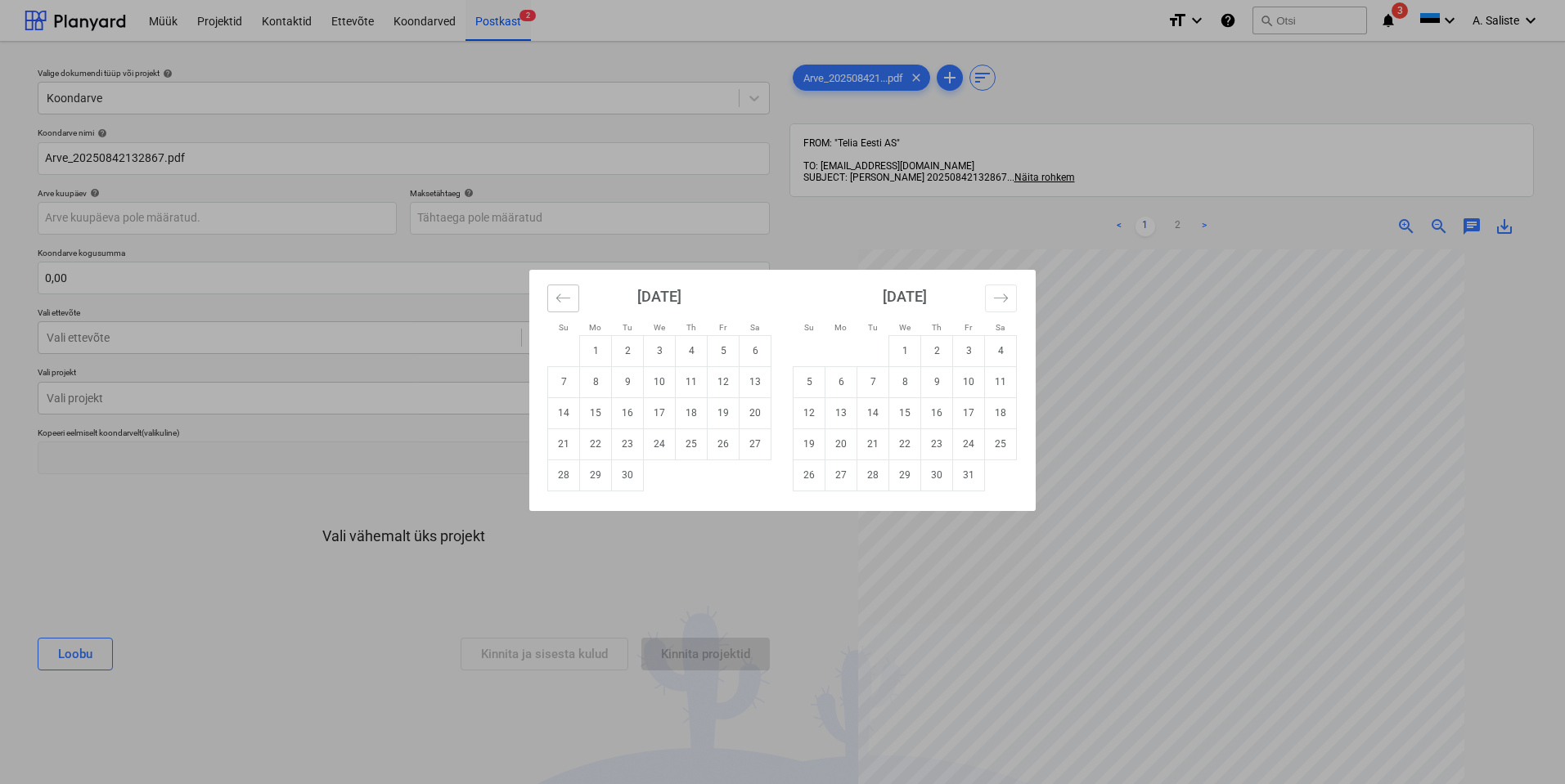
click at [571, 301] on button "Move backward to switch to the previous month." at bounding box center [563, 298] width 32 height 28
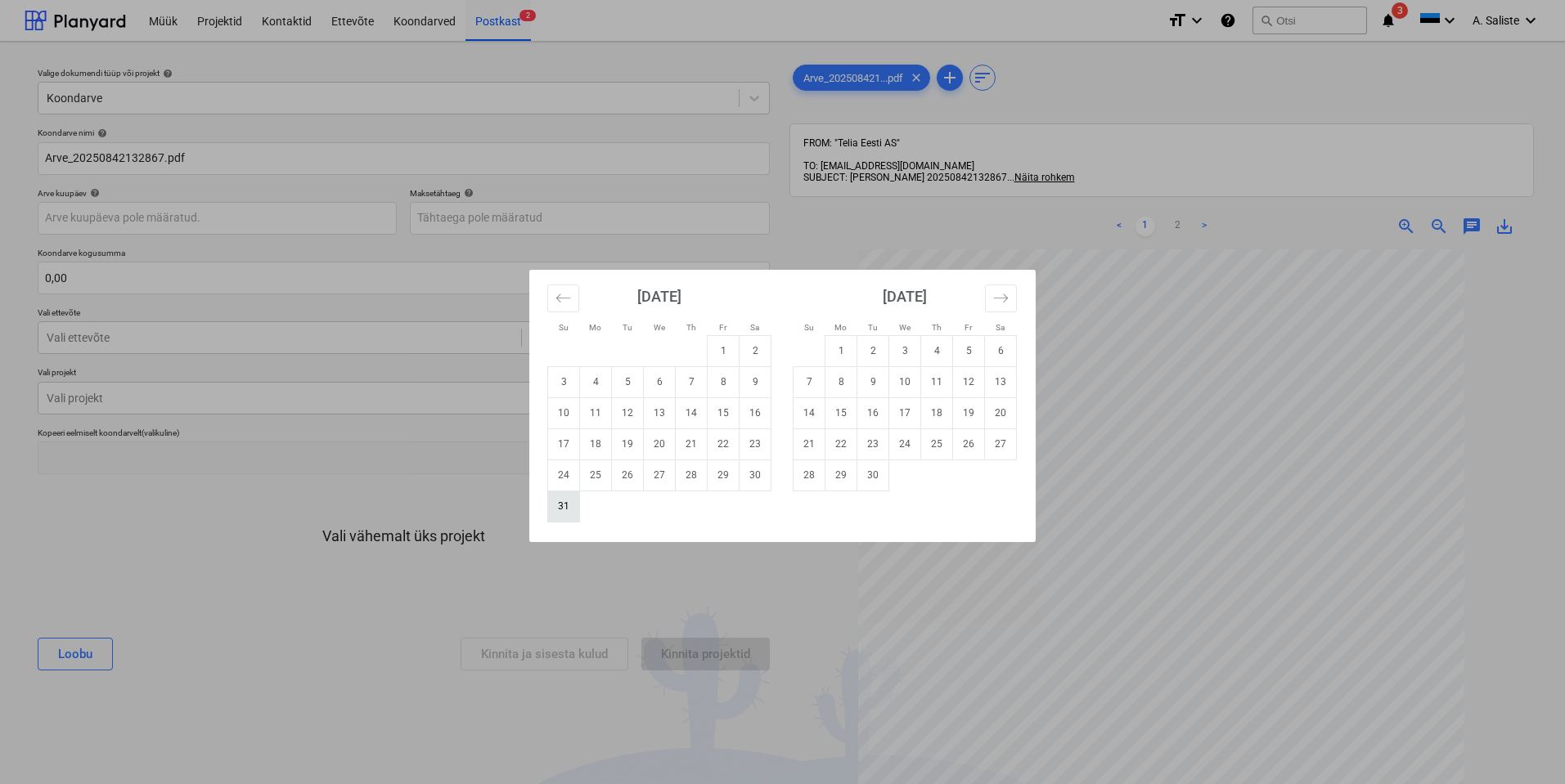
click at [565, 514] on td "31" at bounding box center [564, 506] width 32 height 31
type input "[DATE]"
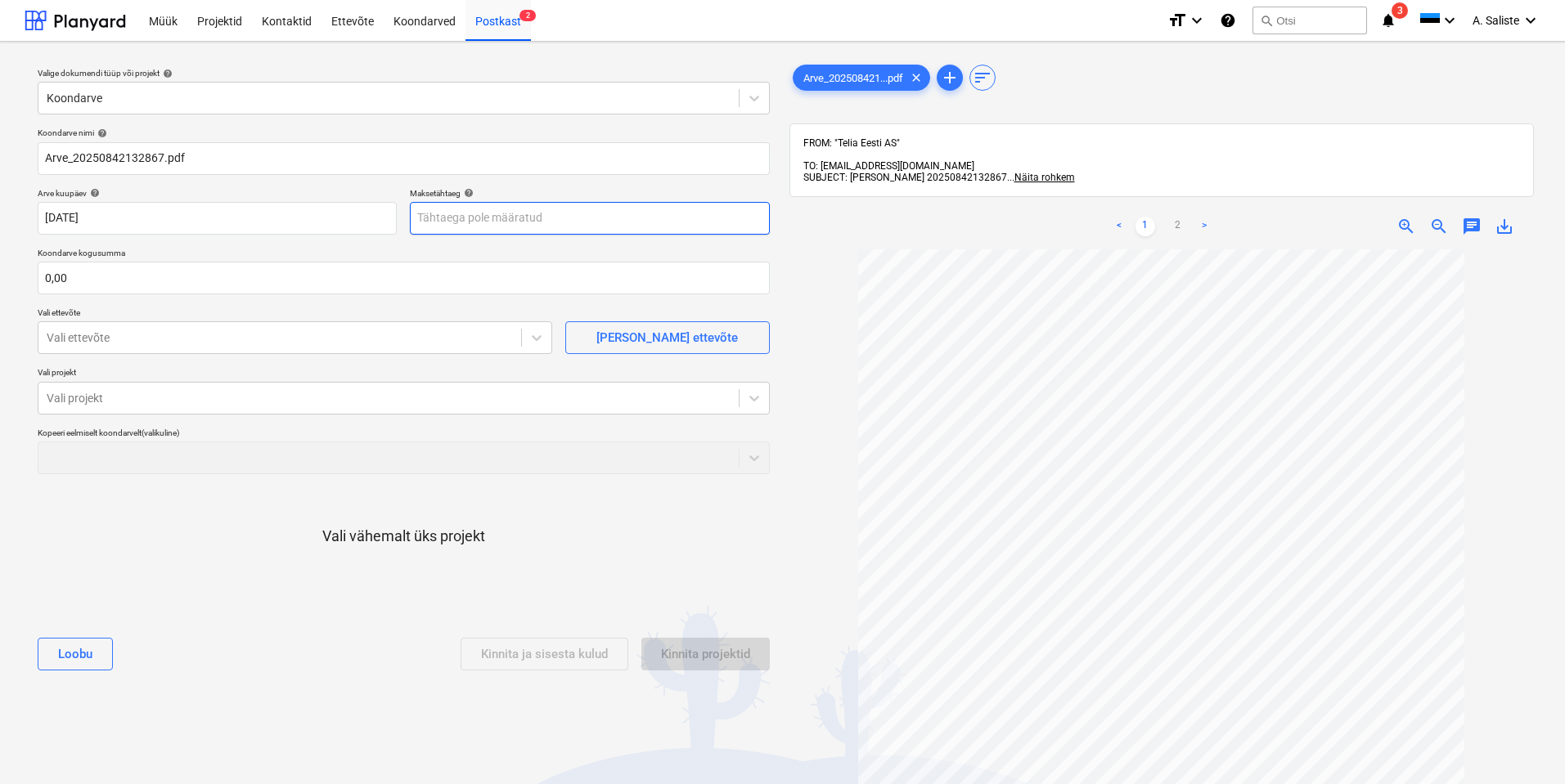
click at [508, 218] on body "Müük Projektid Kontaktid Ettevõte Koondarved Postkast 2 format_size keyboard_ar…" at bounding box center [782, 392] width 1565 height 784
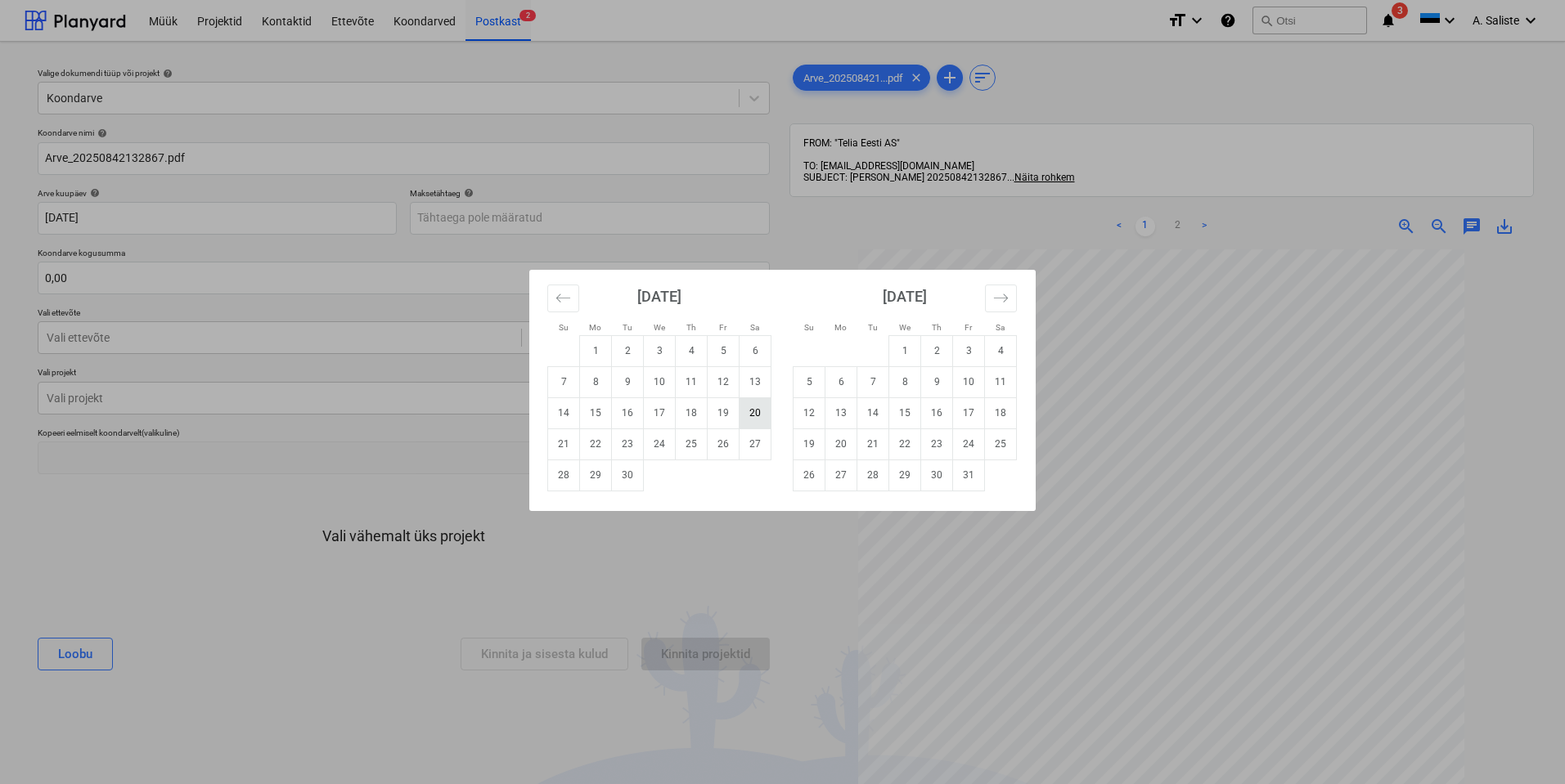
click at [748, 411] on td "20" at bounding box center [755, 412] width 32 height 31
type input "[DATE]"
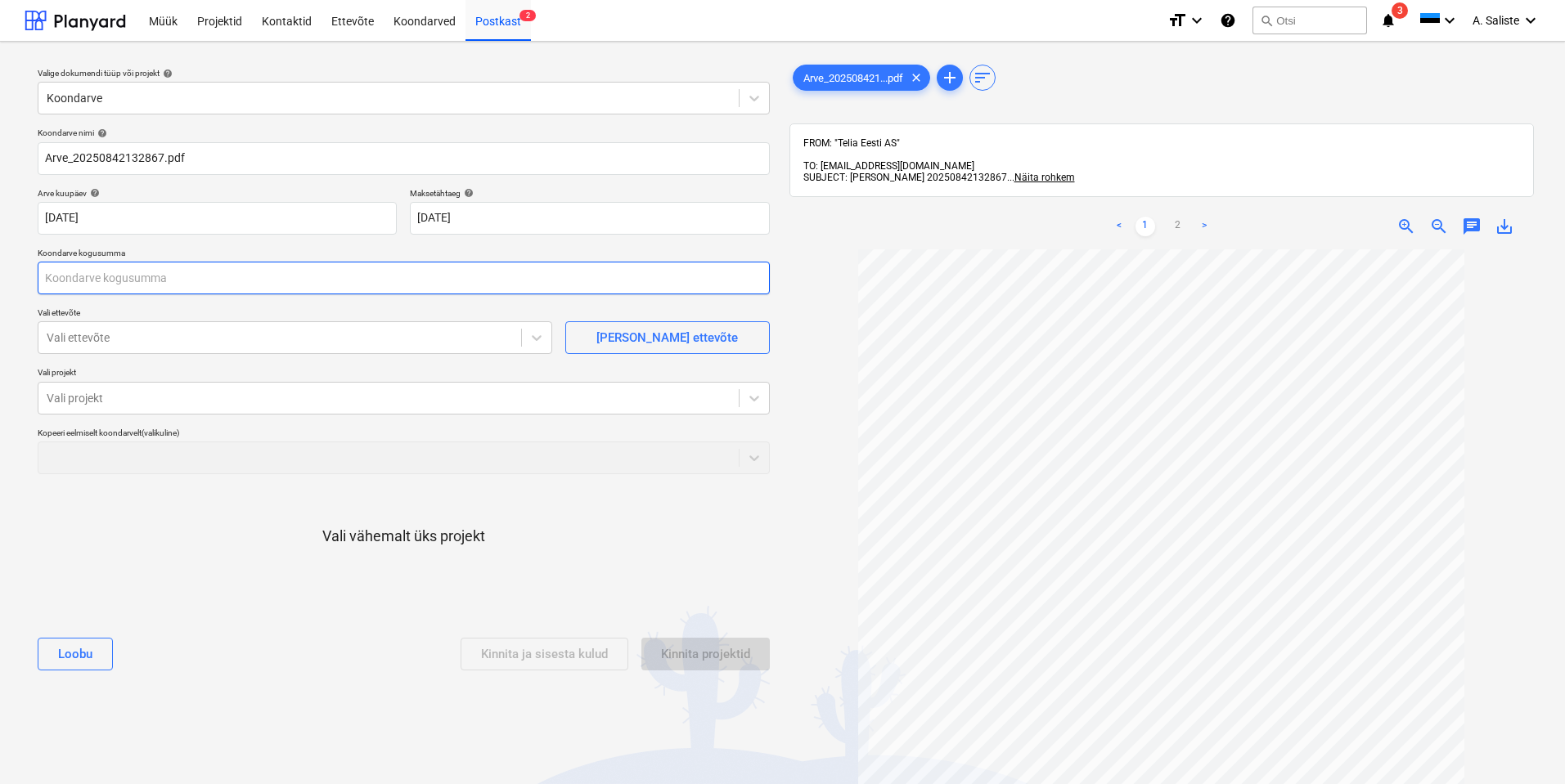
click at [104, 272] on input "text" at bounding box center [403, 278] width 732 height 32
type input "0,00"
click at [1177, 224] on link "2" at bounding box center [1177, 226] width 20 height 20
click at [166, 282] on input "text" at bounding box center [403, 278] width 732 height 32
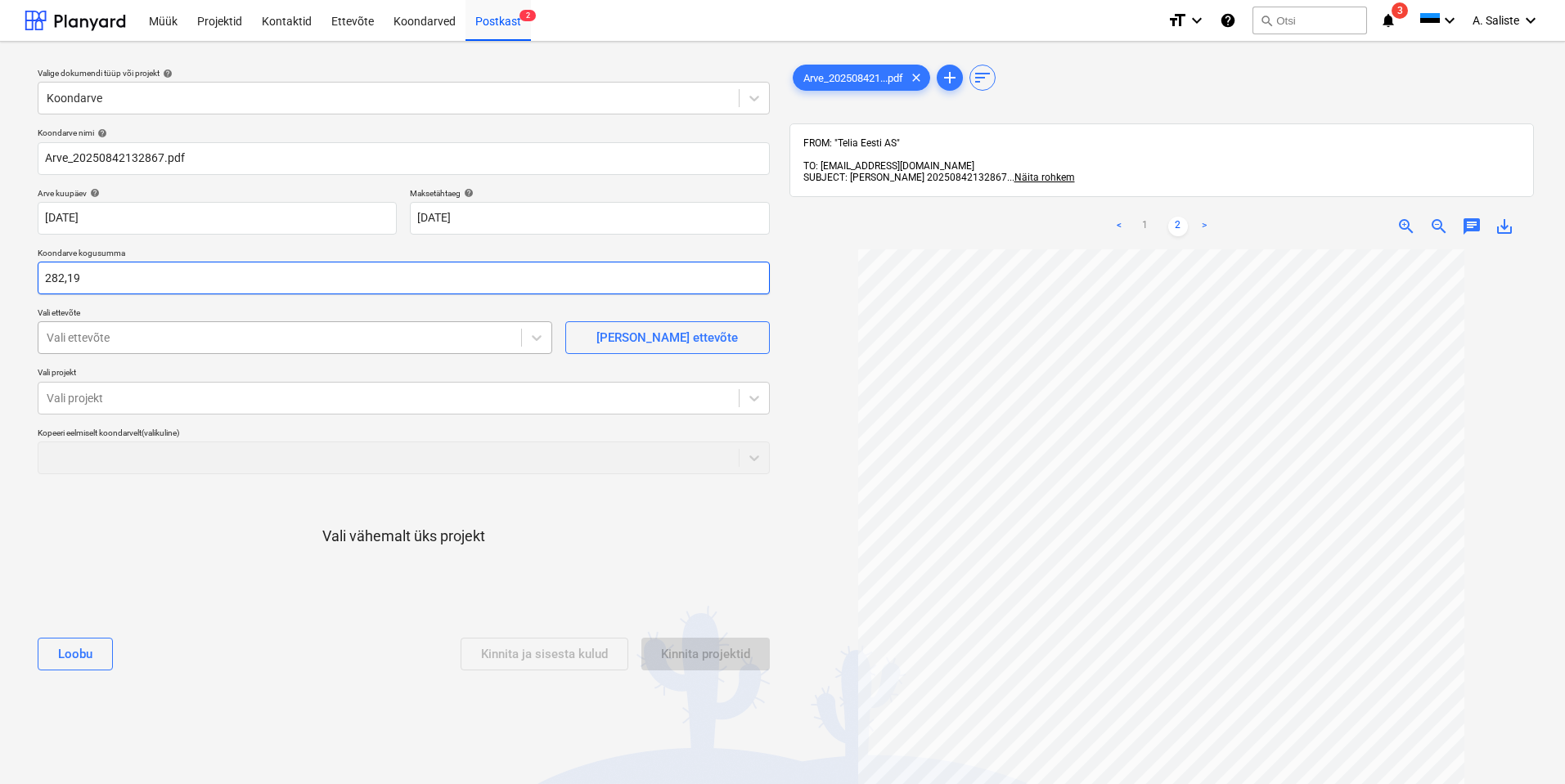
type input "282,19"
click at [111, 324] on div "Vali ettevõte" at bounding box center [294, 338] width 515 height 32
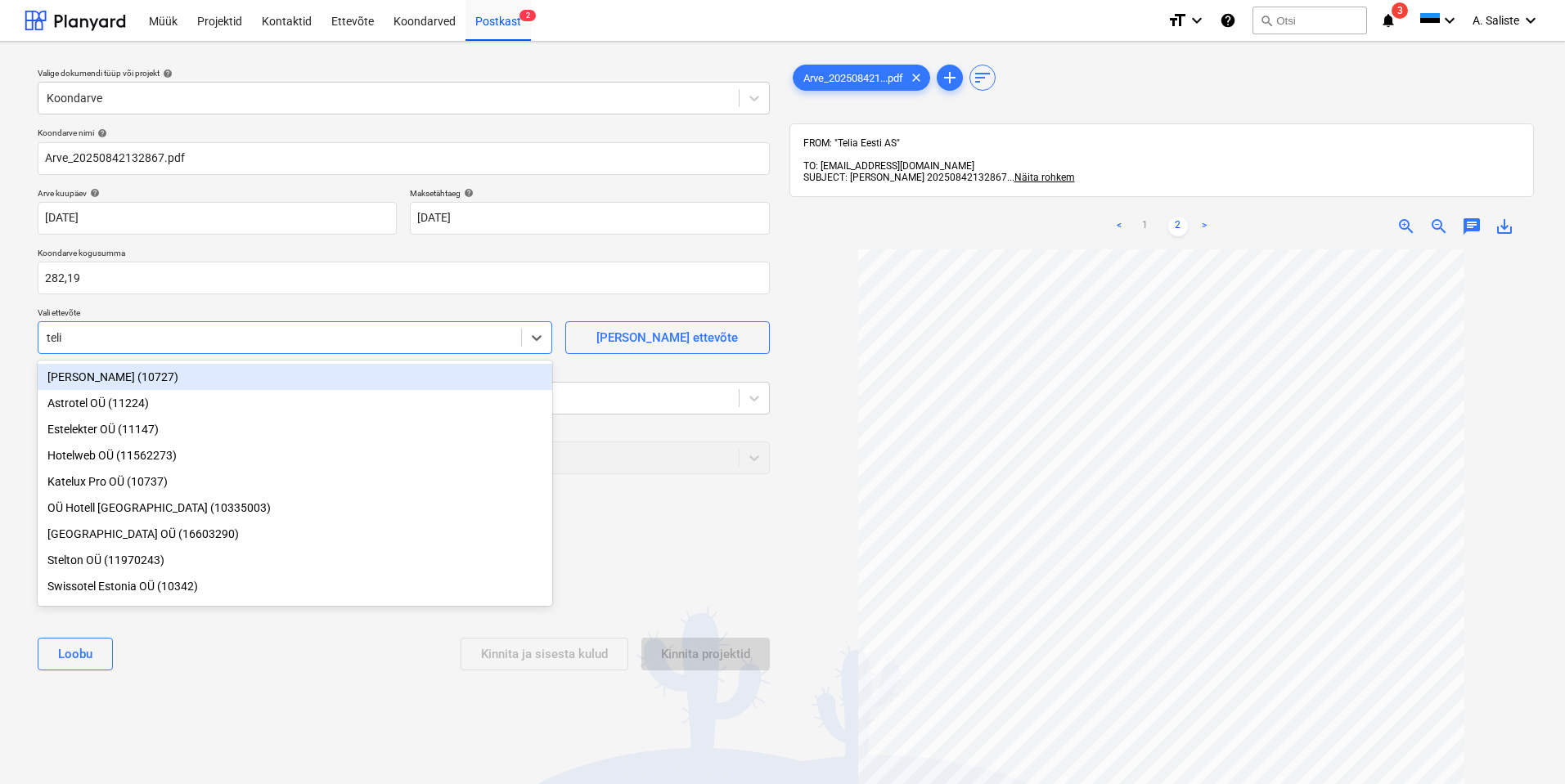
type input "telia"
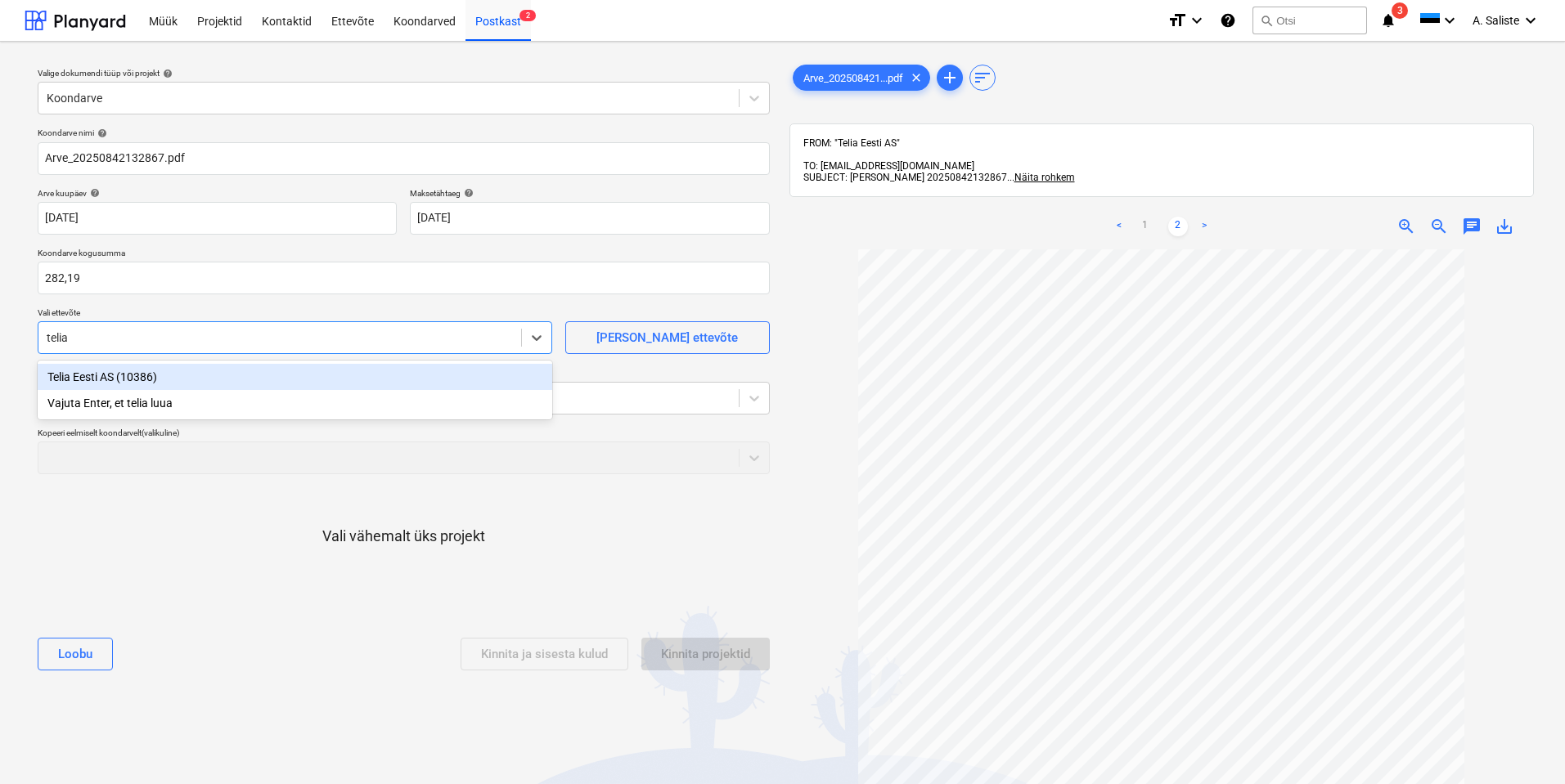
click at [101, 372] on div "Telia Eesti AS (10386)" at bounding box center [294, 377] width 515 height 26
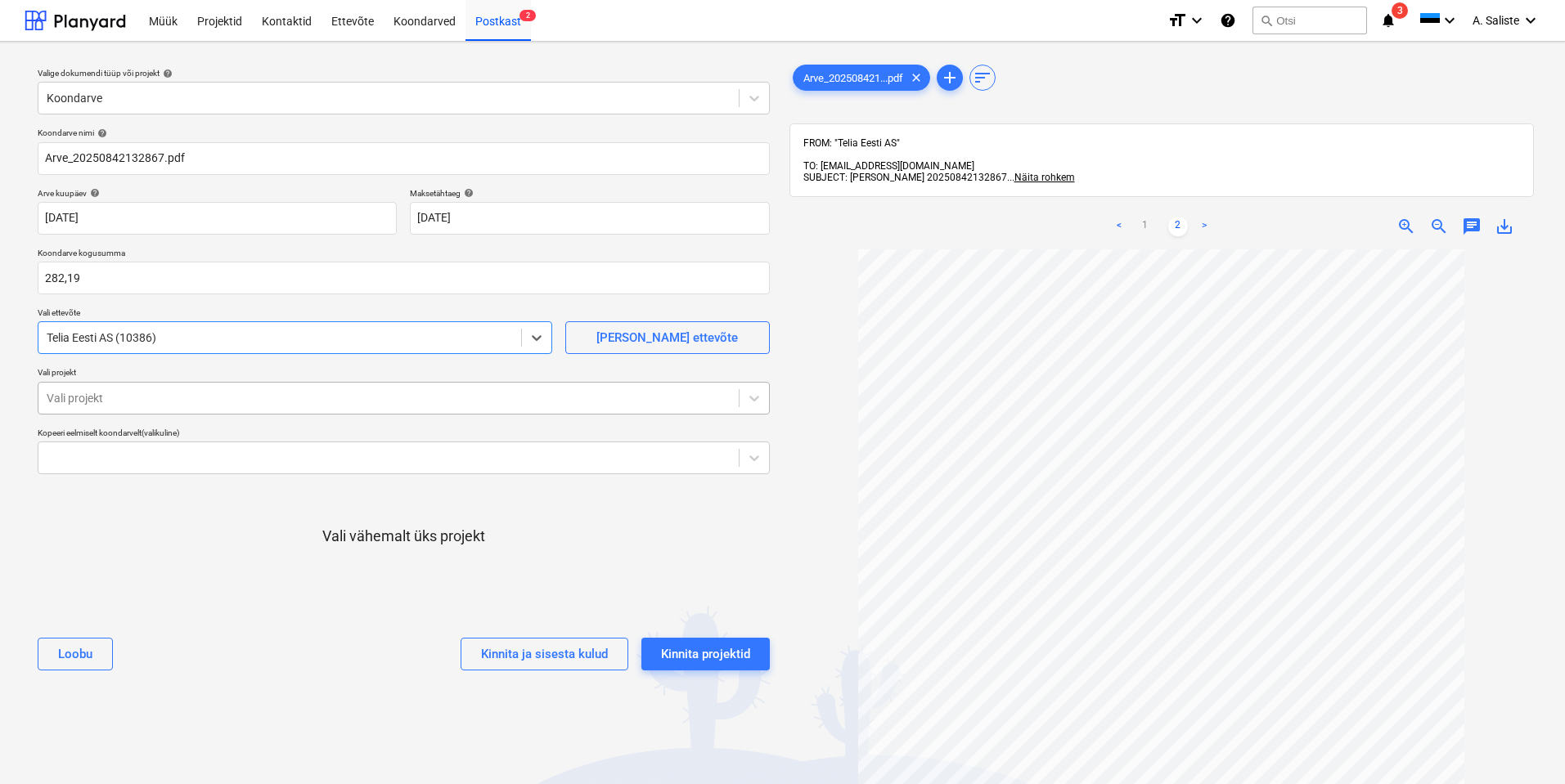
click at [110, 401] on div at bounding box center [389, 398] width 684 height 16
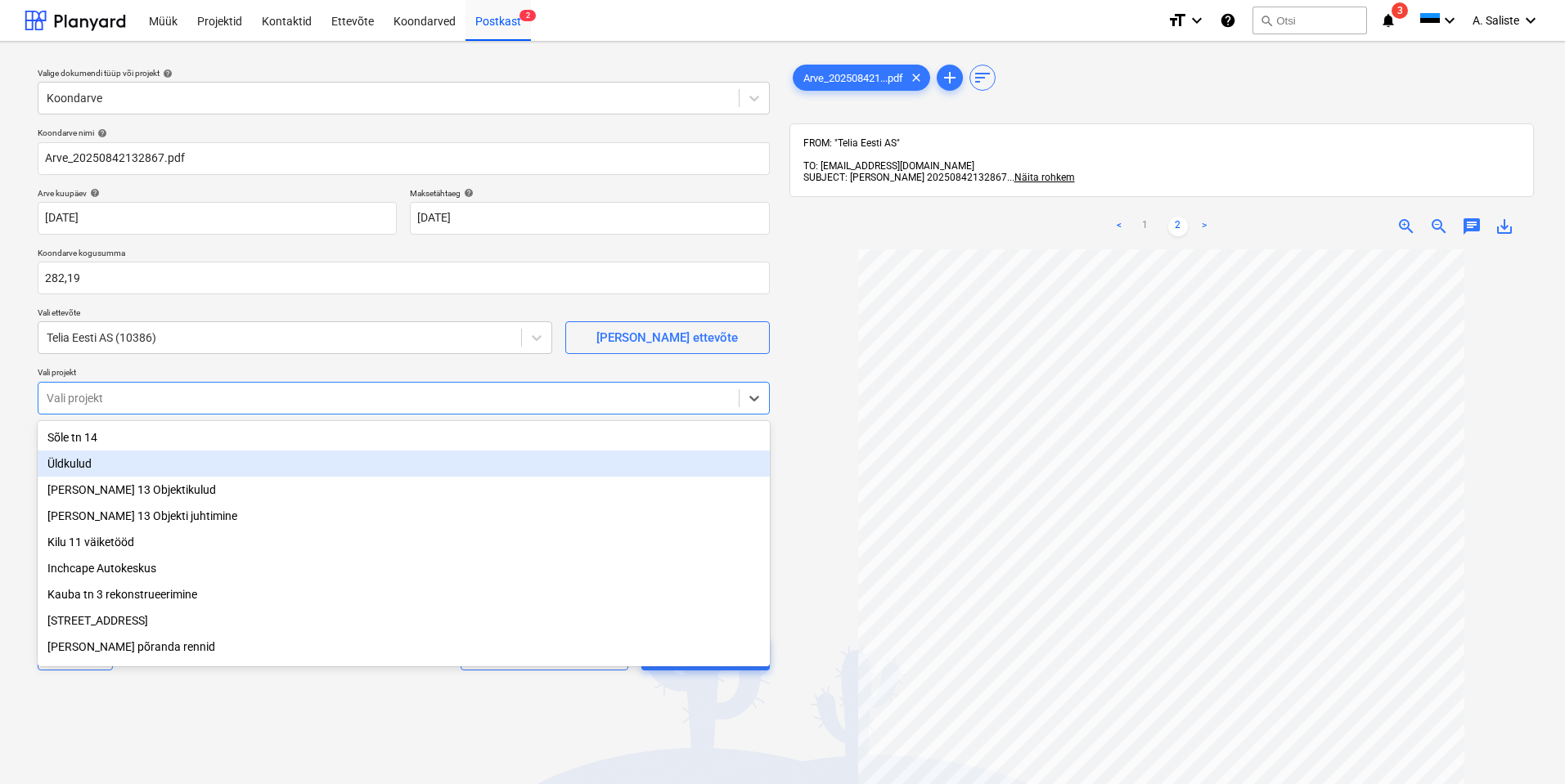
click at [109, 461] on div "Üldkulud" at bounding box center [403, 463] width 732 height 26
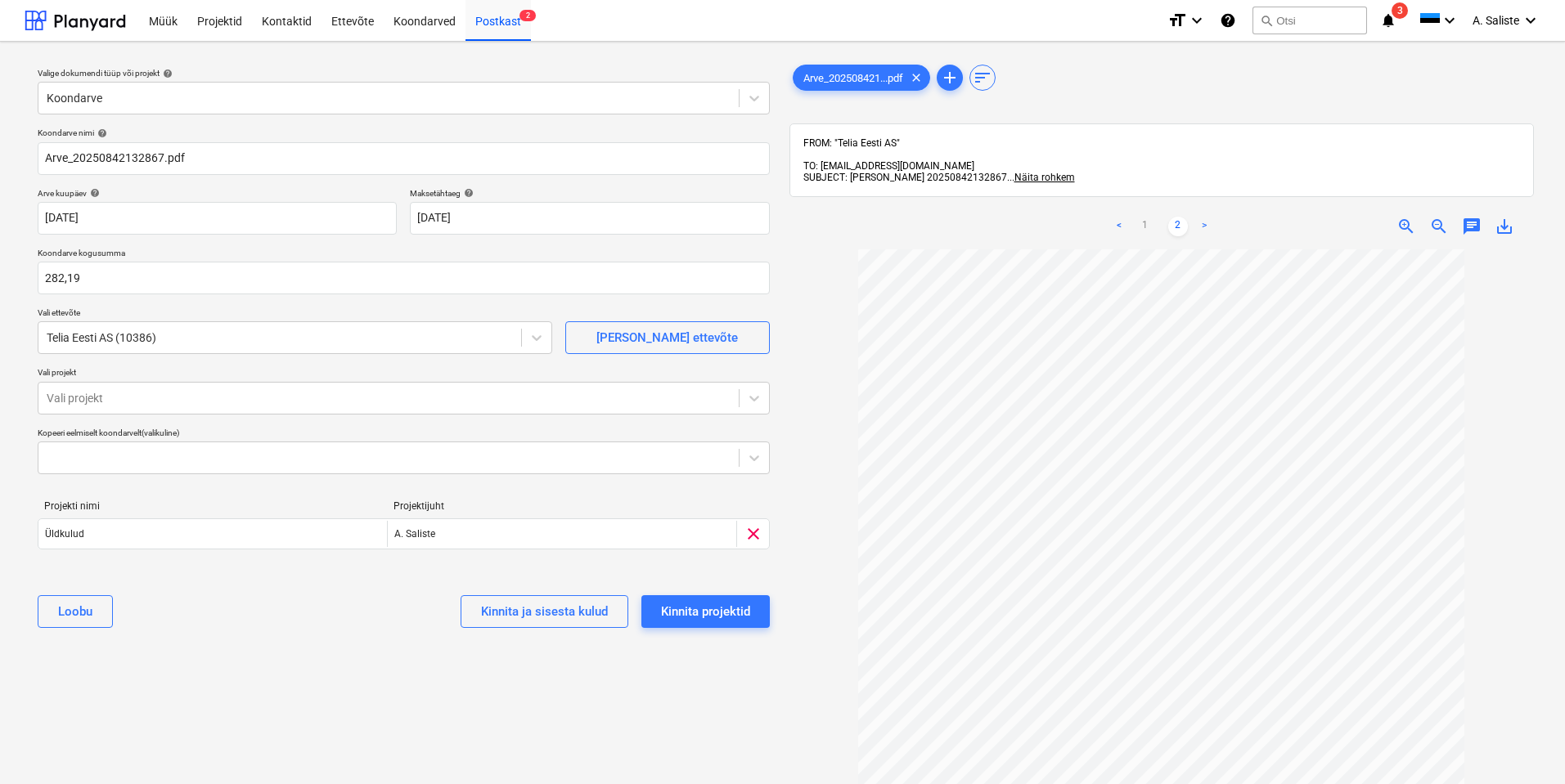
click at [110, 717] on div "Valige dokumendi tüüp või projekt help Koondarve Koondarve nimi help Arve_20250…" at bounding box center [404, 524] width 759 height 940
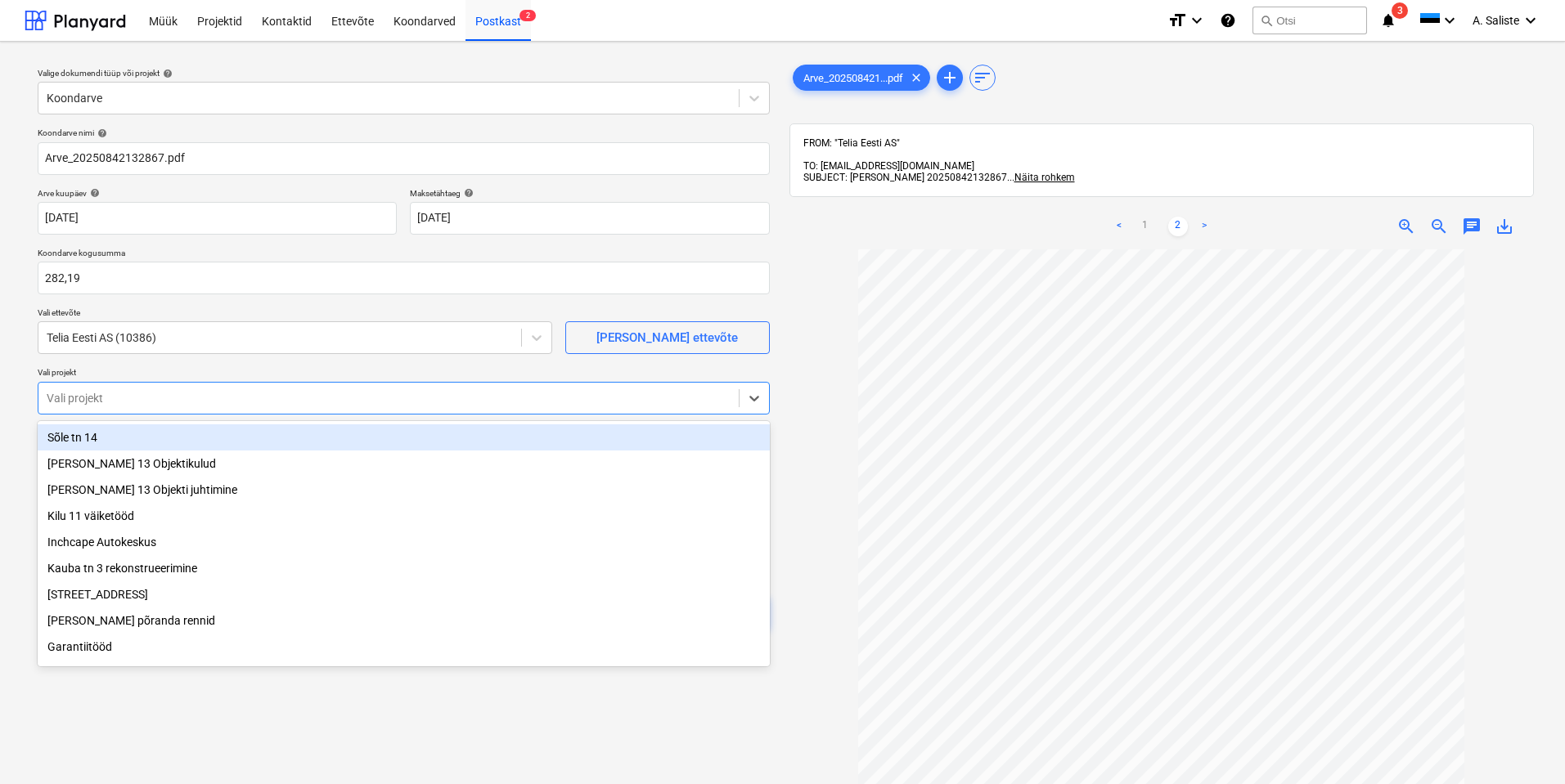
click at [179, 399] on div at bounding box center [389, 398] width 684 height 16
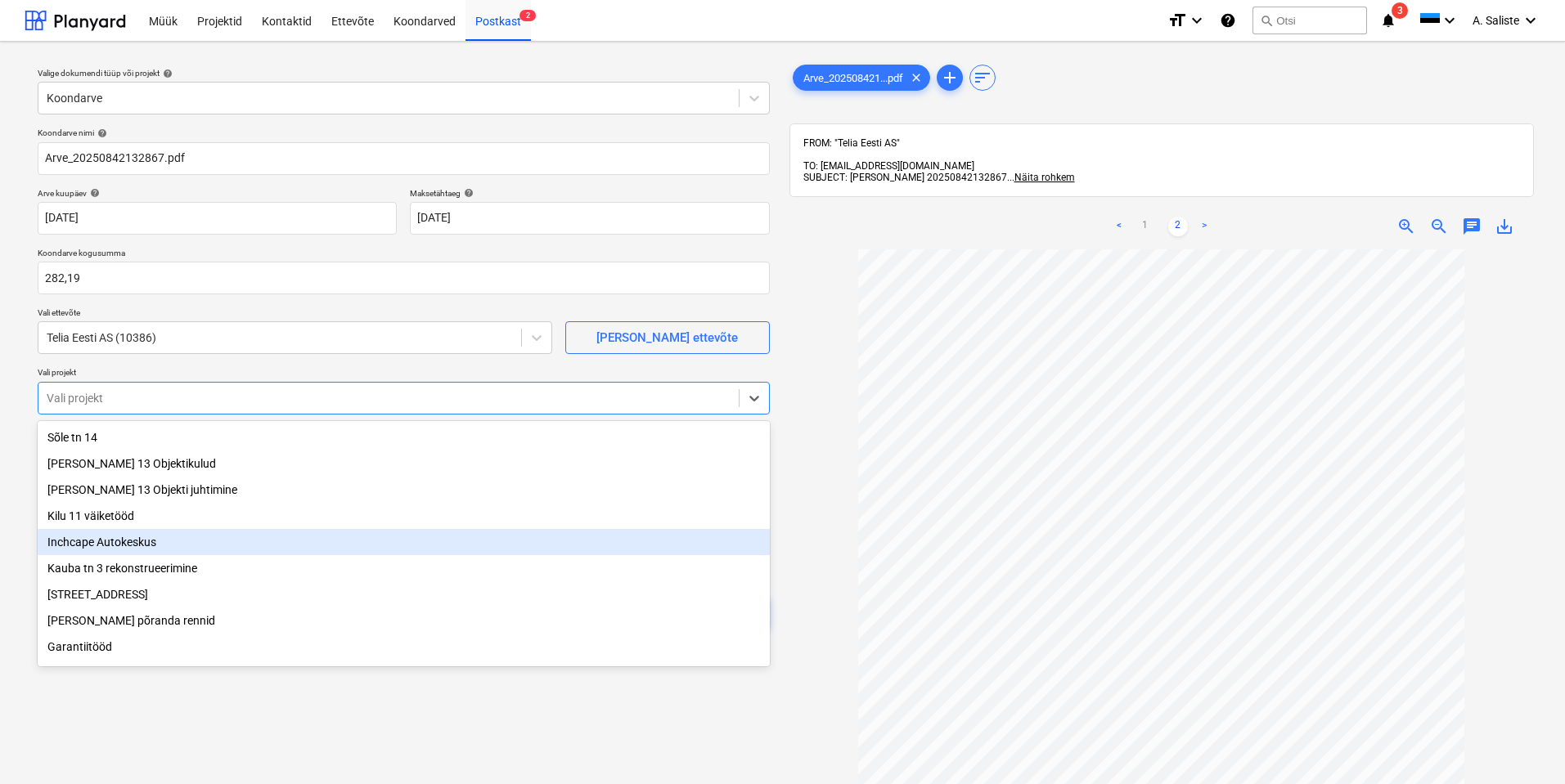
click at [120, 545] on div "Inchcape Autokeskus" at bounding box center [403, 542] width 732 height 26
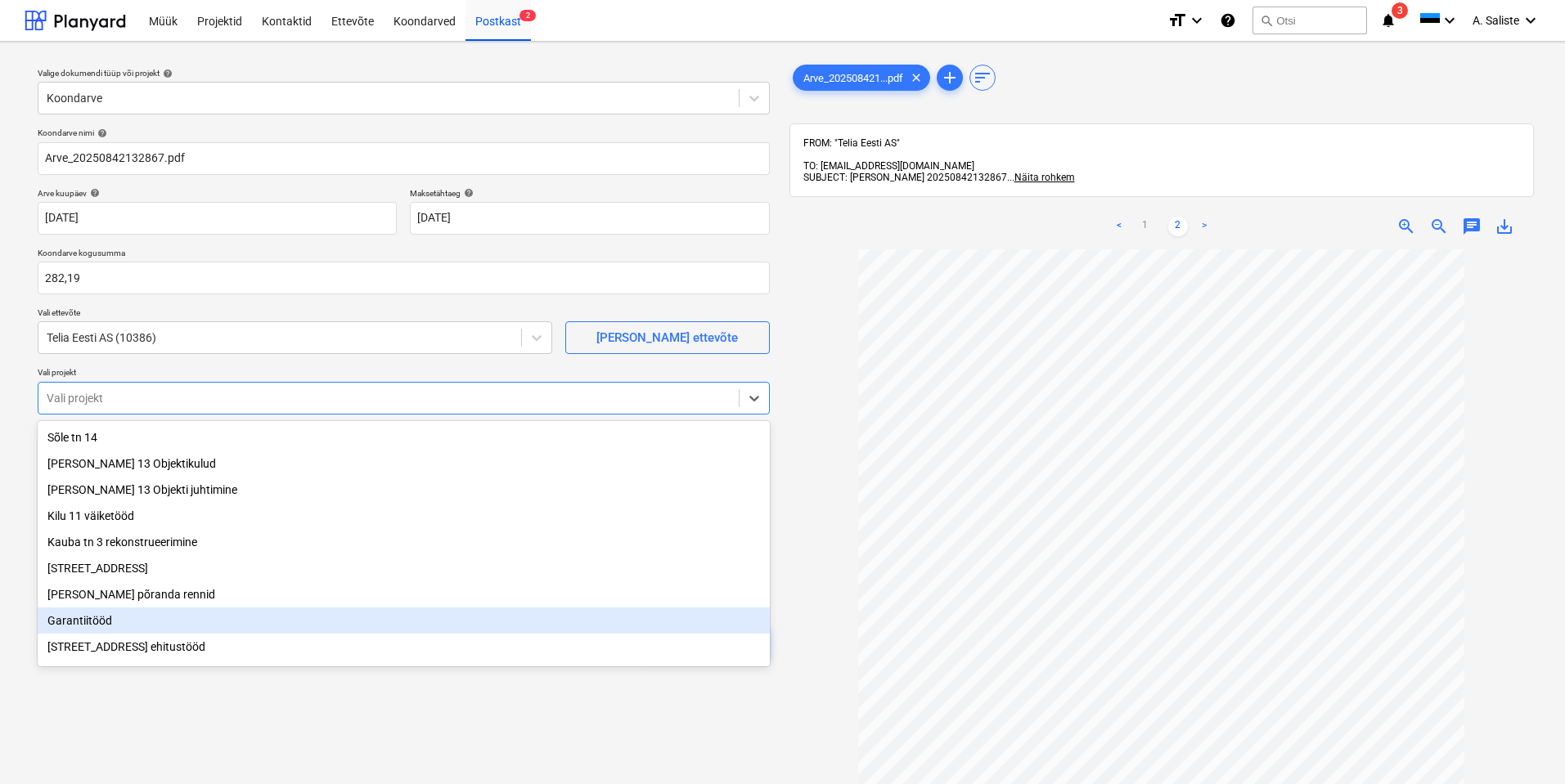
drag, startPoint x: 49, startPoint y: 702, endPoint x: 58, endPoint y: 640, distance: 62.6
click at [50, 700] on div "Valige dokumendi tüüp või projekt help Koondarve Koondarve nimi help Arve_20250…" at bounding box center [404, 524] width 759 height 940
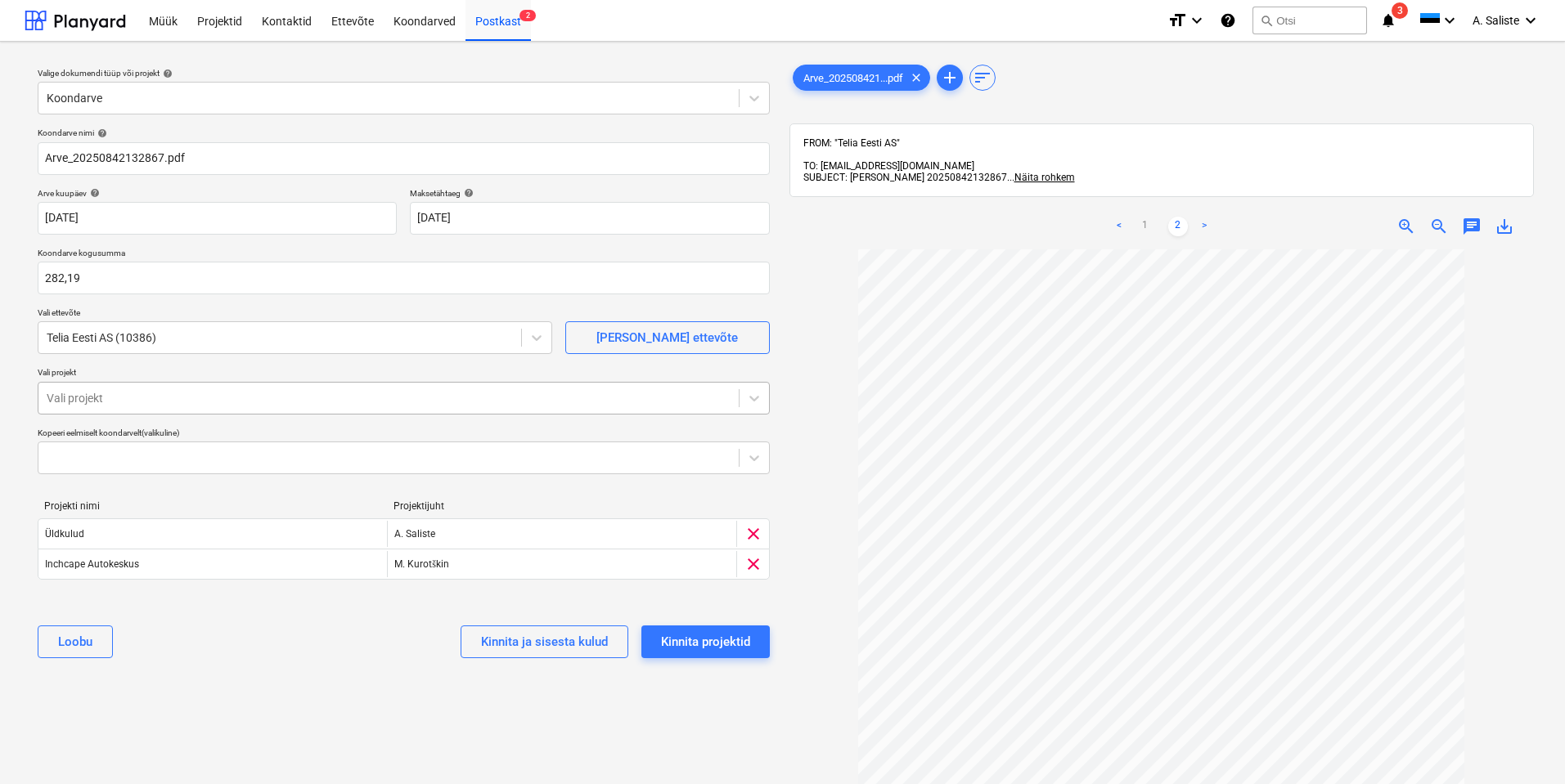
click at [234, 399] on div at bounding box center [389, 398] width 684 height 16
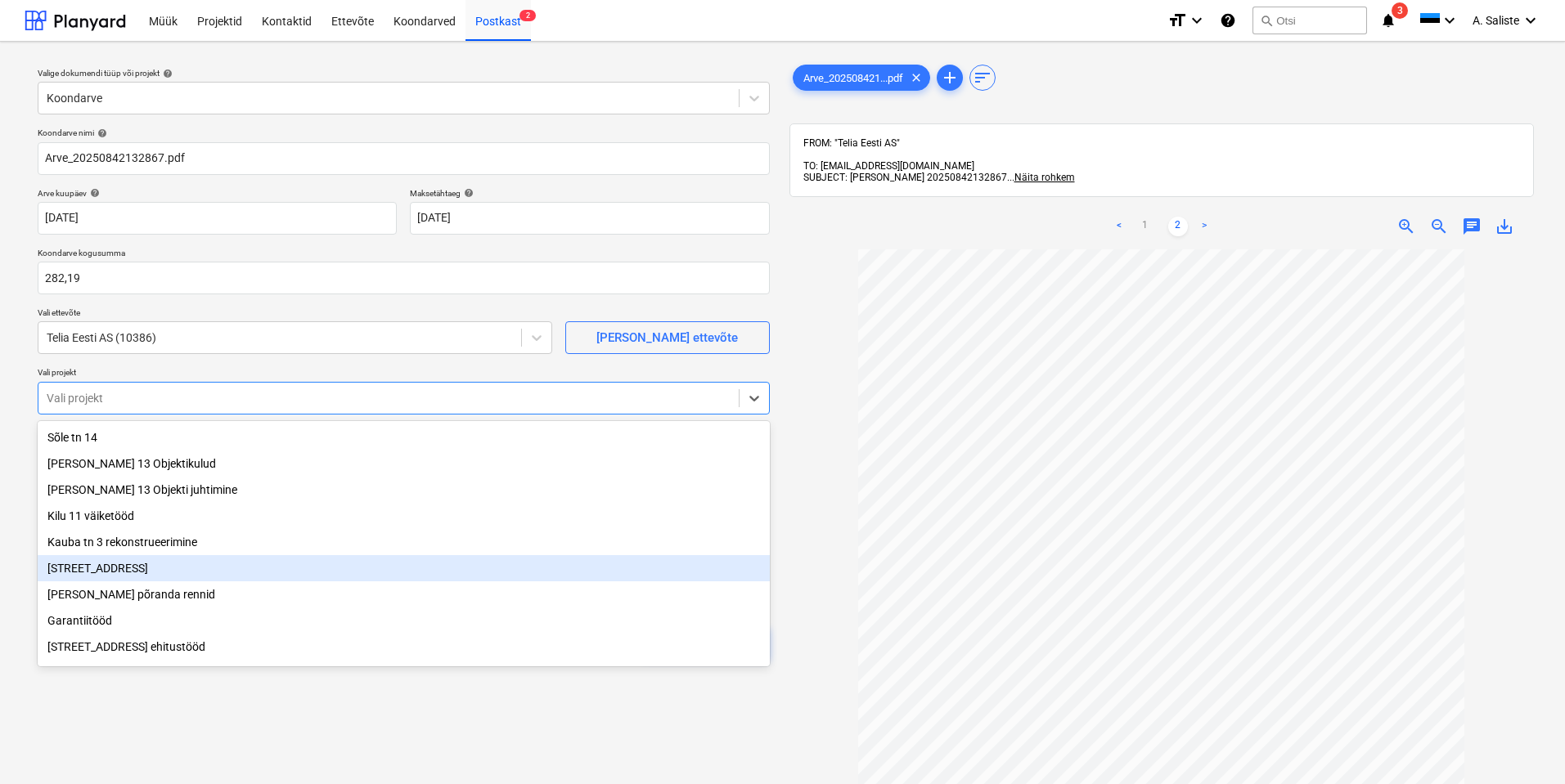
click at [108, 568] on div "[STREET_ADDRESS]" at bounding box center [403, 568] width 732 height 26
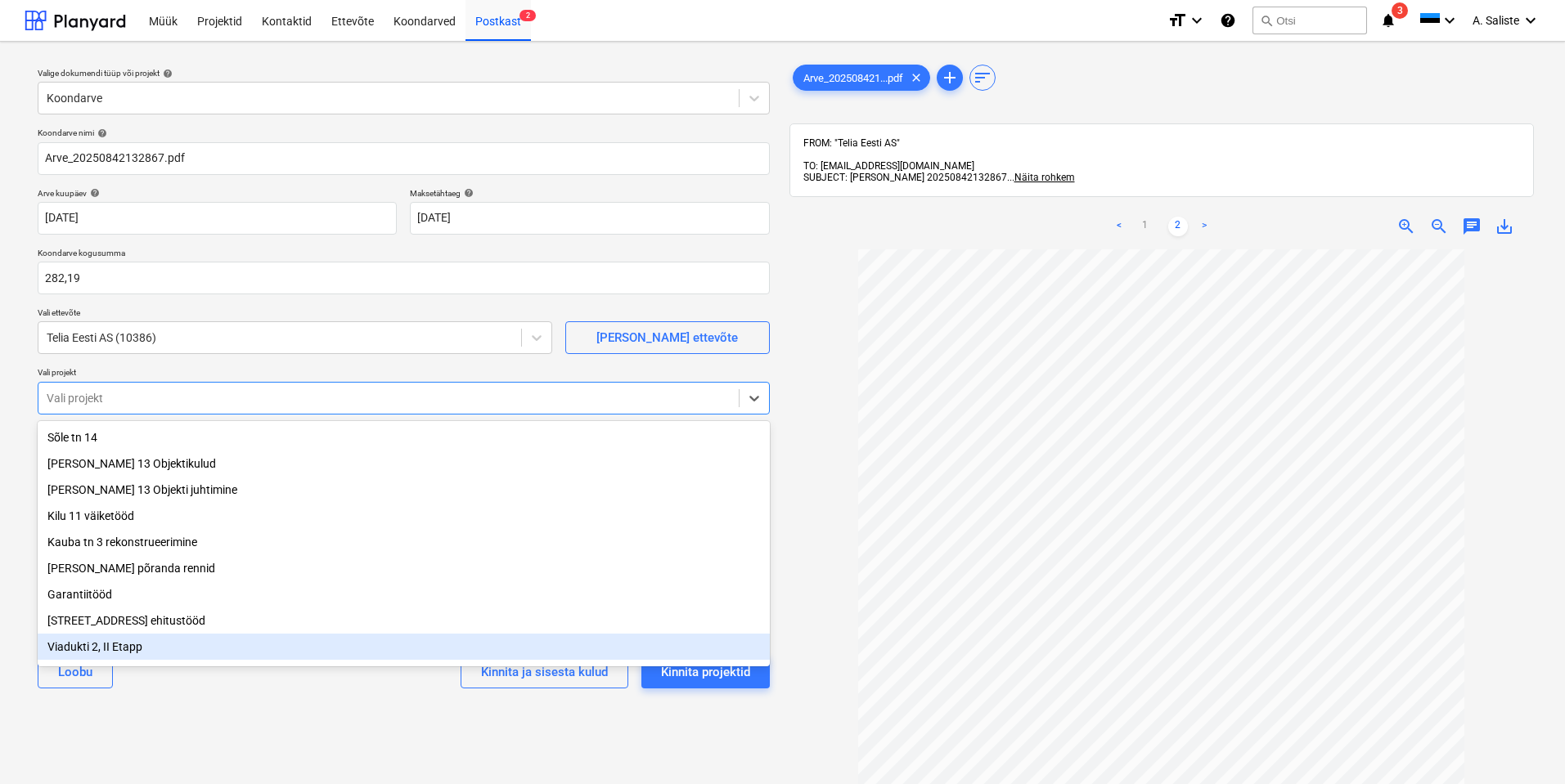
click at [123, 691] on div "[PERSON_NAME] ja sisesta kulud Kinnita projektid" at bounding box center [403, 672] width 732 height 59
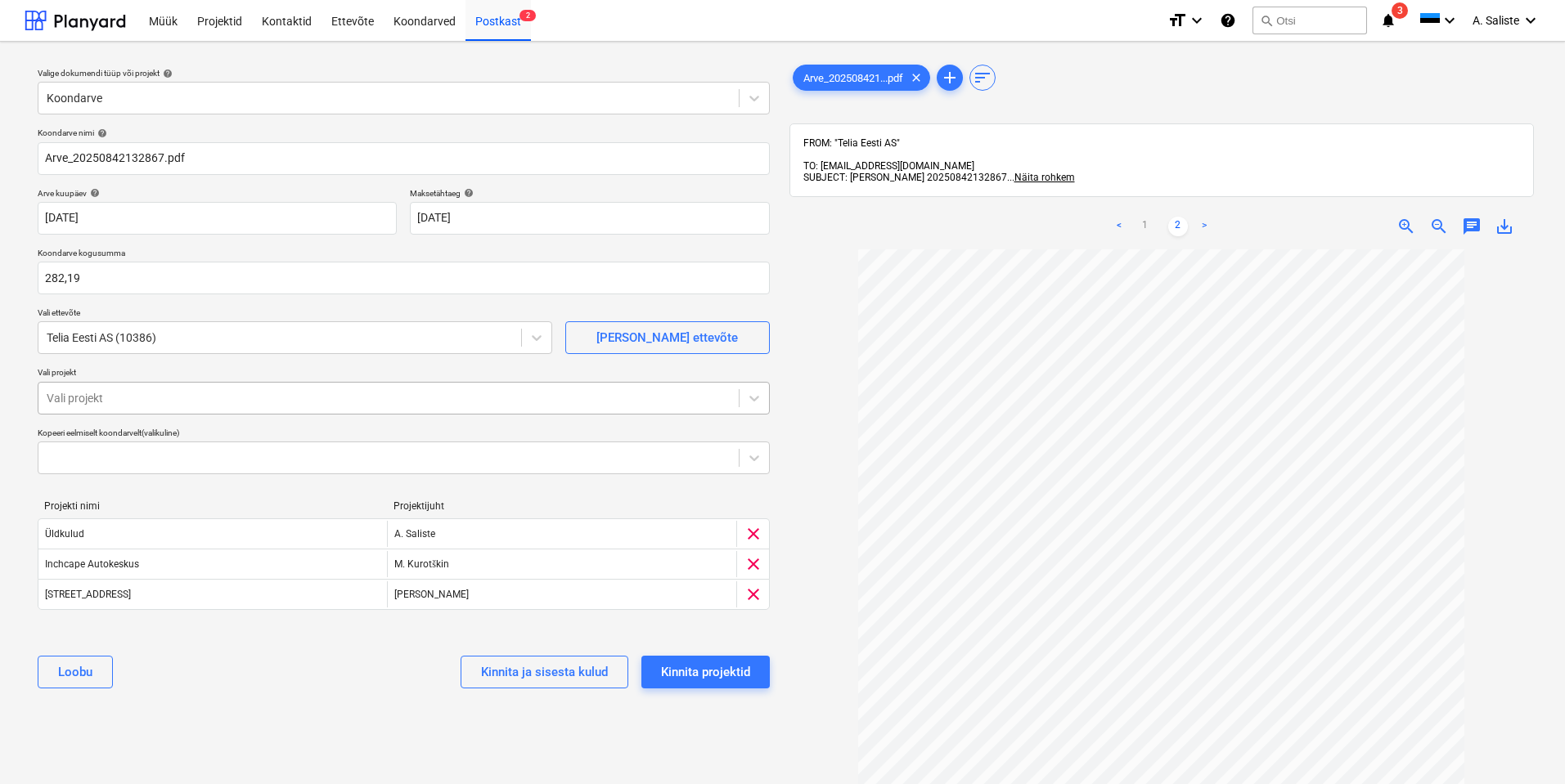
click at [203, 398] on div at bounding box center [389, 398] width 684 height 16
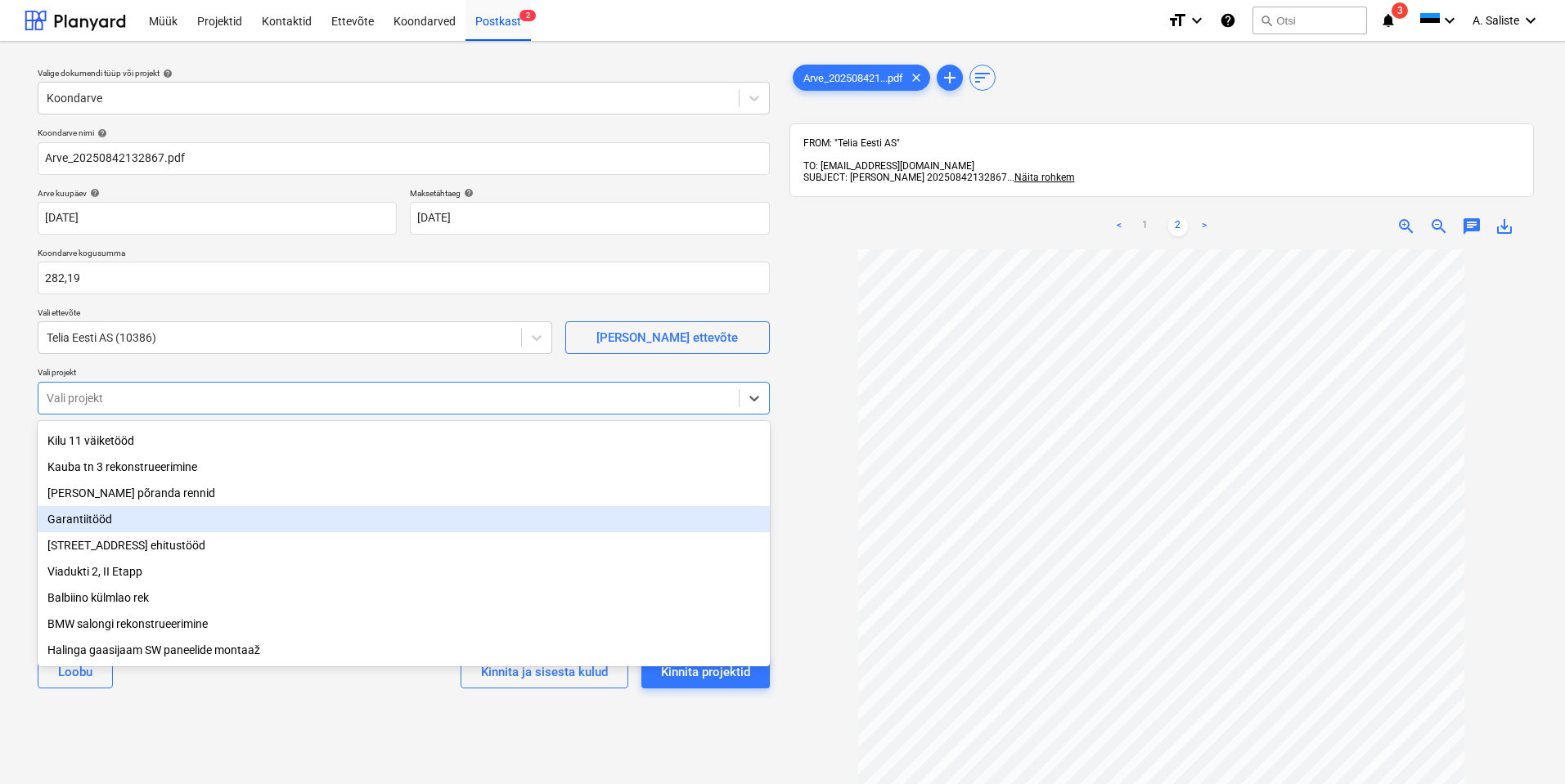
scroll to position [85, 0]
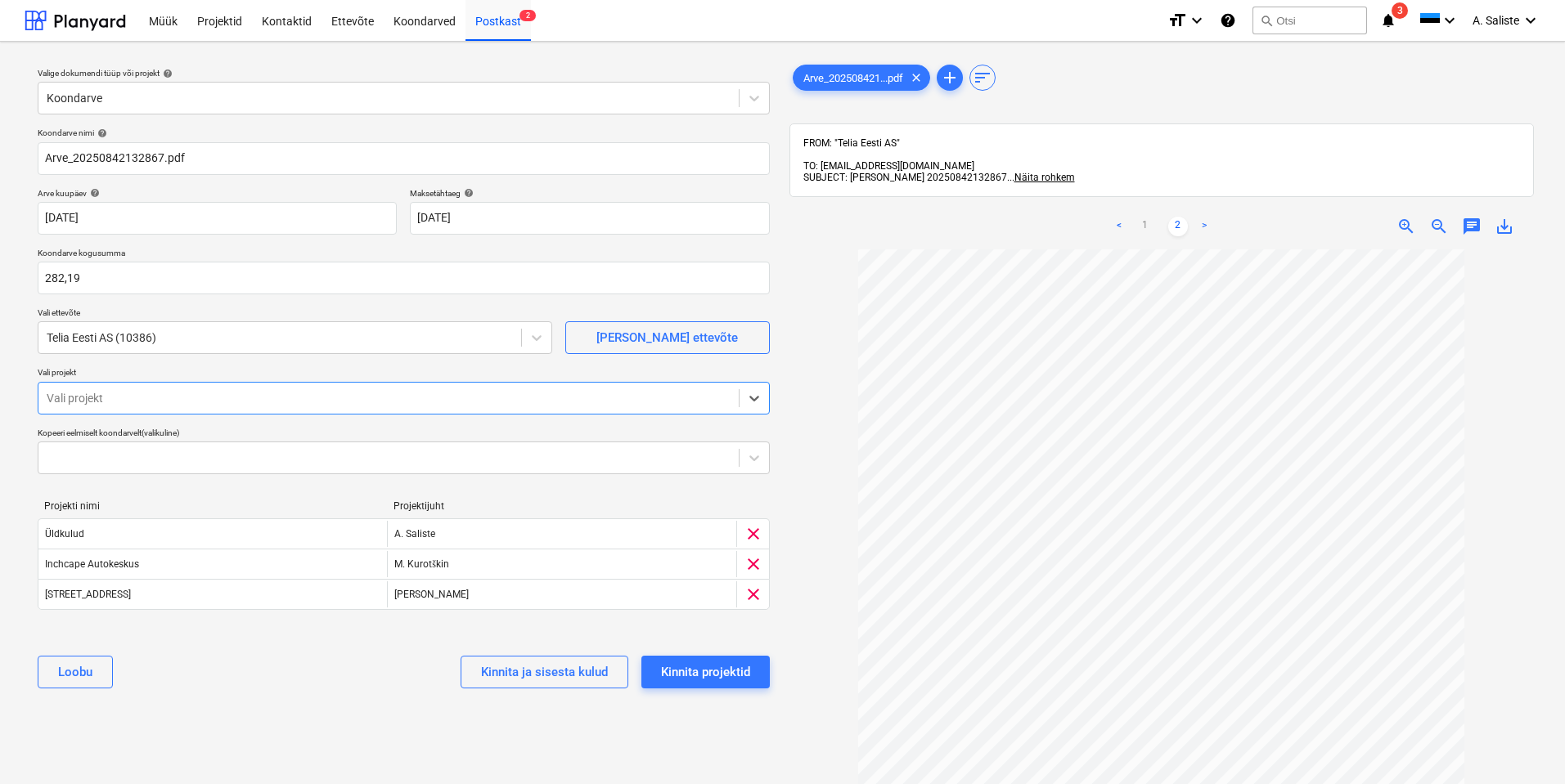
click at [287, 401] on div at bounding box center [389, 398] width 684 height 16
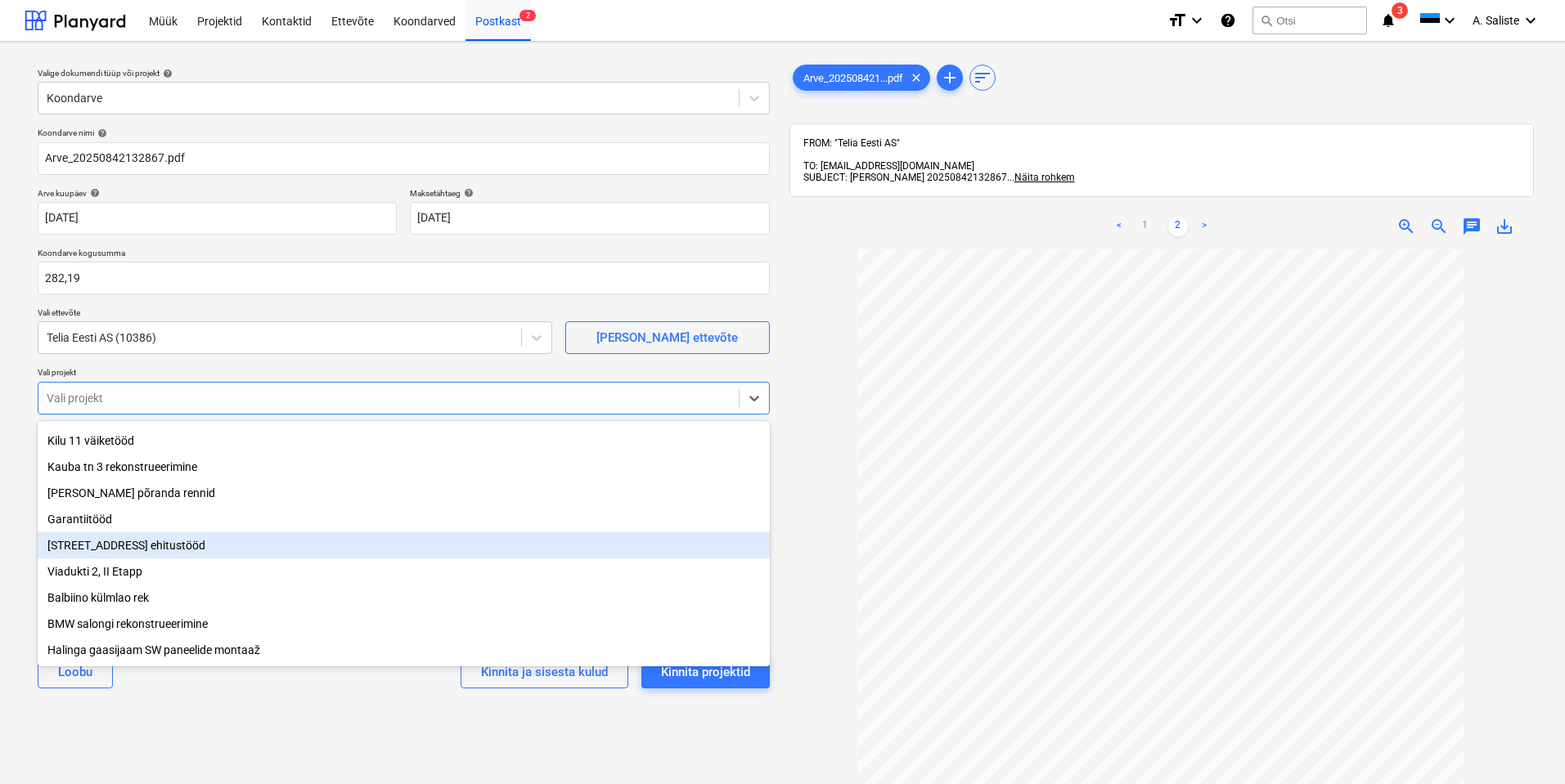
click at [158, 550] on div "[STREET_ADDRESS] ehitustööd" at bounding box center [403, 545] width 732 height 26
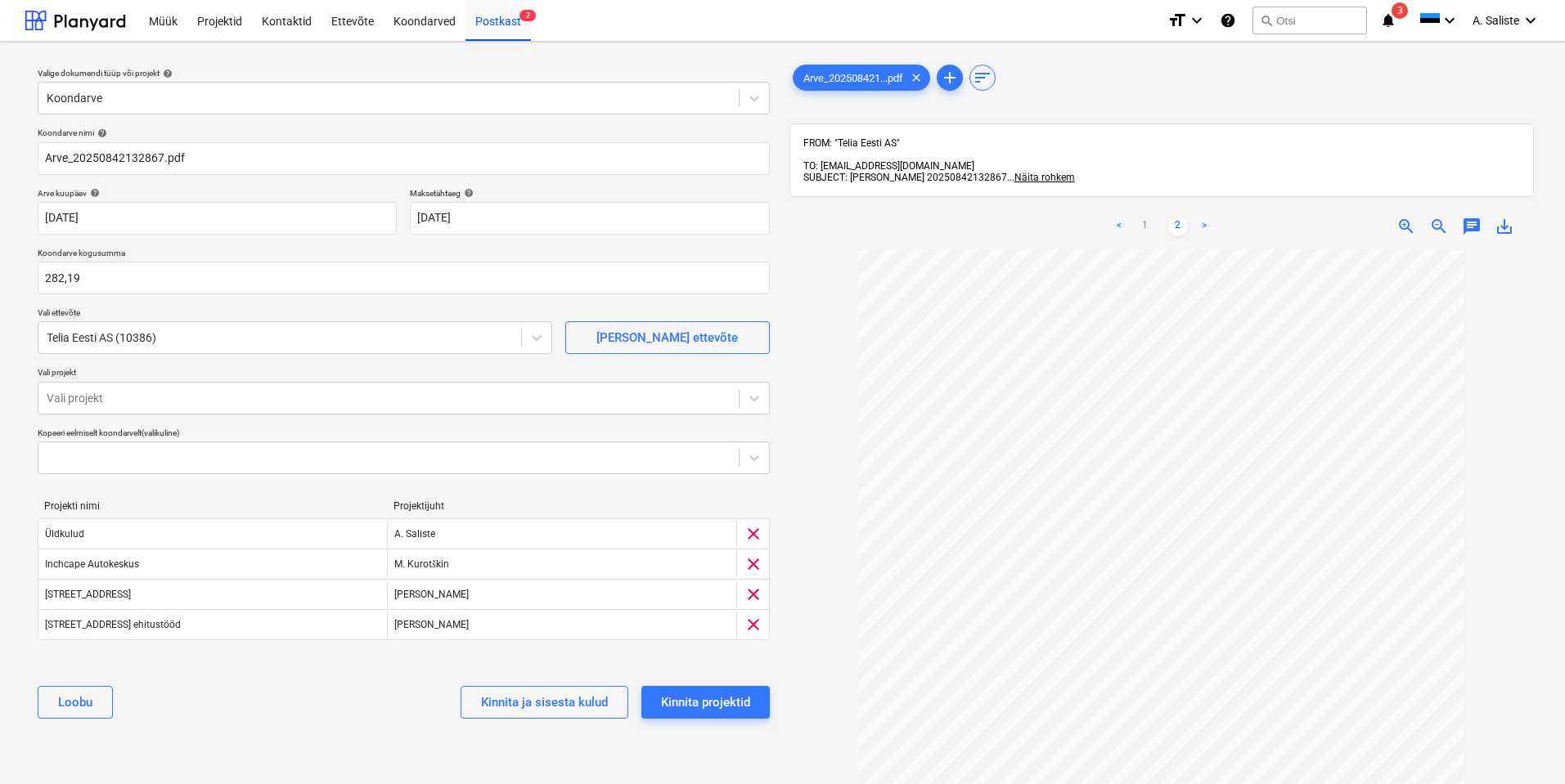
click at [162, 703] on div "[PERSON_NAME] ja sisesta kulud Kinnita projektid" at bounding box center [403, 702] width 732 height 59
click at [235, 399] on div at bounding box center [389, 398] width 684 height 16
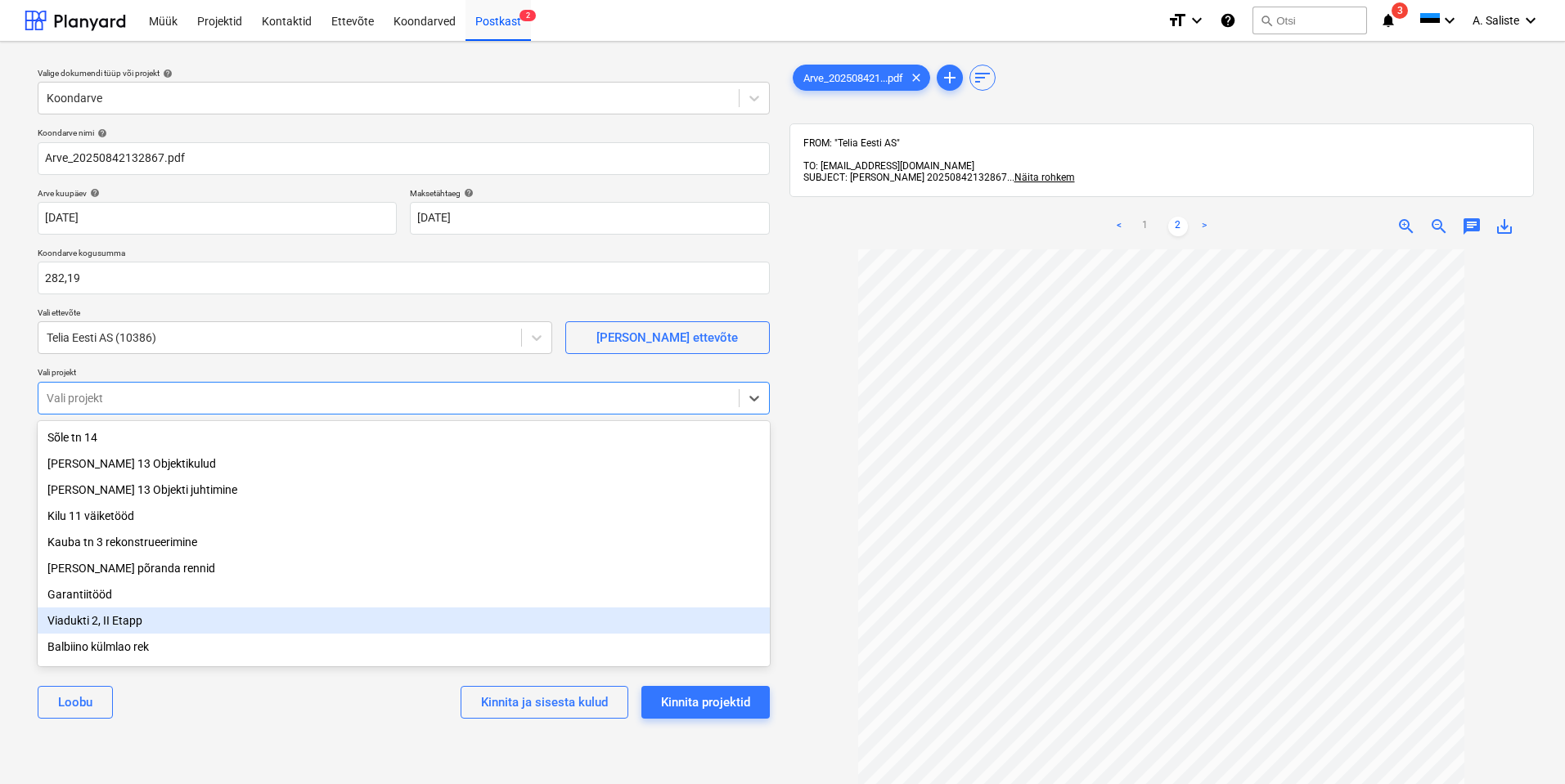
click at [120, 626] on div "Viadukti 2, II Etapp" at bounding box center [403, 621] width 732 height 26
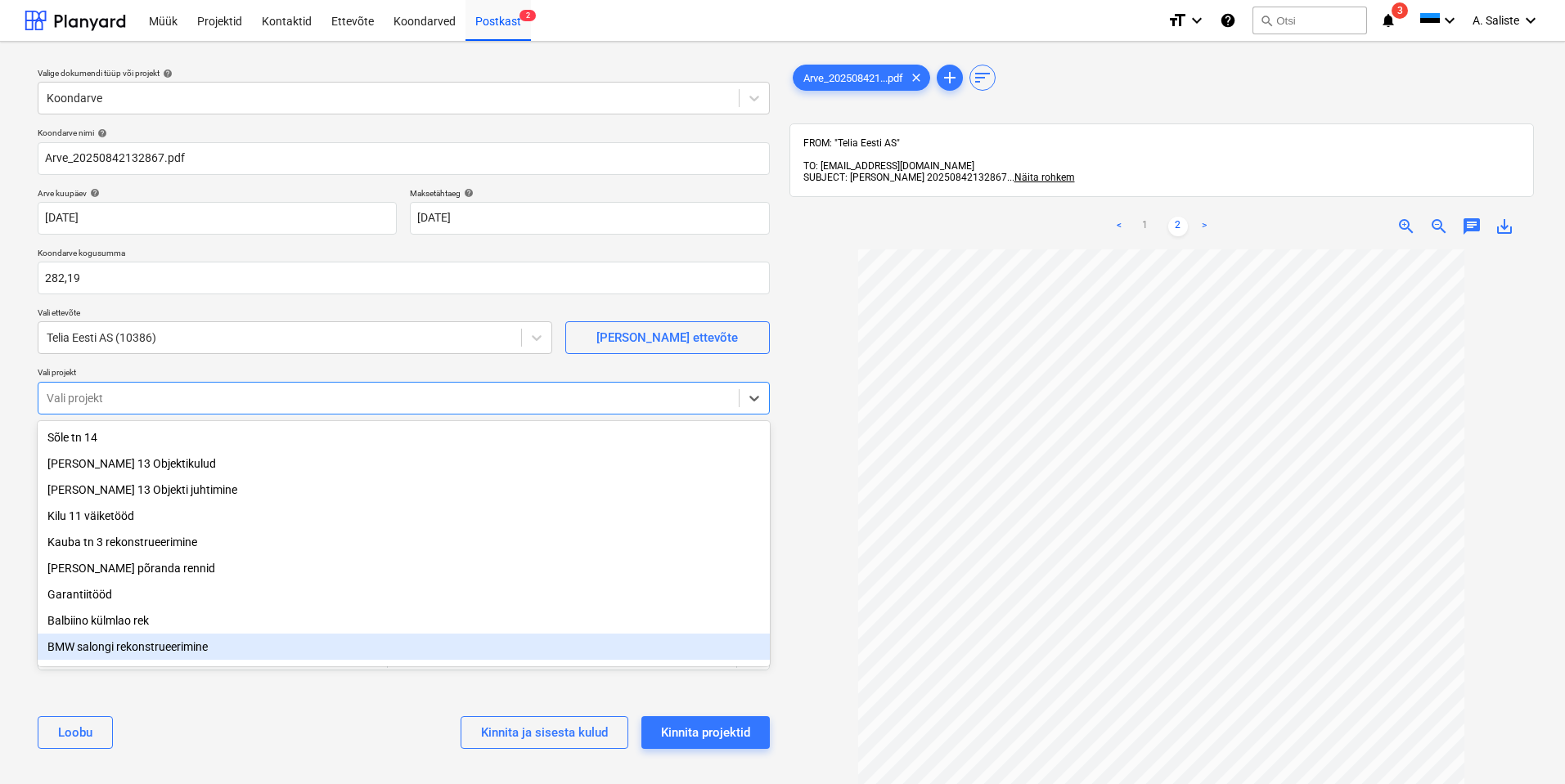
click at [174, 723] on div "[PERSON_NAME] ja sisesta kulud Kinnita projektid" at bounding box center [403, 732] width 732 height 59
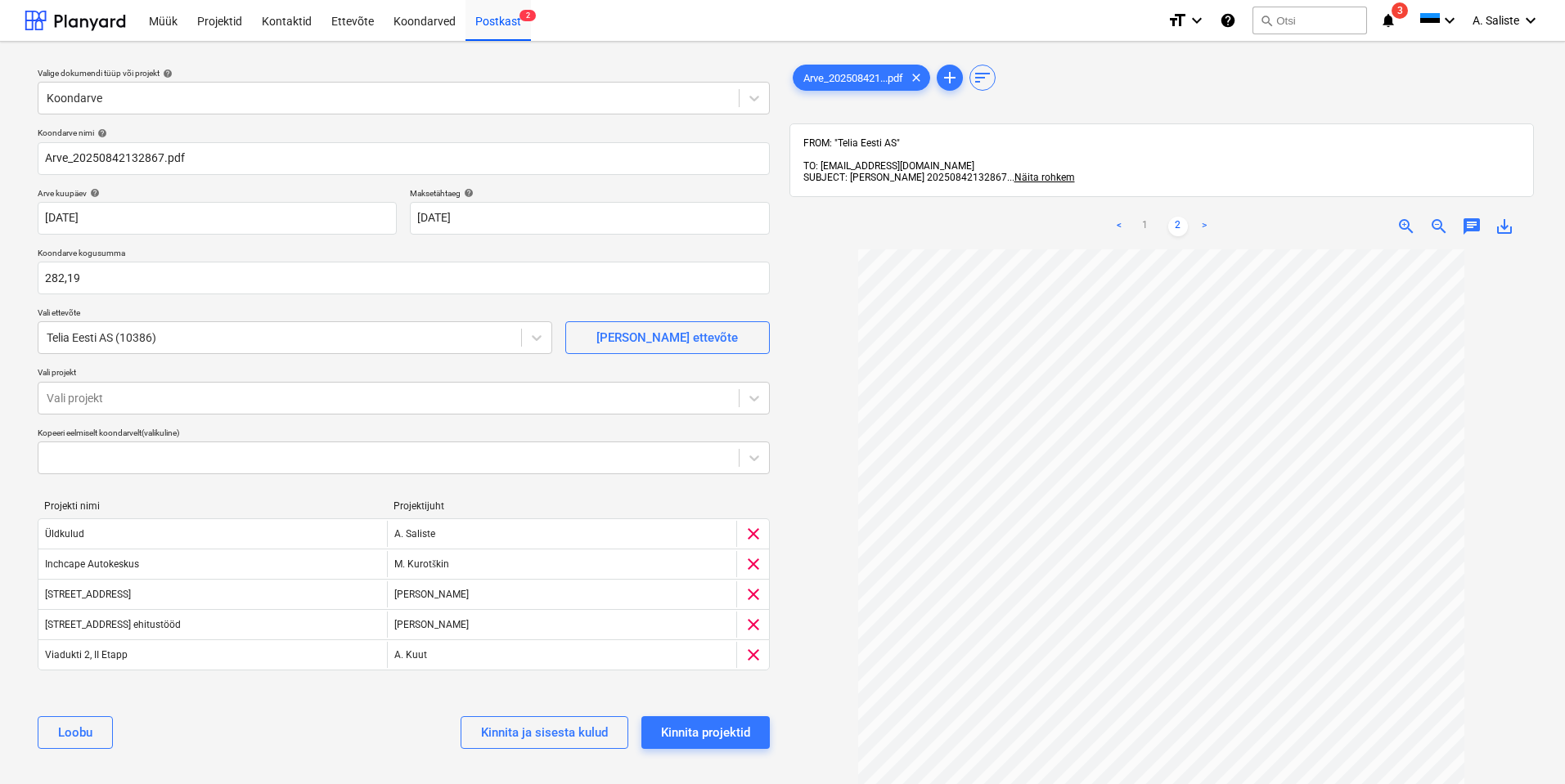
scroll to position [0, 0]
click at [566, 456] on div at bounding box center [389, 457] width 684 height 16
click at [281, 393] on div at bounding box center [389, 398] width 684 height 16
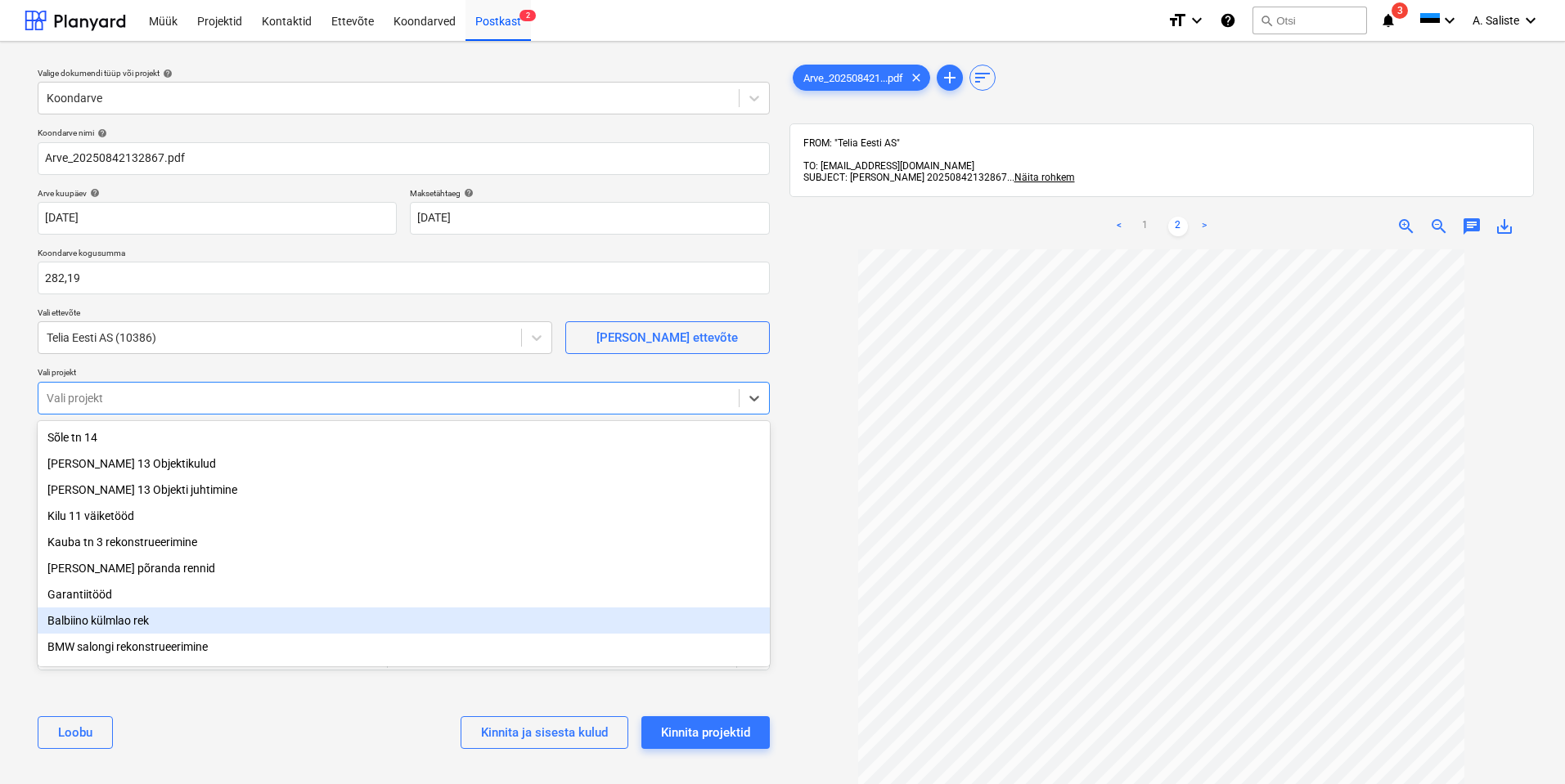
click at [131, 621] on div "Balbiino külmlao rek" at bounding box center [403, 621] width 732 height 26
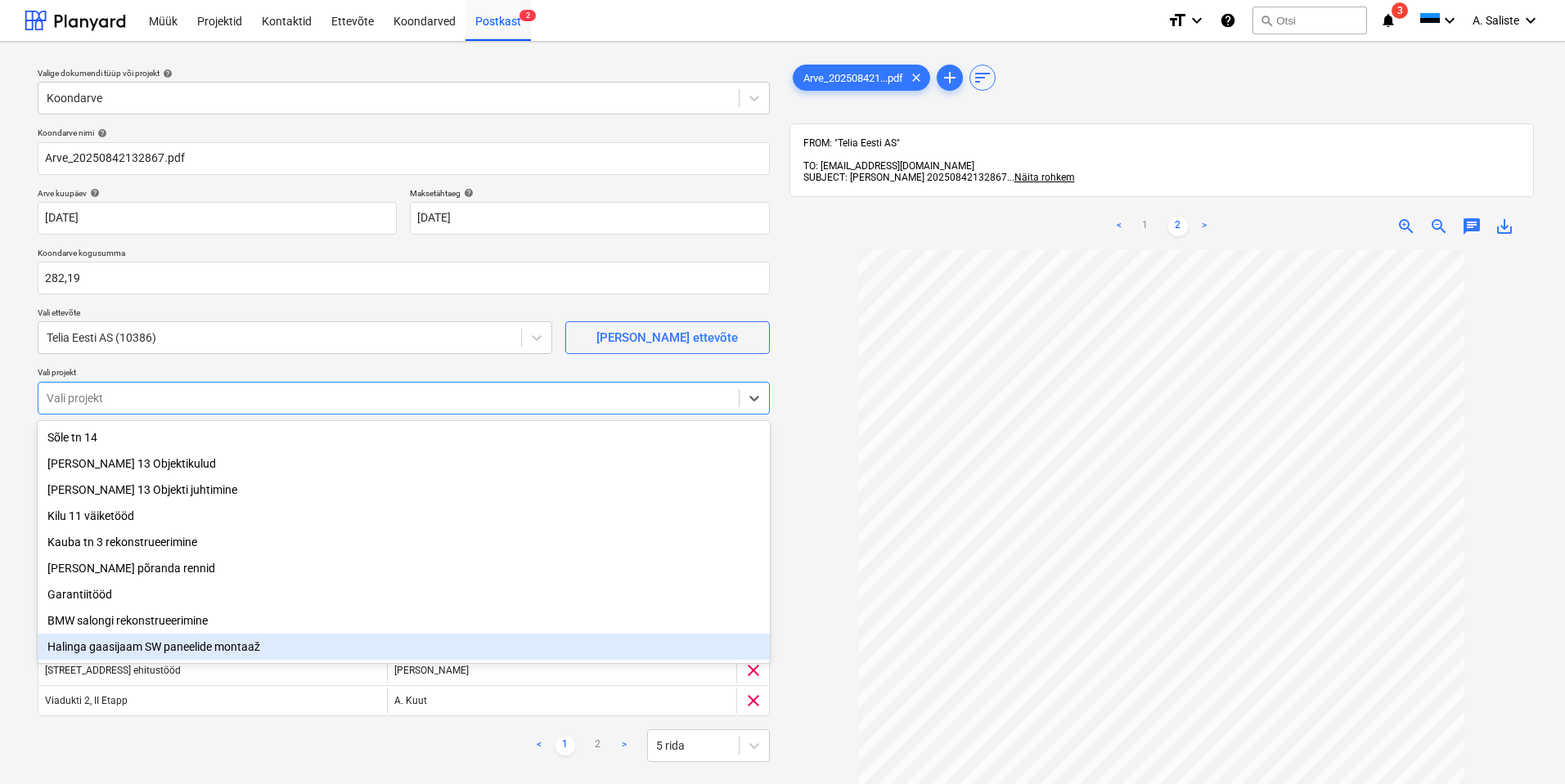
click at [185, 743] on div "< 1 2 > 5 rida" at bounding box center [403, 746] width 732 height 32
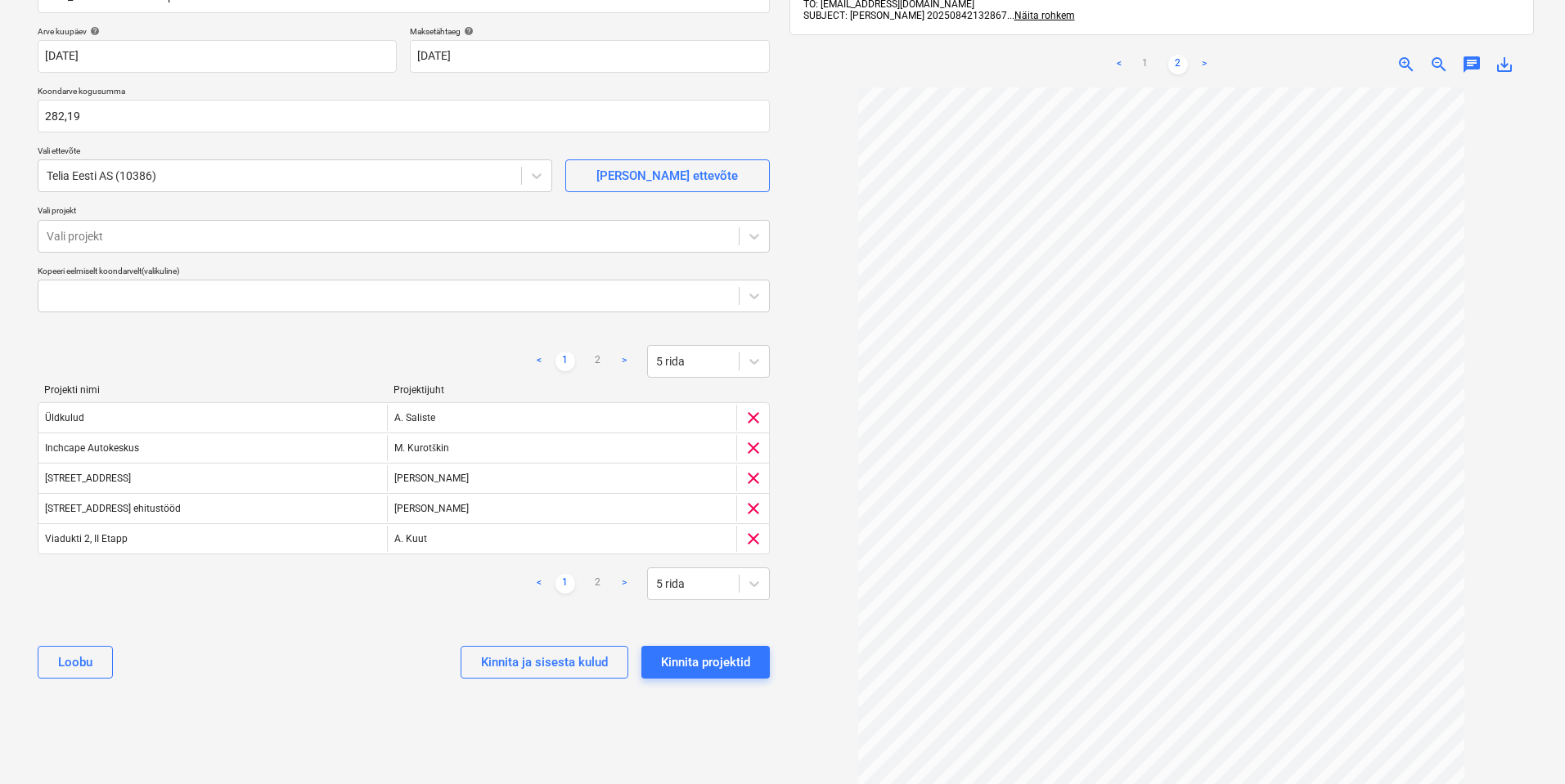
scroll to position [163, 0]
click at [503, 234] on div at bounding box center [389, 234] width 684 height 16
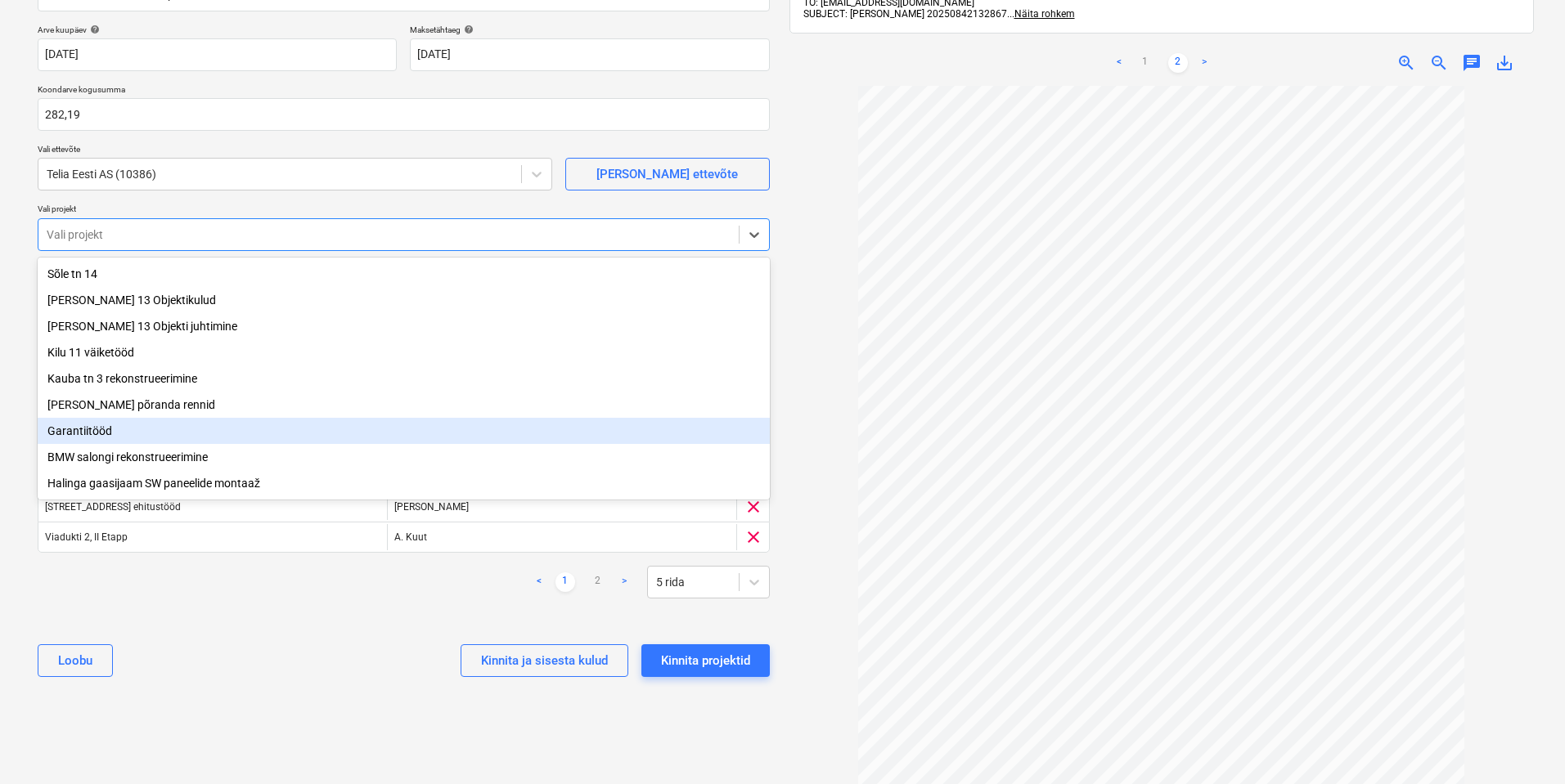
scroll to position [0, 0]
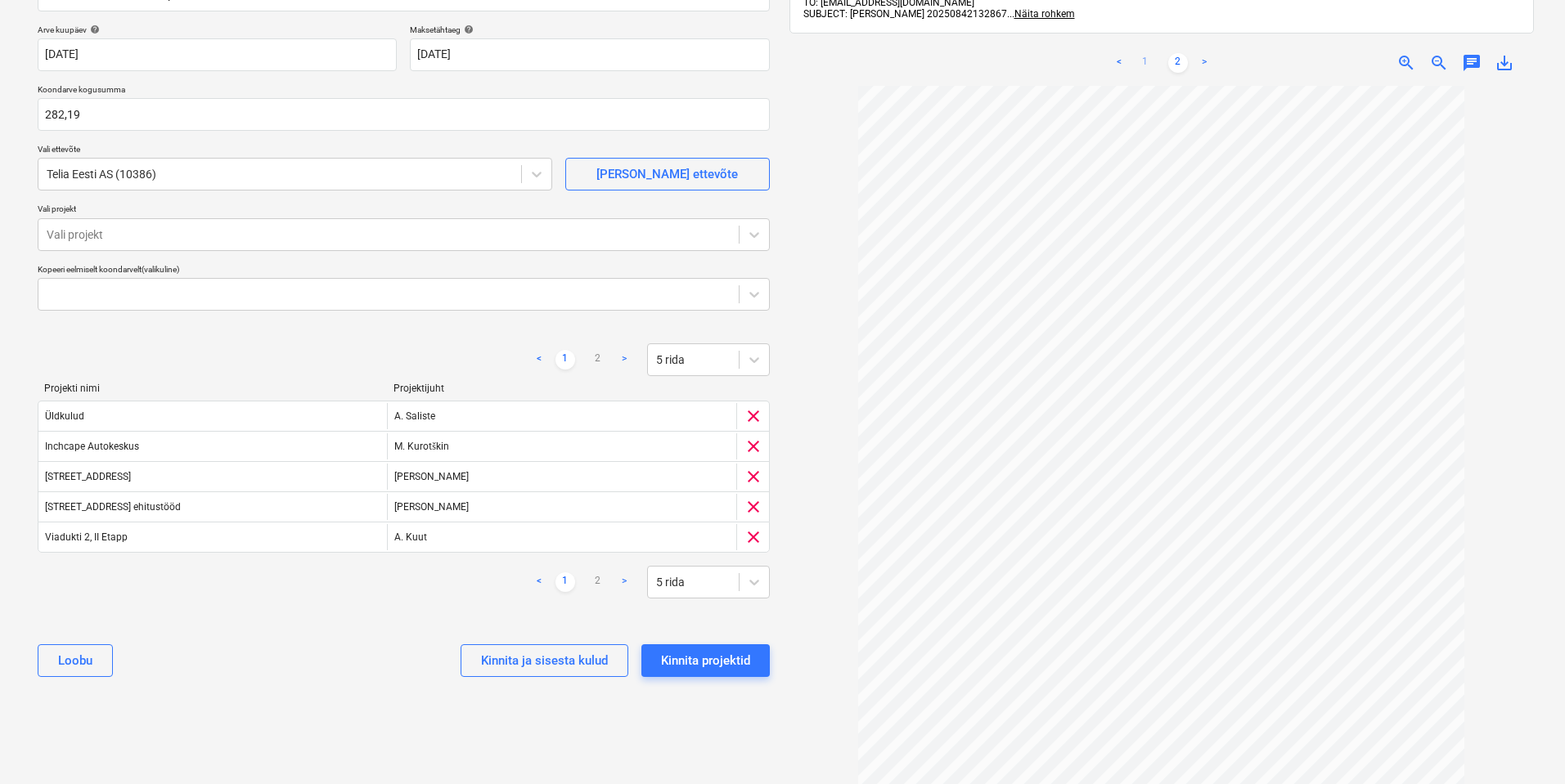
click at [1144, 54] on link "1" at bounding box center [1145, 63] width 20 height 20
click at [714, 658] on div "Kinnita projektid" at bounding box center [705, 661] width 89 height 21
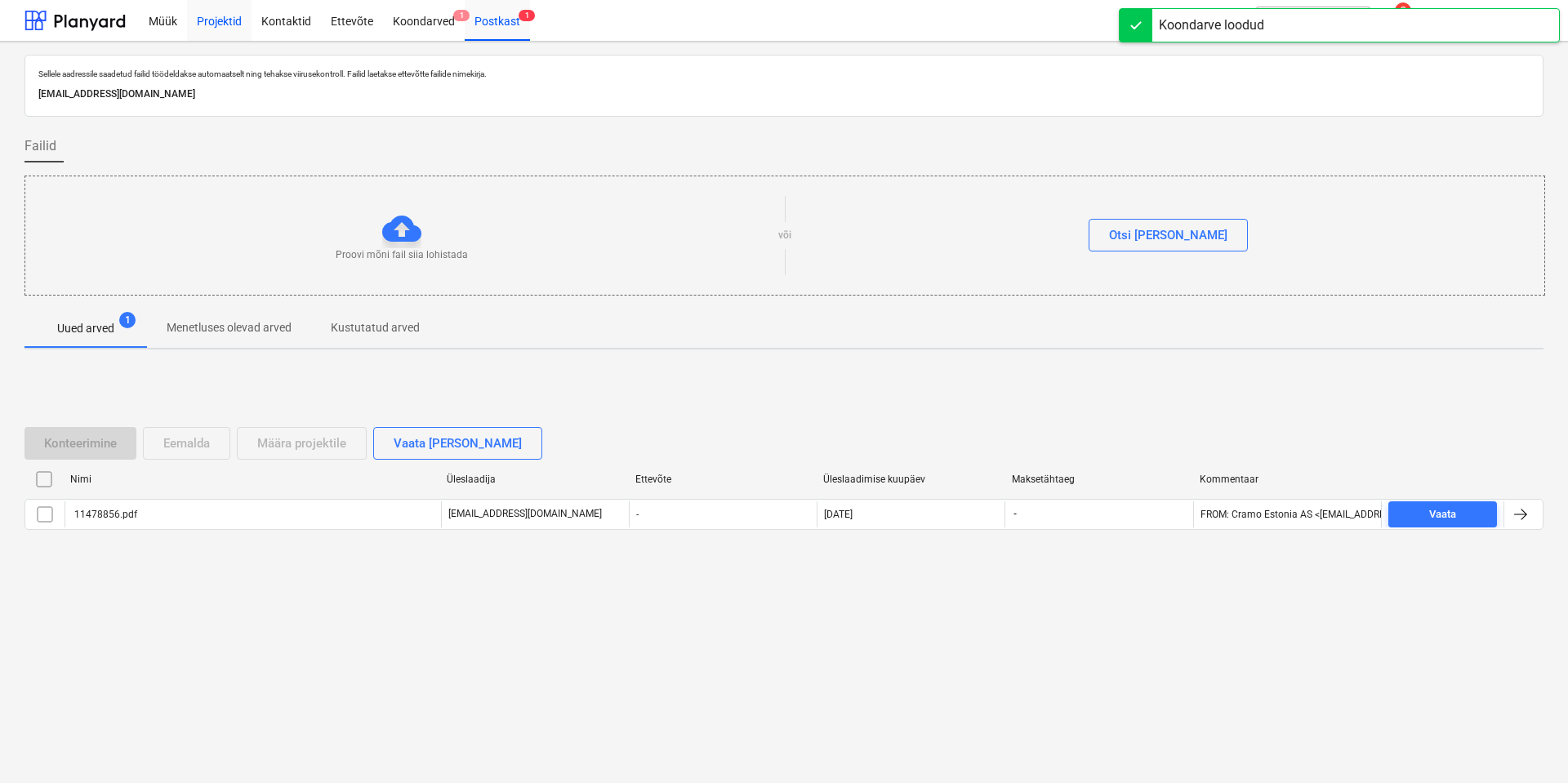
click at [233, 25] on div "Projektid" at bounding box center [219, 20] width 65 height 42
